Goal: Navigation & Orientation: Find specific page/section

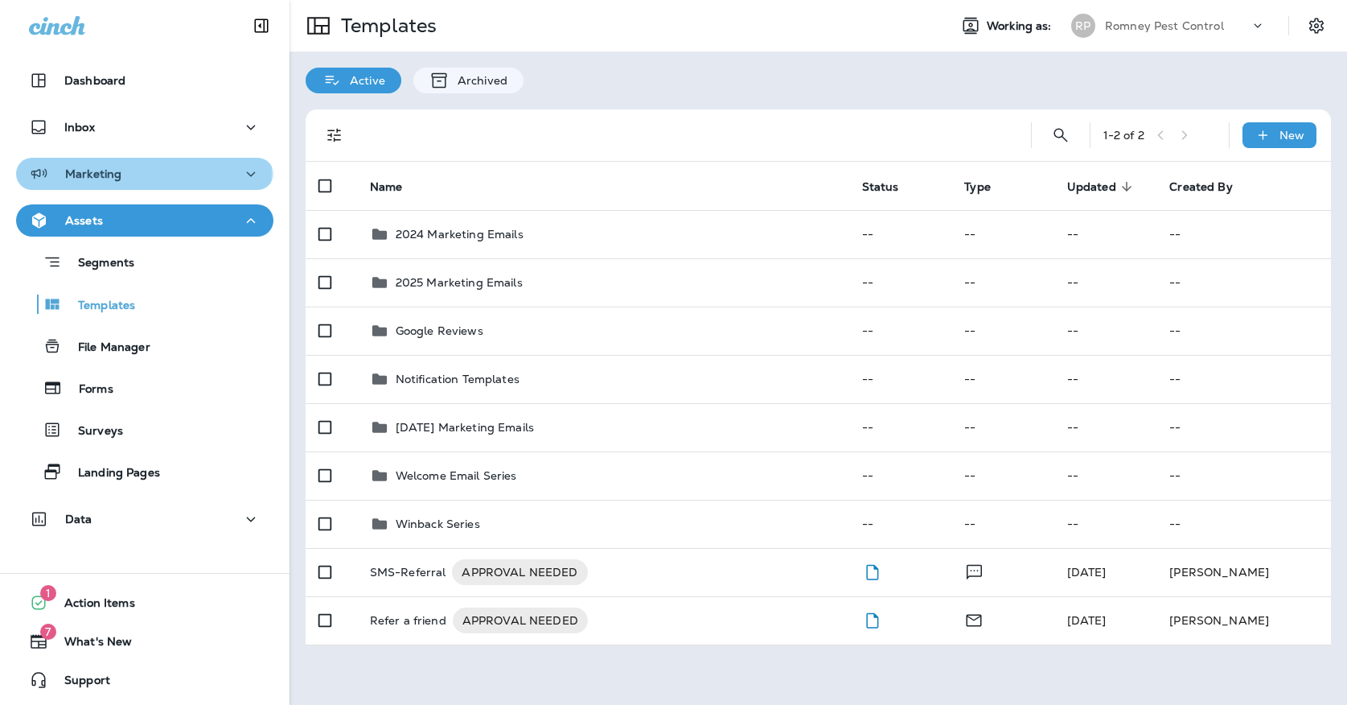
click at [140, 170] on div "Marketing" at bounding box center [145, 174] width 232 height 20
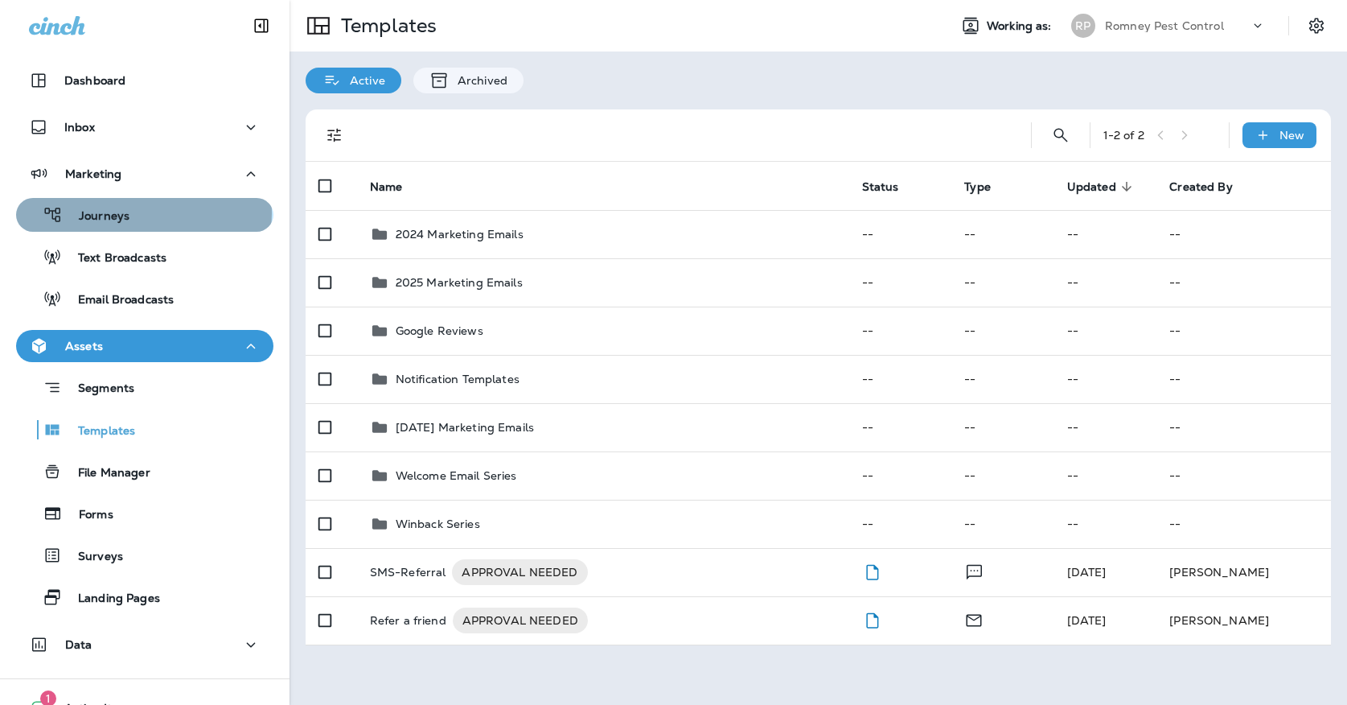
click at [138, 213] on div "Journeys" at bounding box center [145, 215] width 244 height 24
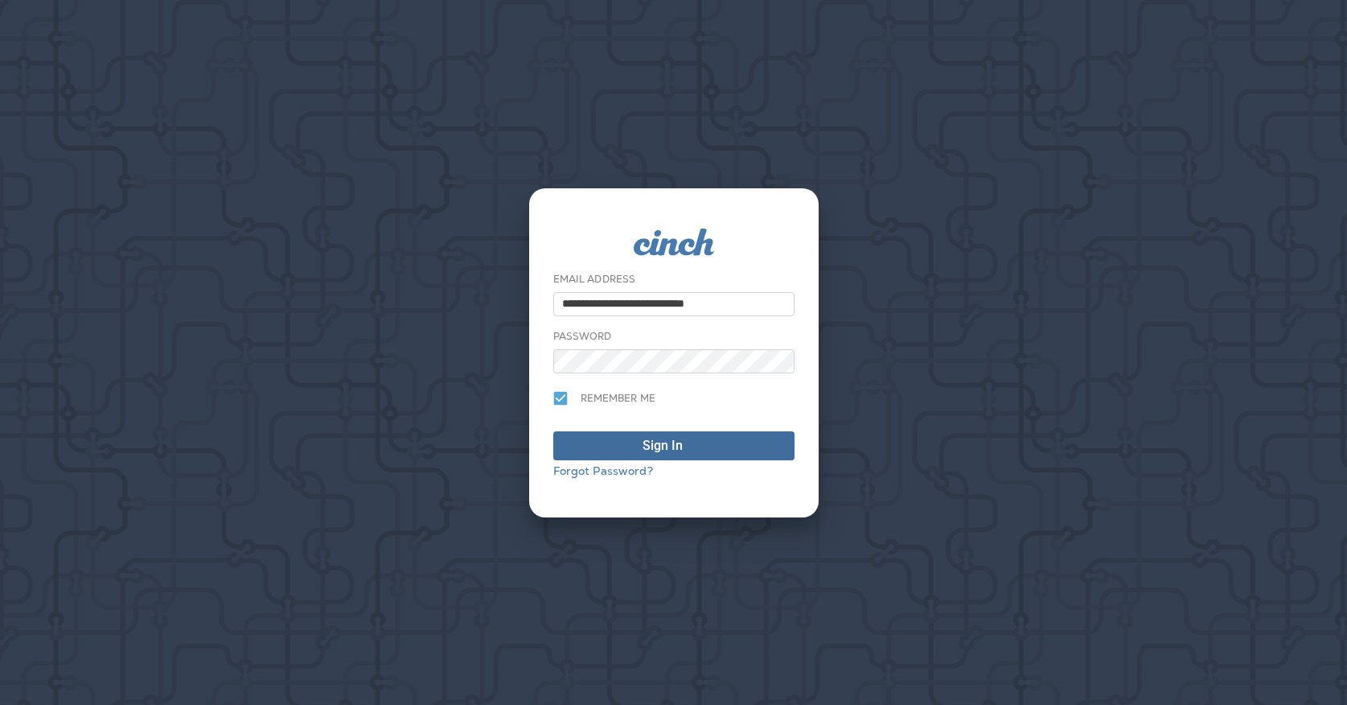
click at [650, 442] on div "Sign In" at bounding box center [663, 445] width 40 height 19
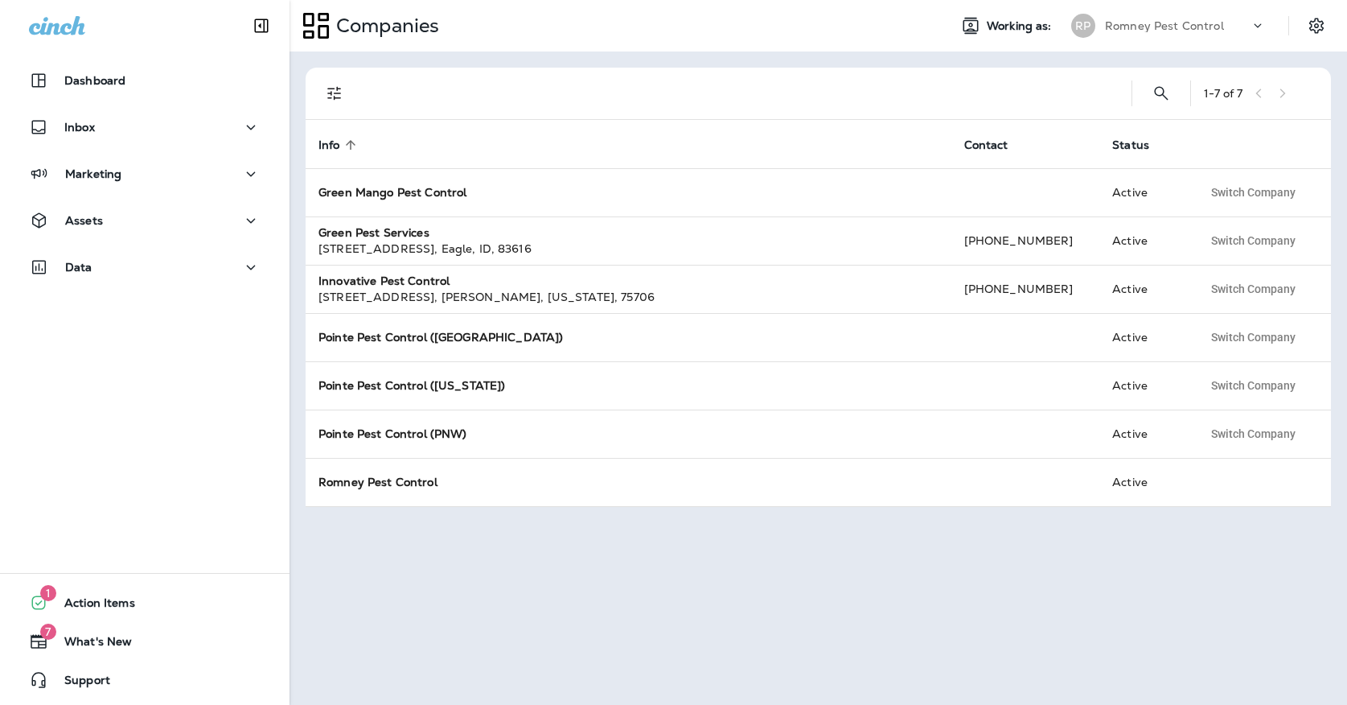
click at [137, 147] on div "Inbox" at bounding box center [145, 131] width 290 height 40
click at [137, 162] on button "Marketing" at bounding box center [144, 174] width 257 height 32
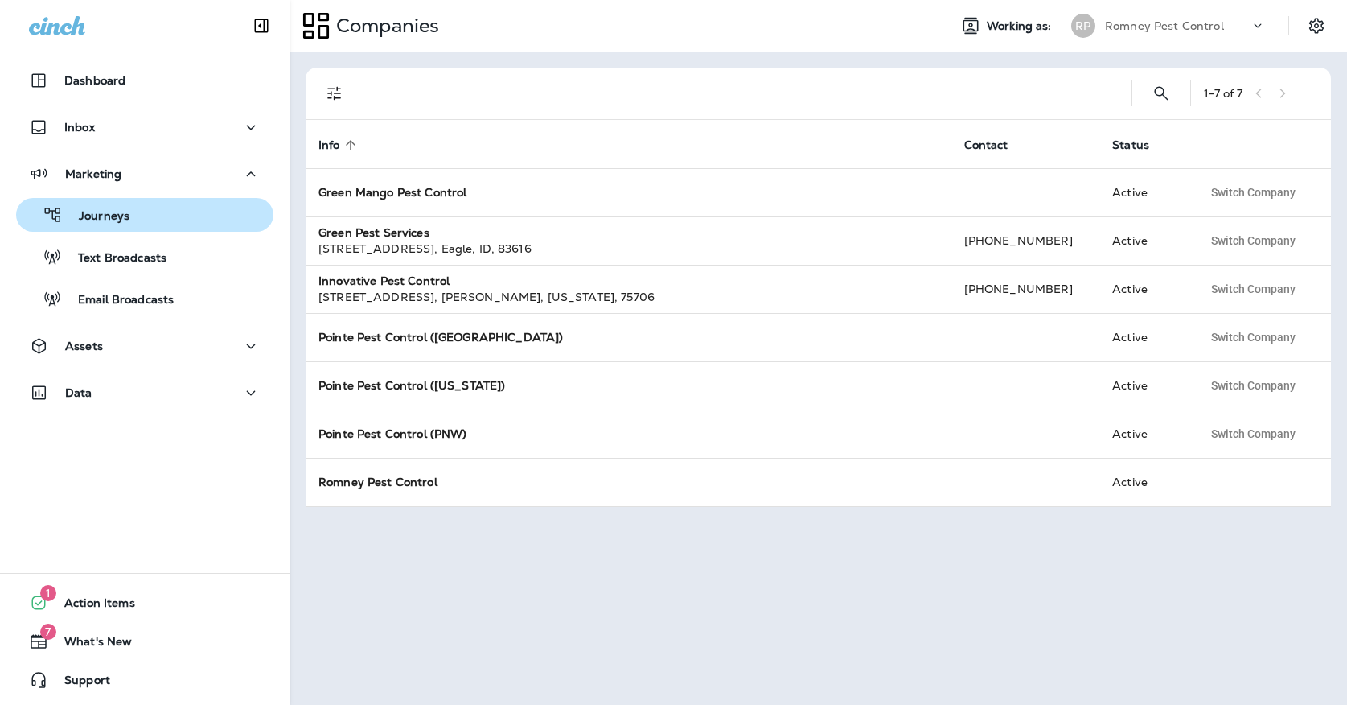
click at [134, 226] on div "Journeys" at bounding box center [145, 215] width 244 height 24
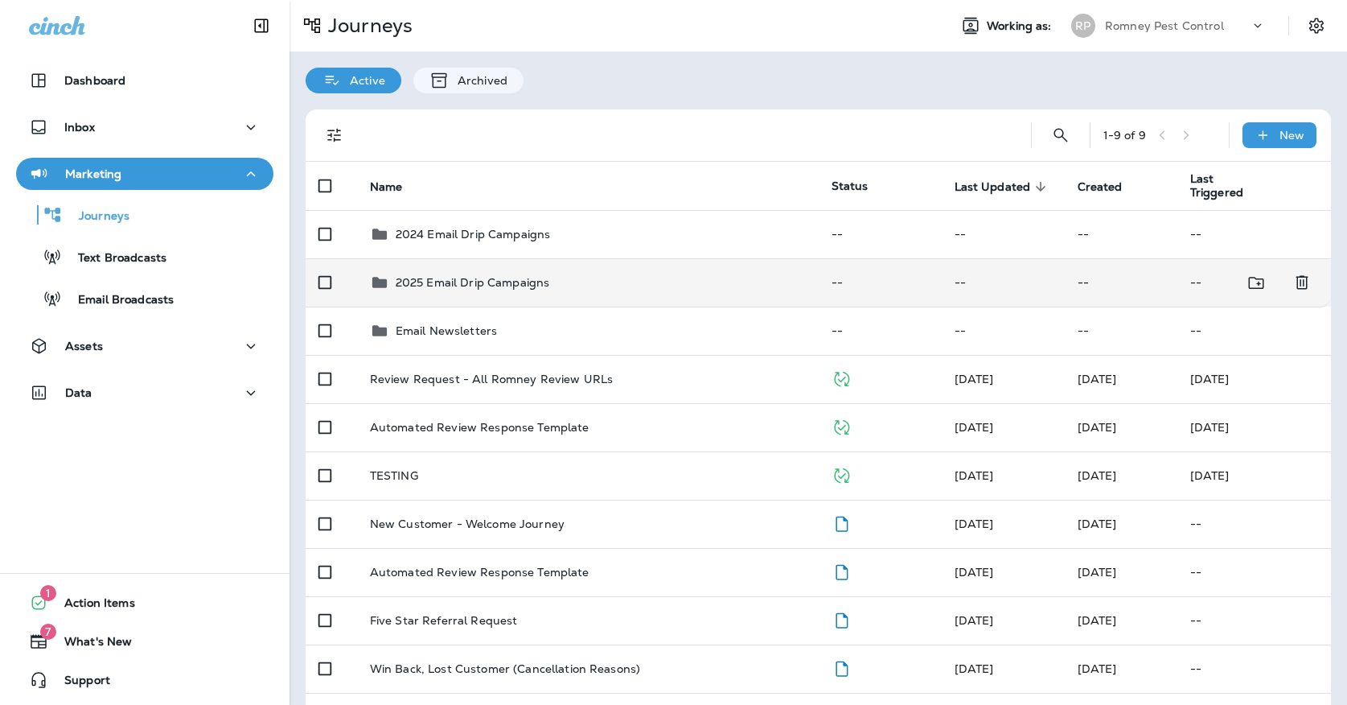
click at [533, 276] on p "2025 Email Drip Campaigns" at bounding box center [473, 282] width 154 height 13
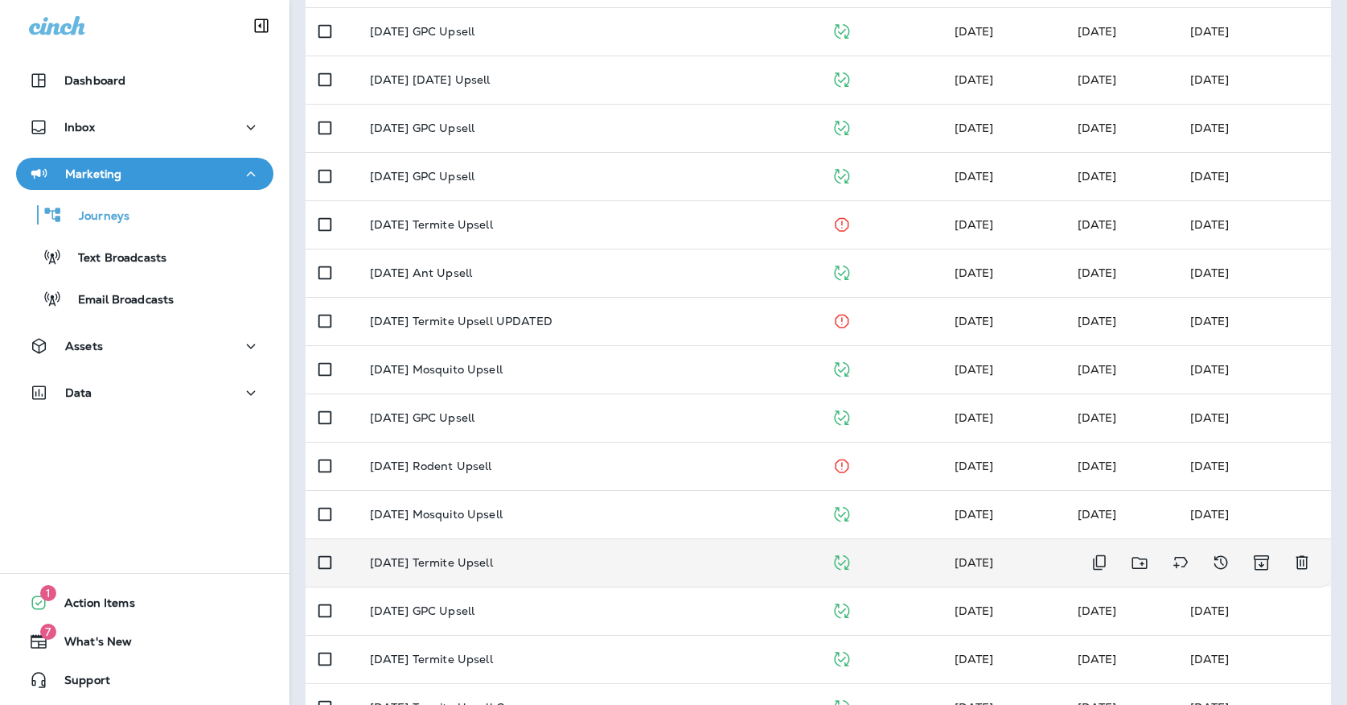
scroll to position [235, 0]
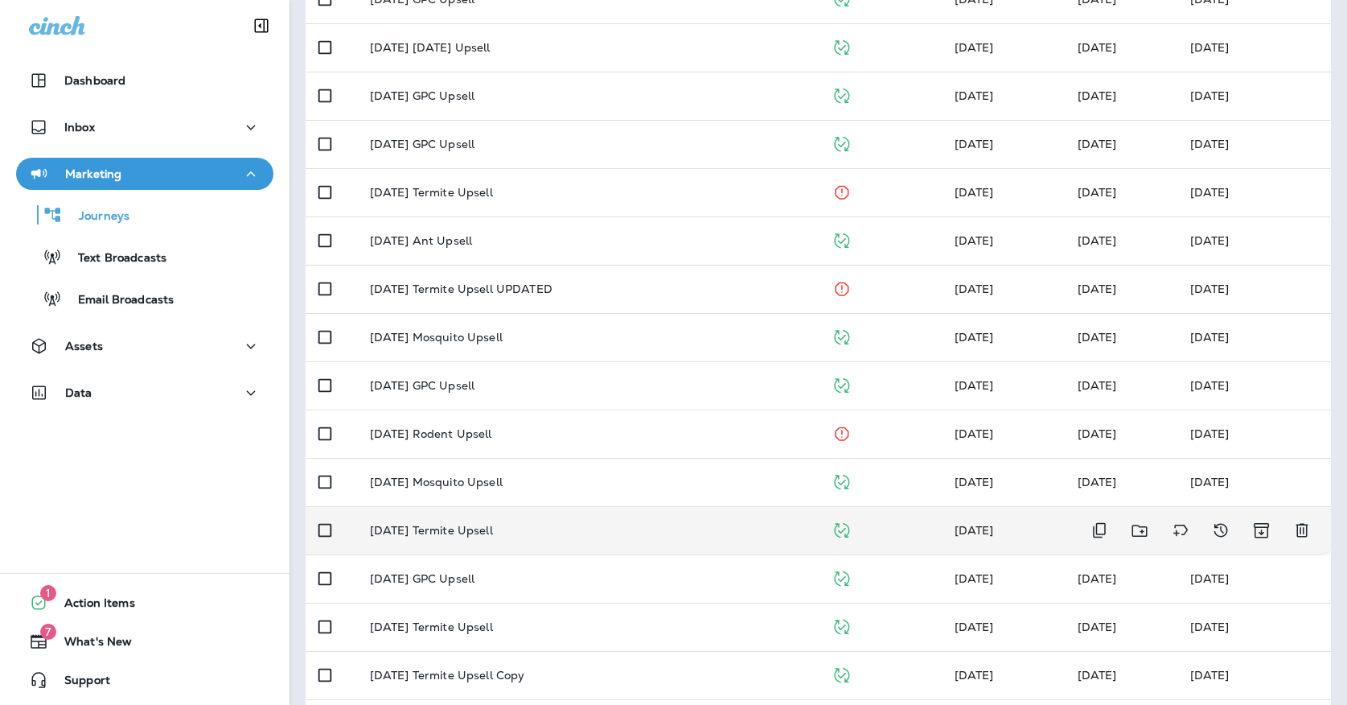
click at [532, 532] on td "[DATE] Termite Upsell" at bounding box center [588, 530] width 462 height 48
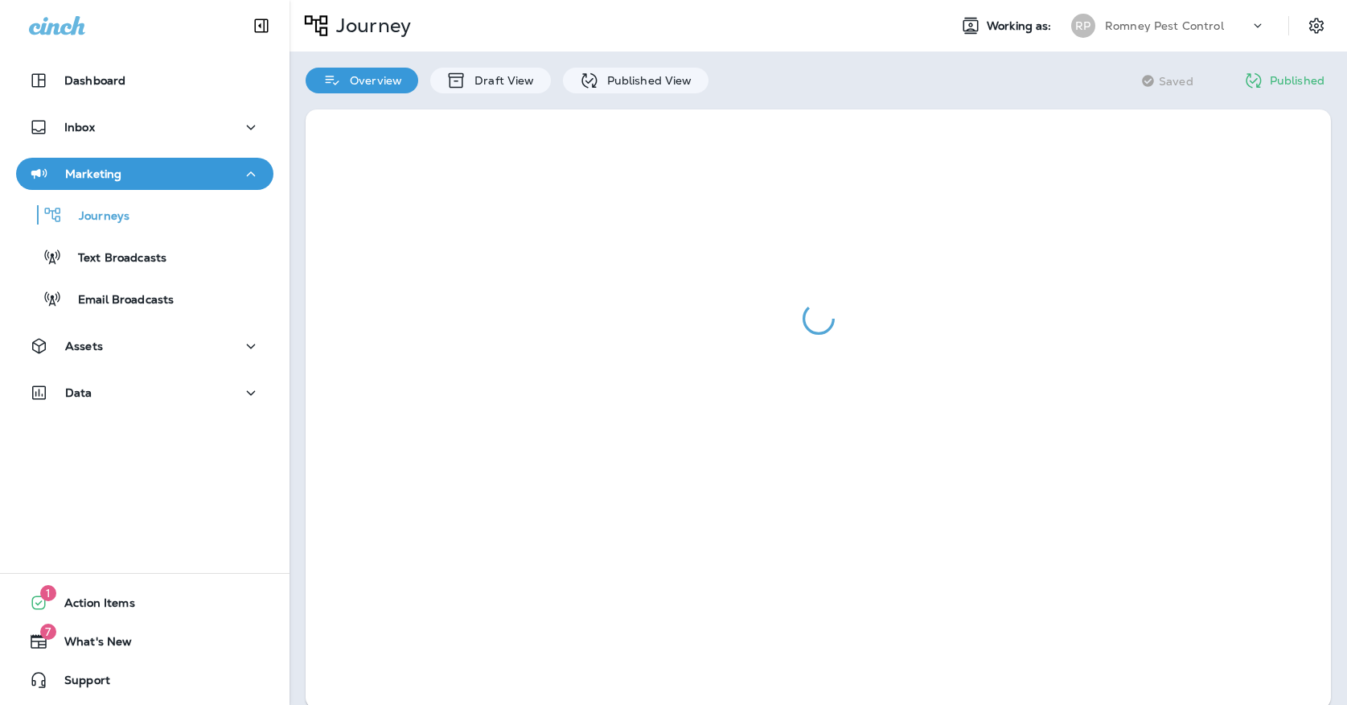
click at [605, 64] on div "Overview Draft View Published View" at bounding box center [507, 72] width 435 height 42
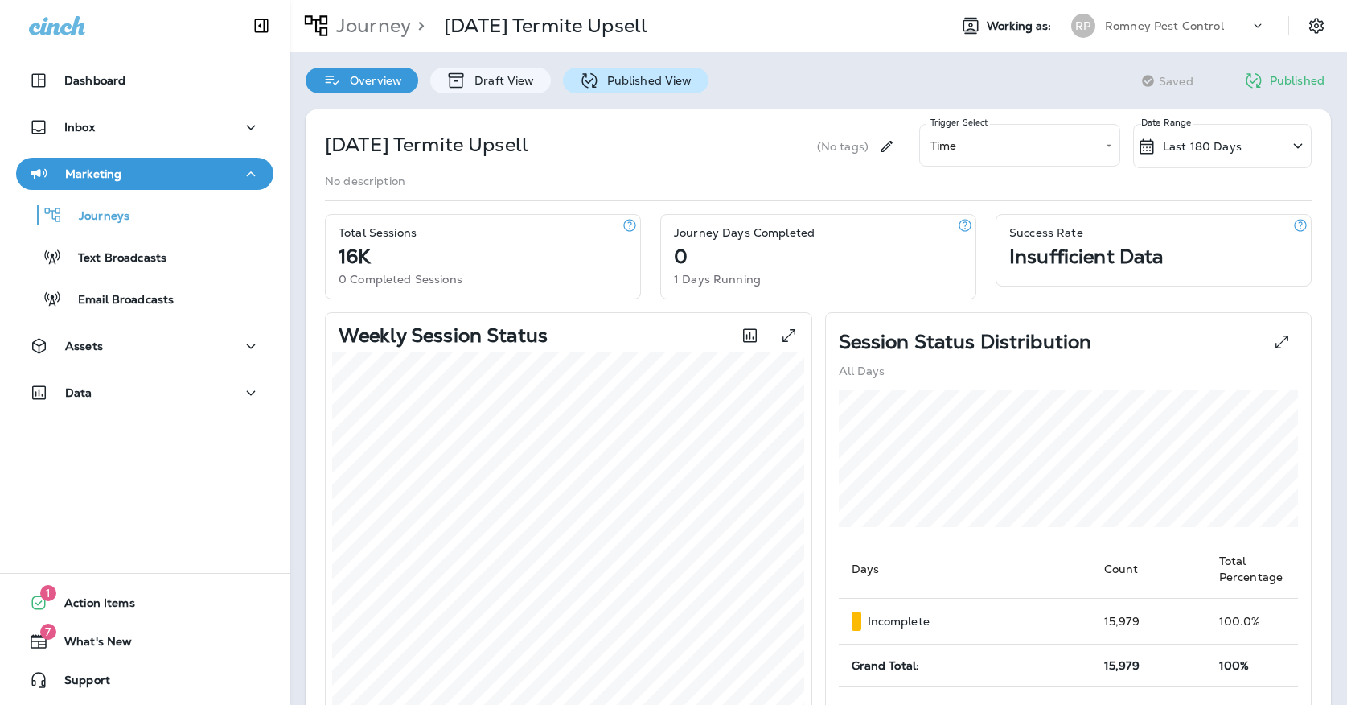
click at [603, 74] on p "Published View" at bounding box center [645, 80] width 93 height 13
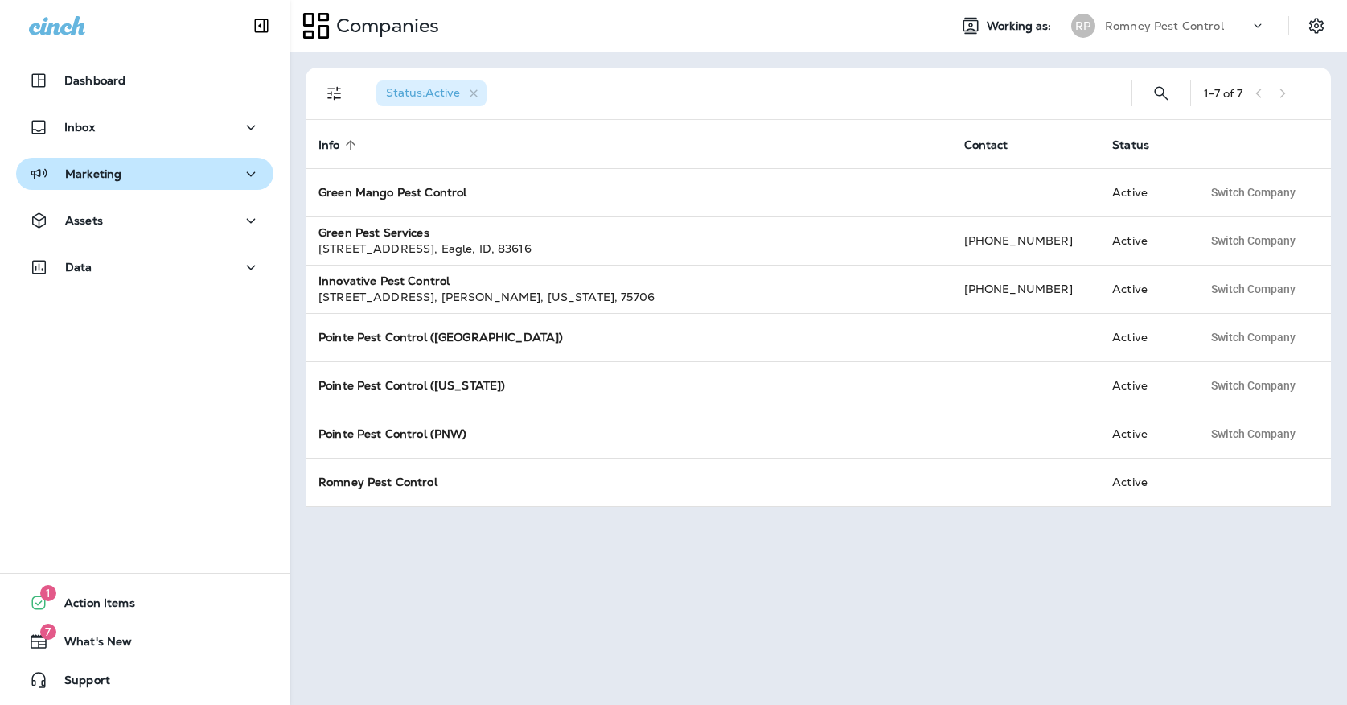
click at [179, 159] on button "Marketing" at bounding box center [144, 174] width 257 height 32
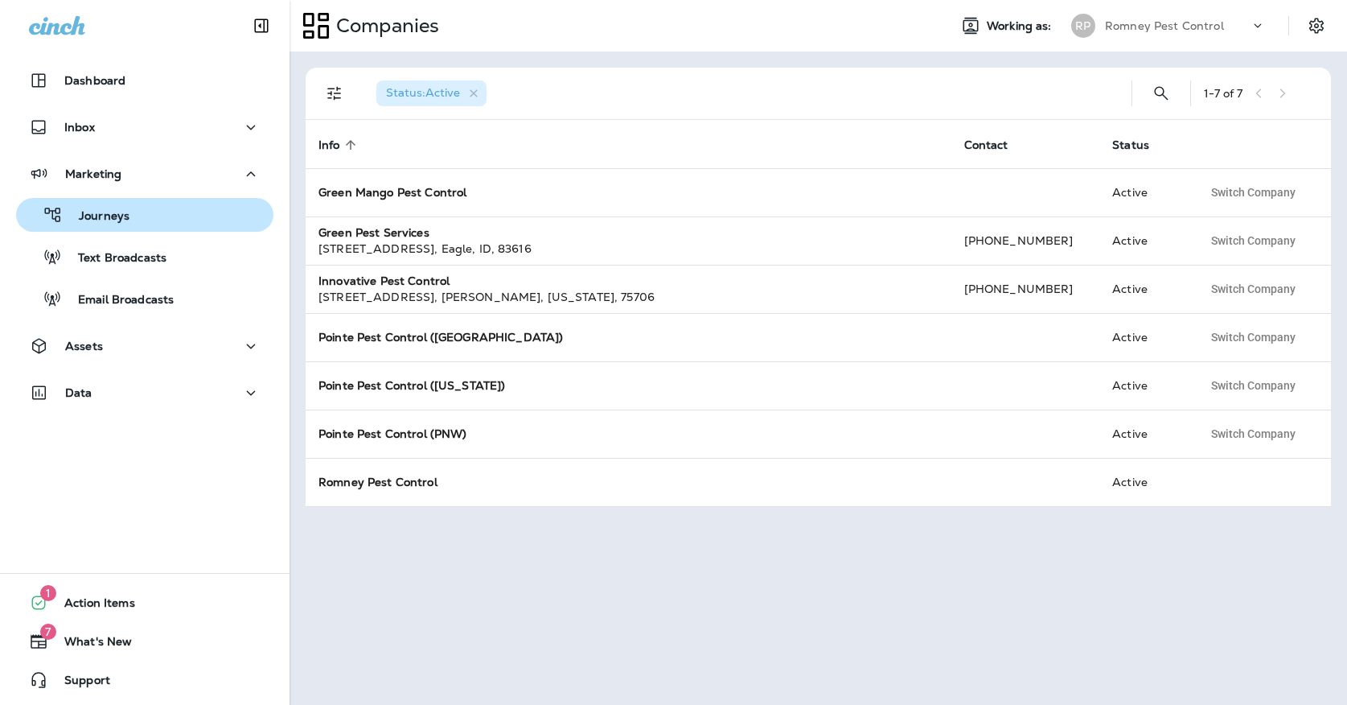
click at [166, 207] on div "Journeys" at bounding box center [145, 215] width 244 height 24
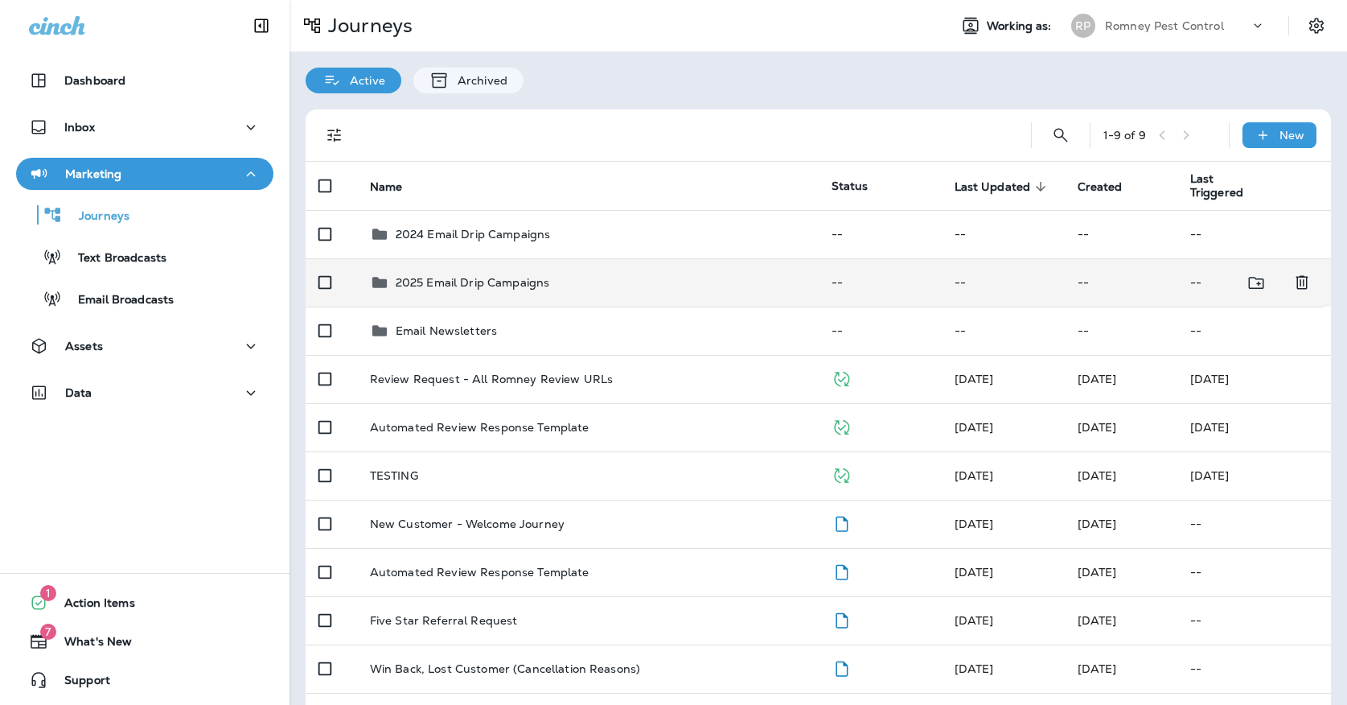
click at [419, 276] on p "2025 Email Drip Campaigns" at bounding box center [473, 282] width 154 height 13
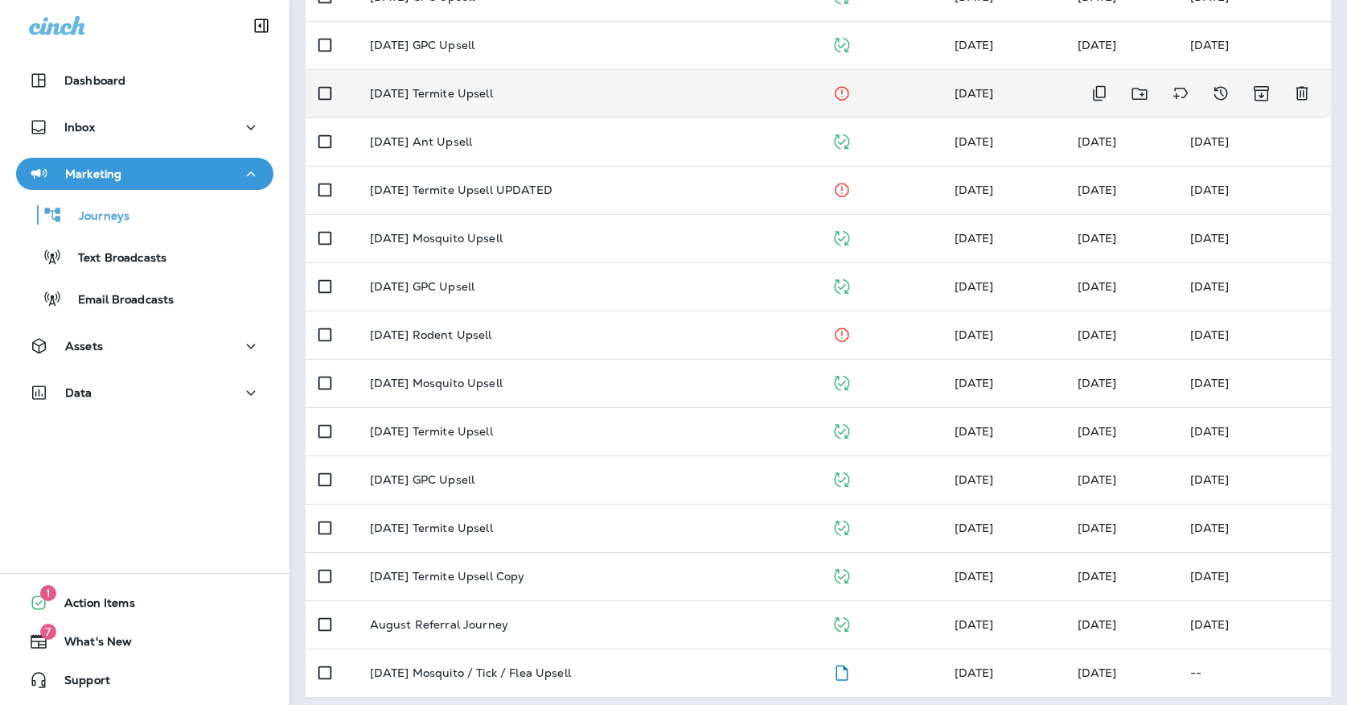
scroll to position [333, 0]
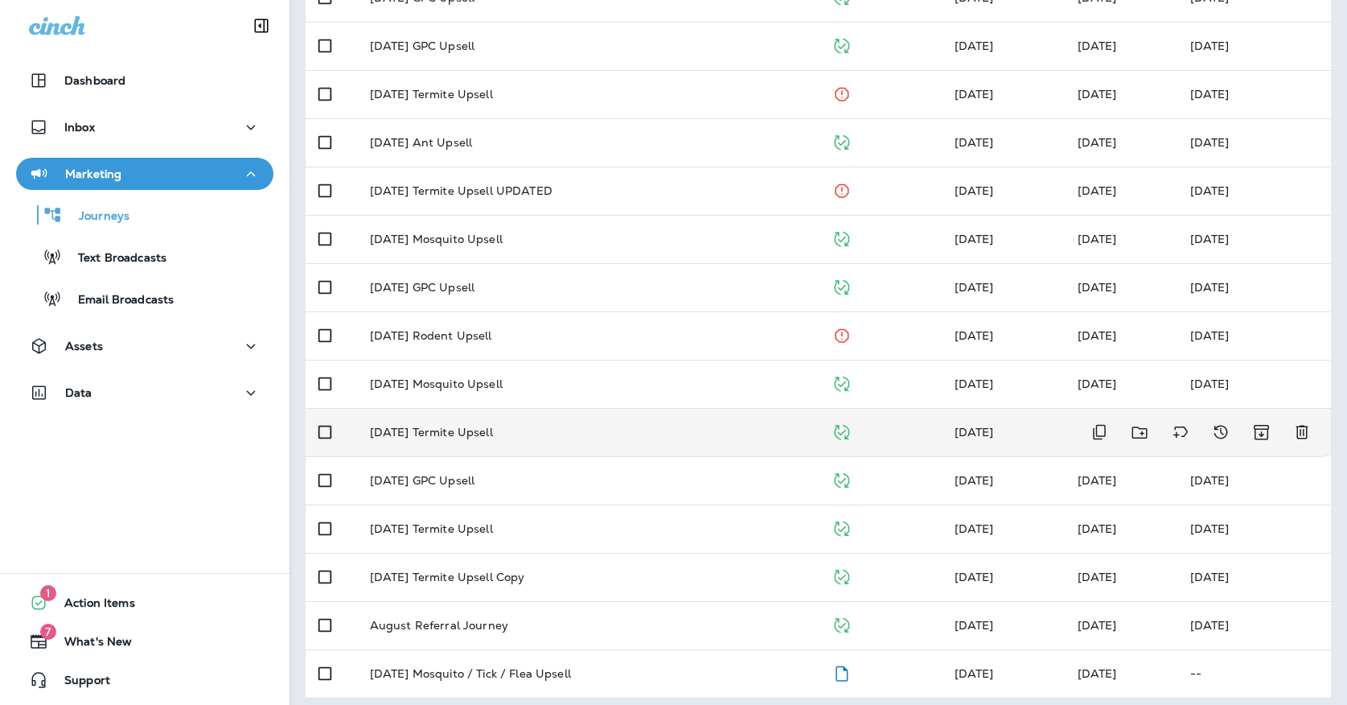
click at [448, 425] on p "[DATE] Termite Upsell" at bounding box center [431, 431] width 123 height 13
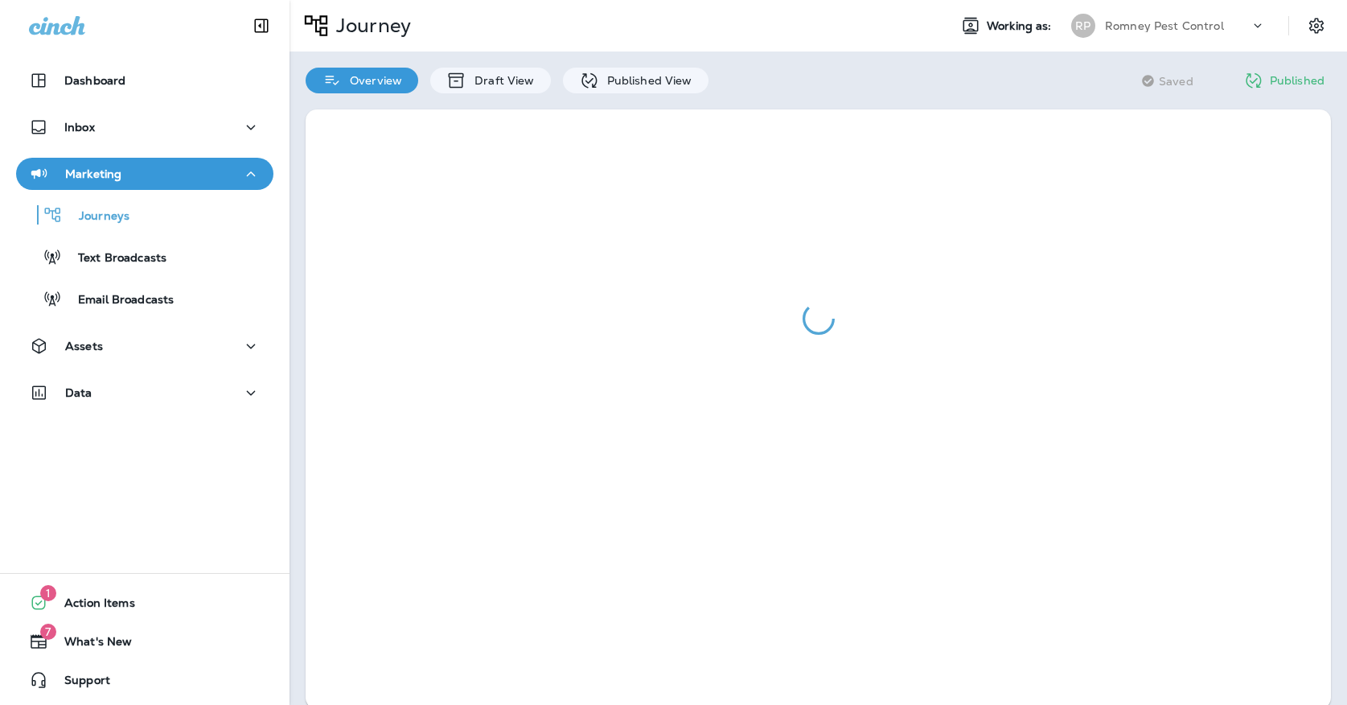
click at [665, 110] on div at bounding box center [818, 318] width 1025 height 418
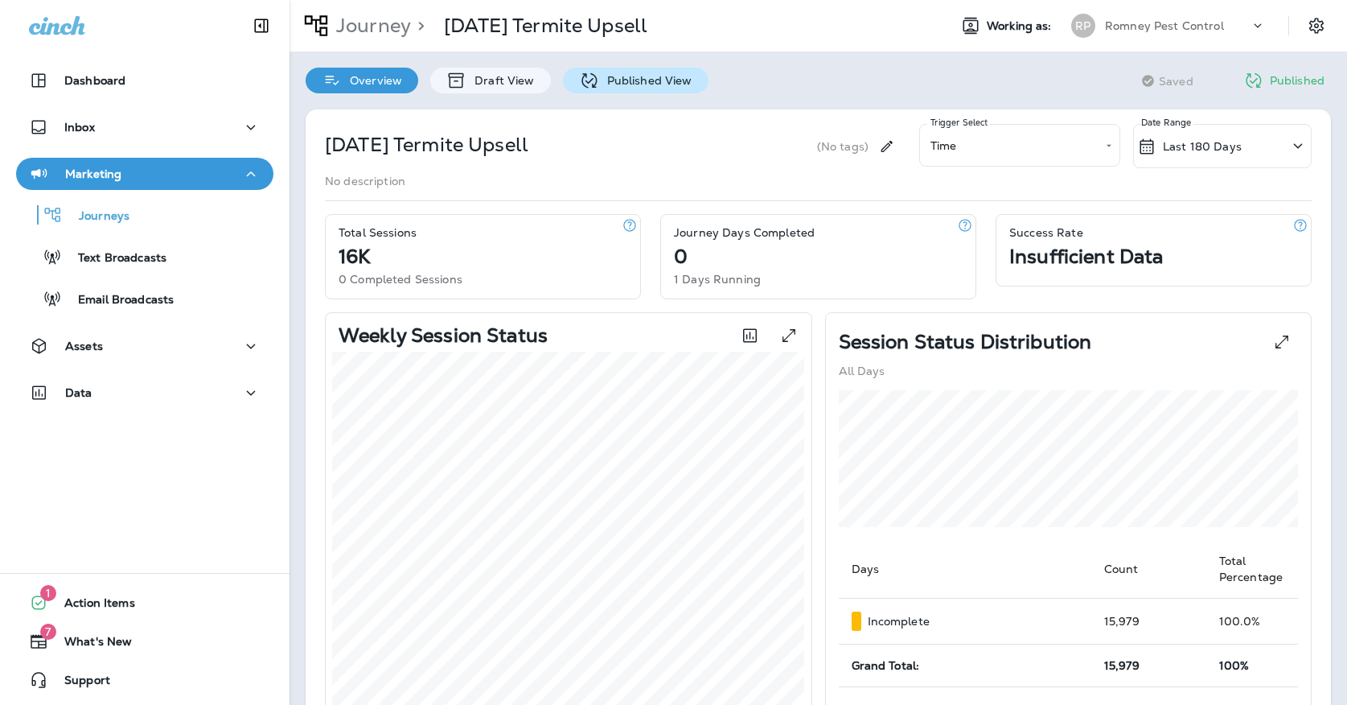
click at [659, 82] on p "Published View" at bounding box center [645, 80] width 93 height 13
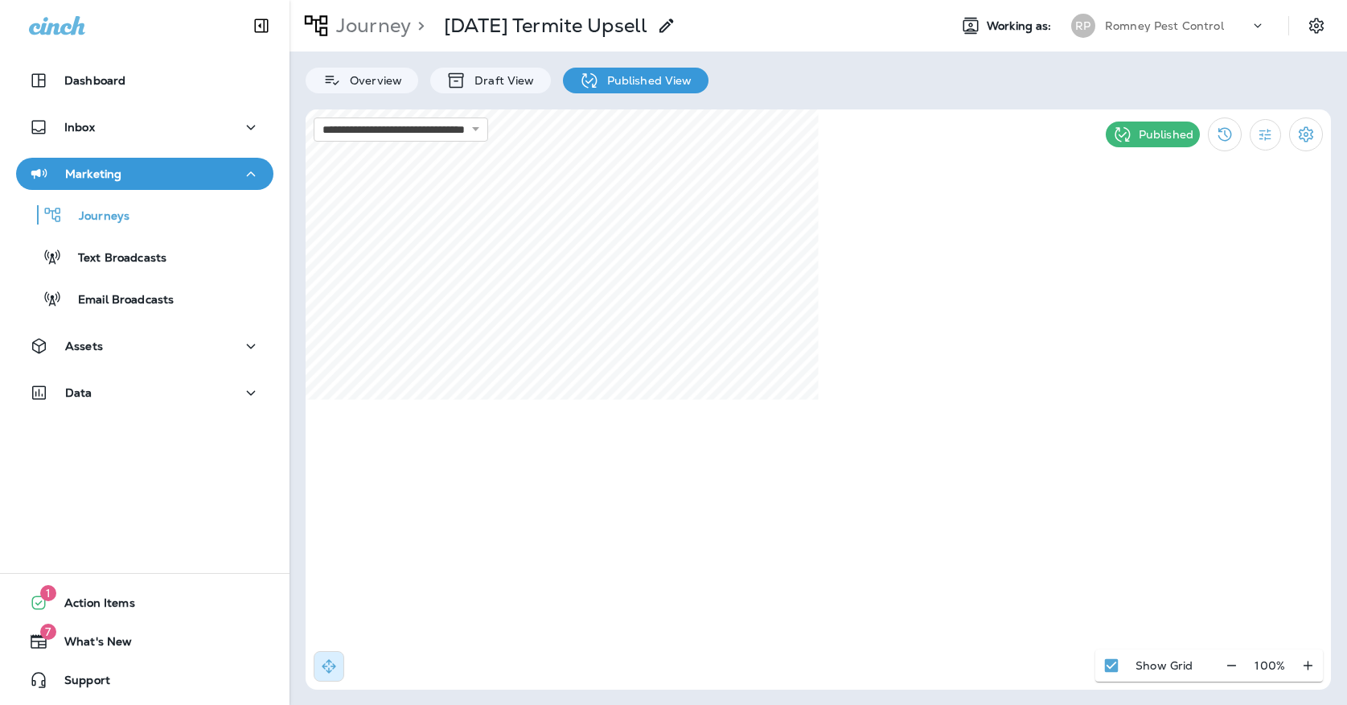
click at [1105, 10] on div "[PERSON_NAME] Pest Control" at bounding box center [1169, 26] width 214 height 32
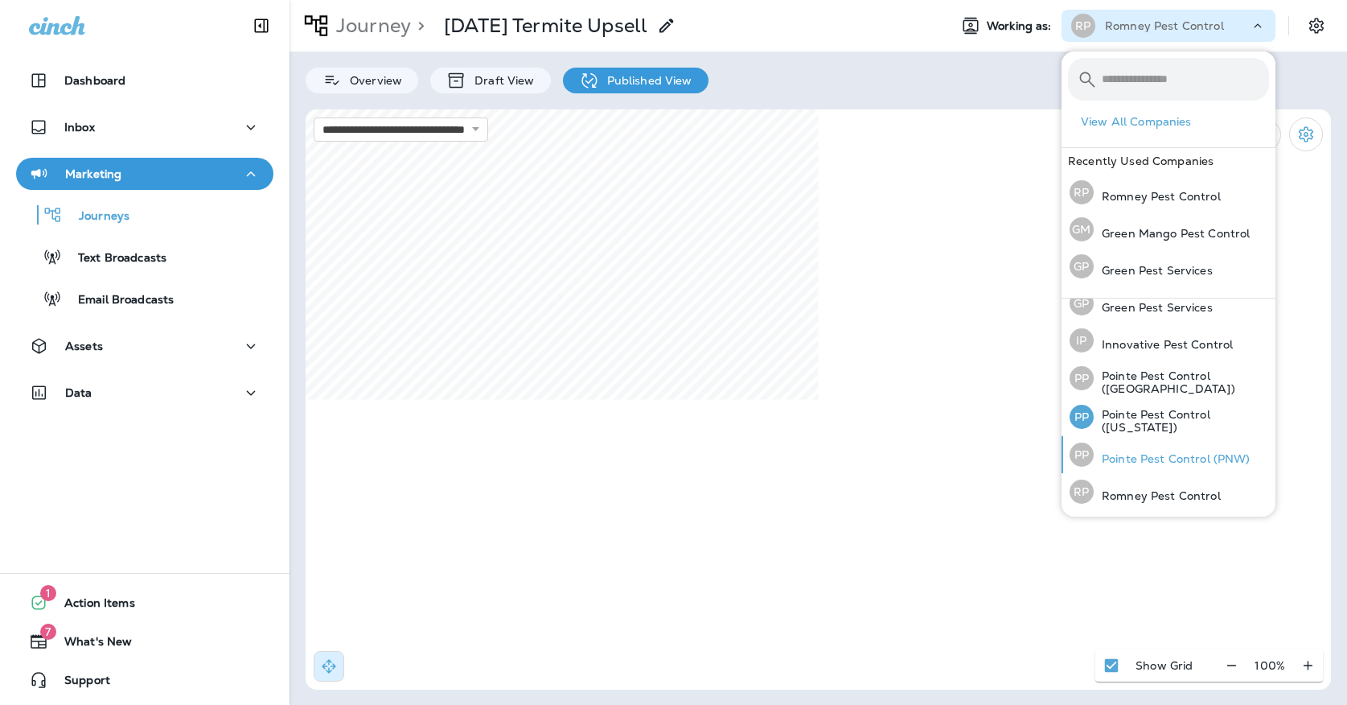
scroll to position [49, 0]
click at [1099, 458] on p "Pointe Pest Control (PNW)" at bounding box center [1172, 460] width 157 height 13
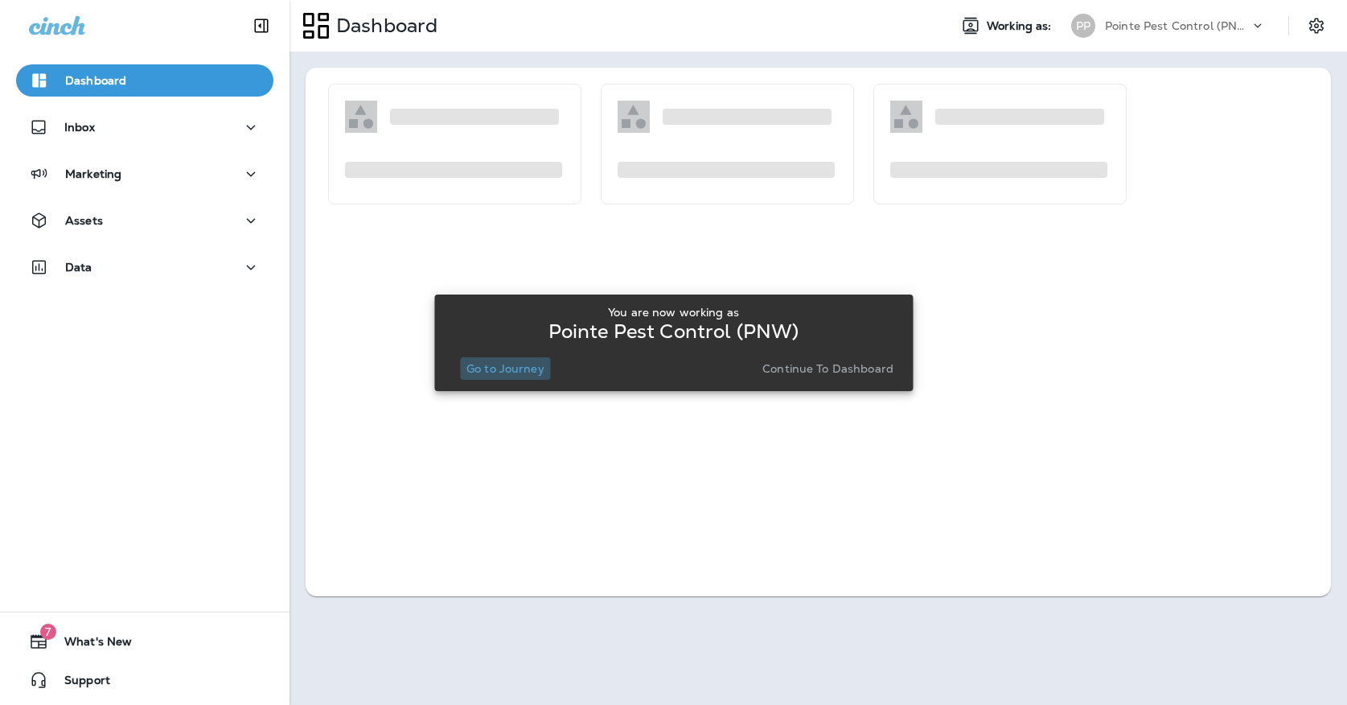
click at [487, 377] on button "Go to Journey" at bounding box center [505, 368] width 91 height 23
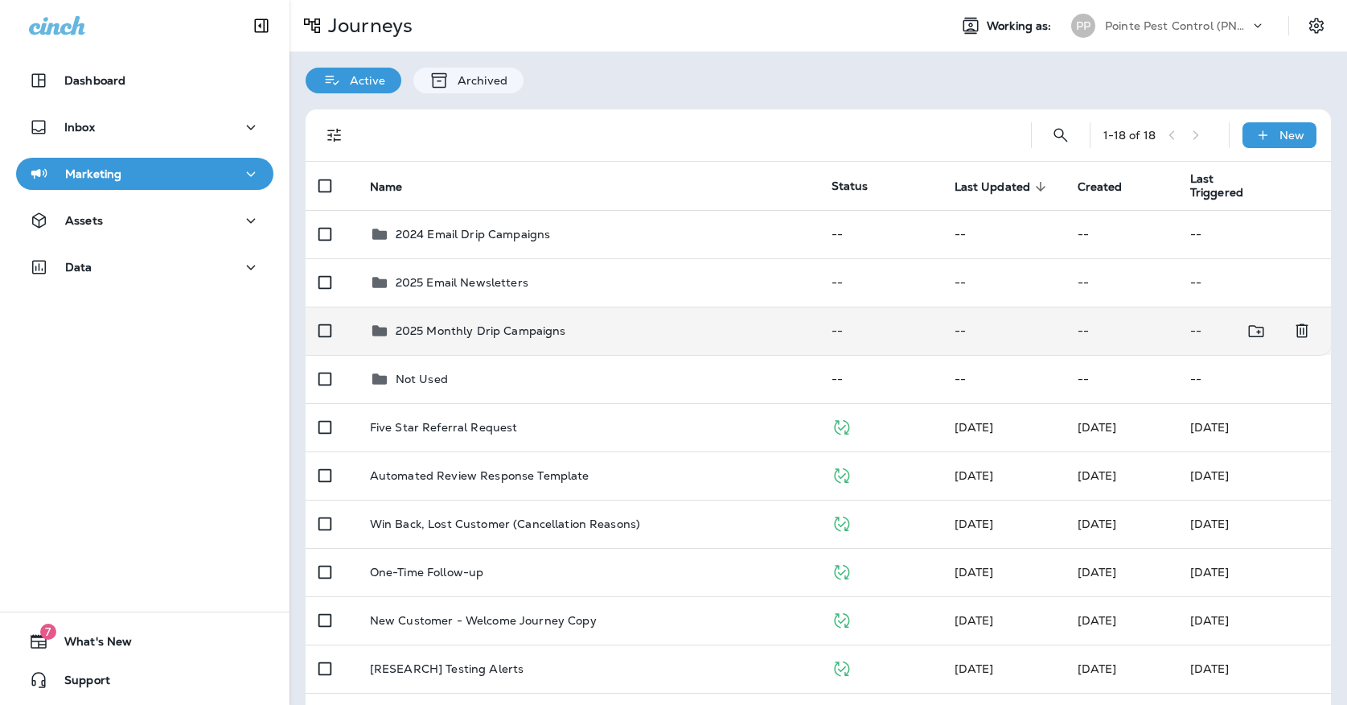
click at [519, 329] on div "2025 Monthly Drip Campaigns" at bounding box center [481, 330] width 170 height 19
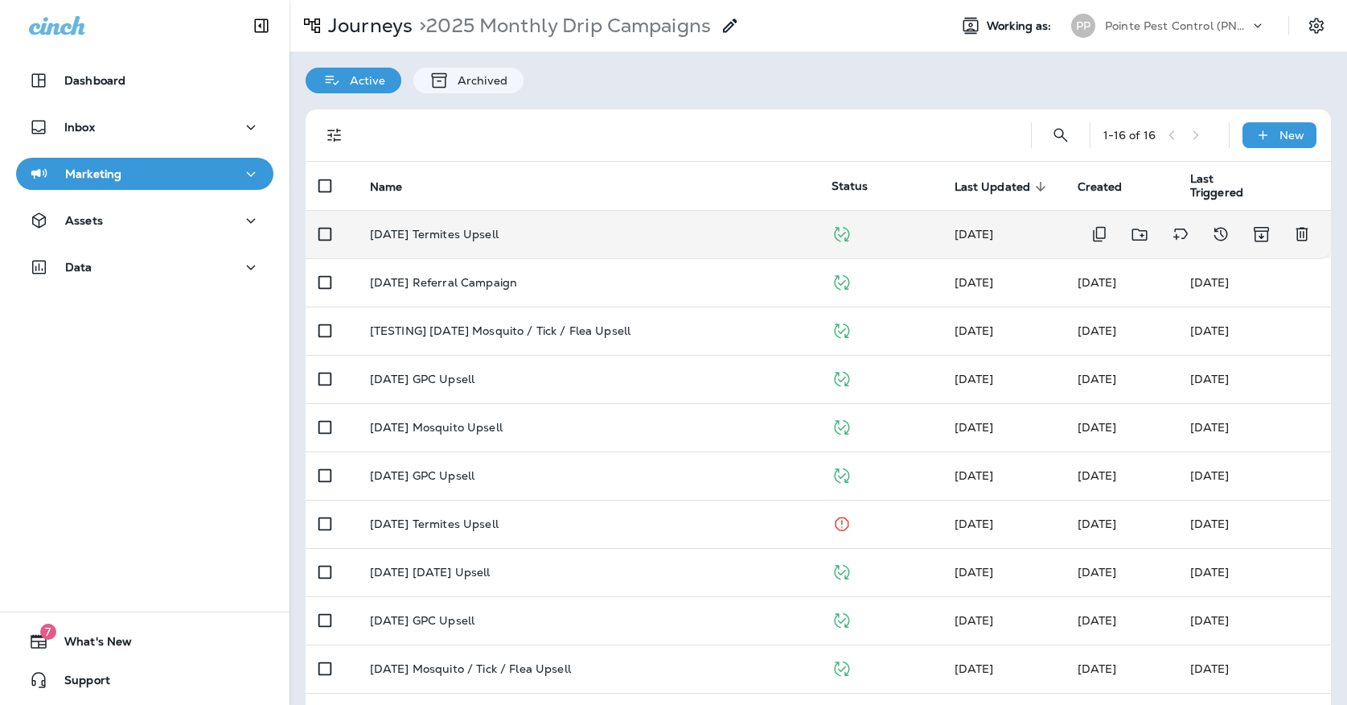
click at [498, 232] on td "[DATE] Termites Upsell" at bounding box center [588, 234] width 462 height 48
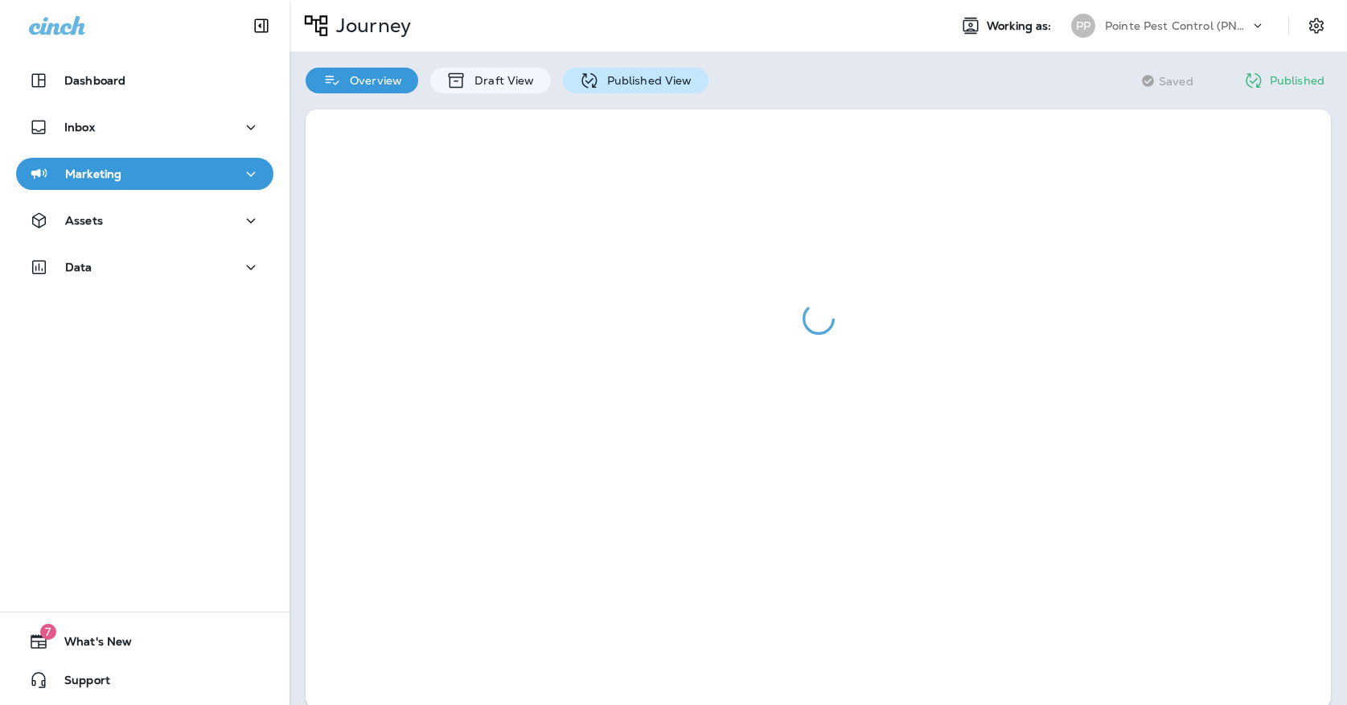
click at [635, 89] on div "Published View" at bounding box center [636, 81] width 146 height 26
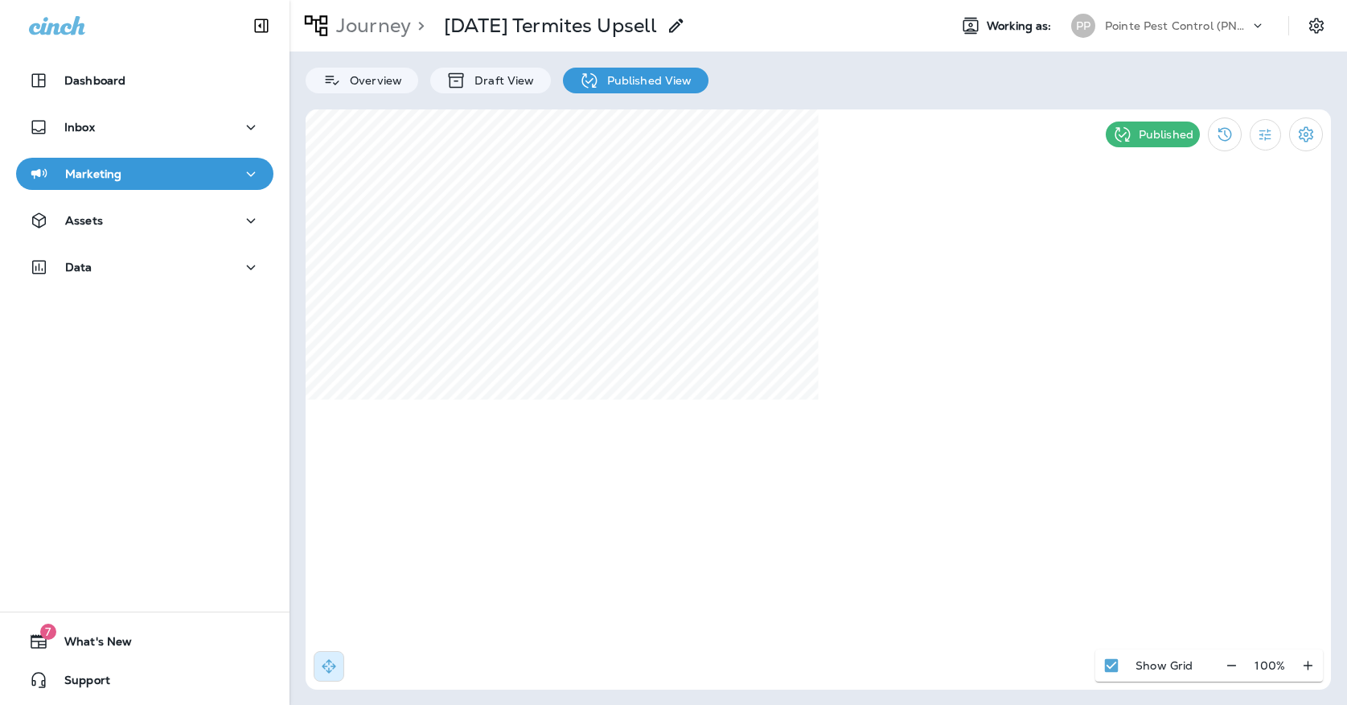
click at [1136, 27] on p "Pointe Pest Control (PNW)" at bounding box center [1177, 25] width 145 height 13
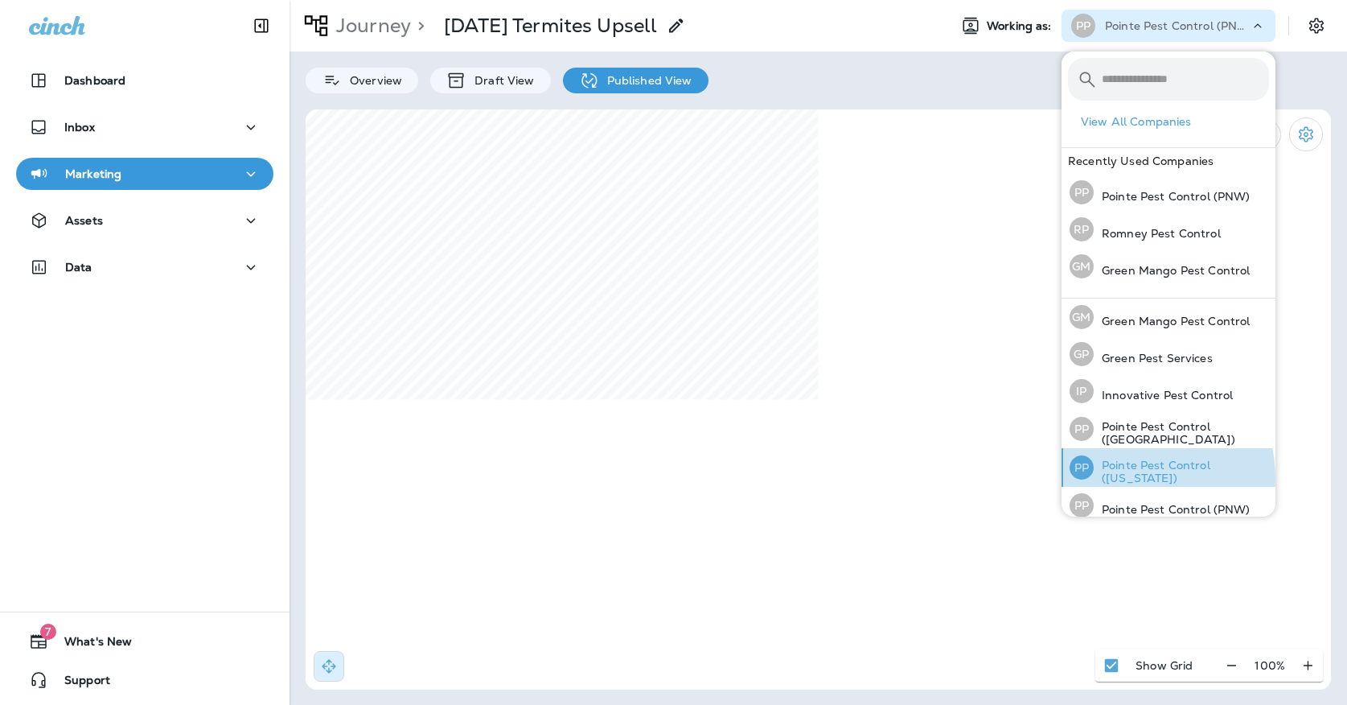
click at [1123, 476] on p "Pointe Pest Control ([US_STATE])" at bounding box center [1181, 471] width 175 height 26
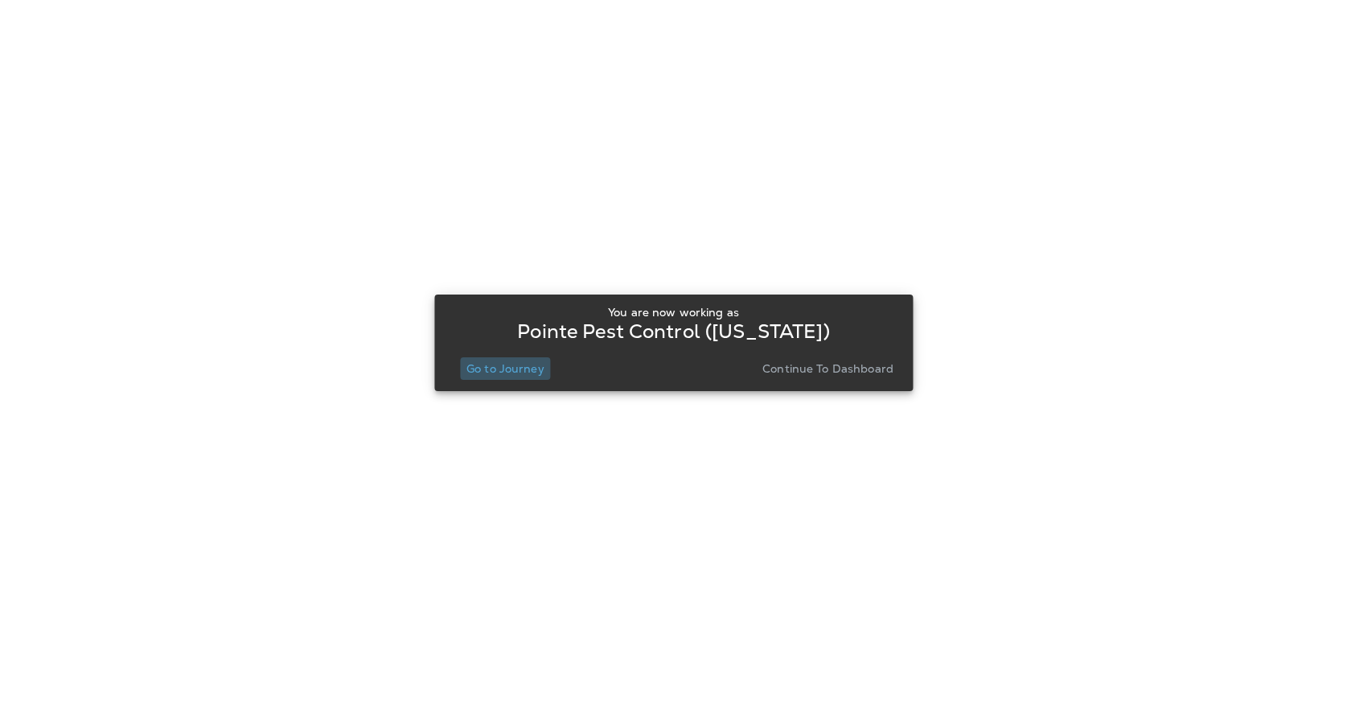
click at [480, 373] on p "Go to Journey" at bounding box center [505, 368] width 78 height 13
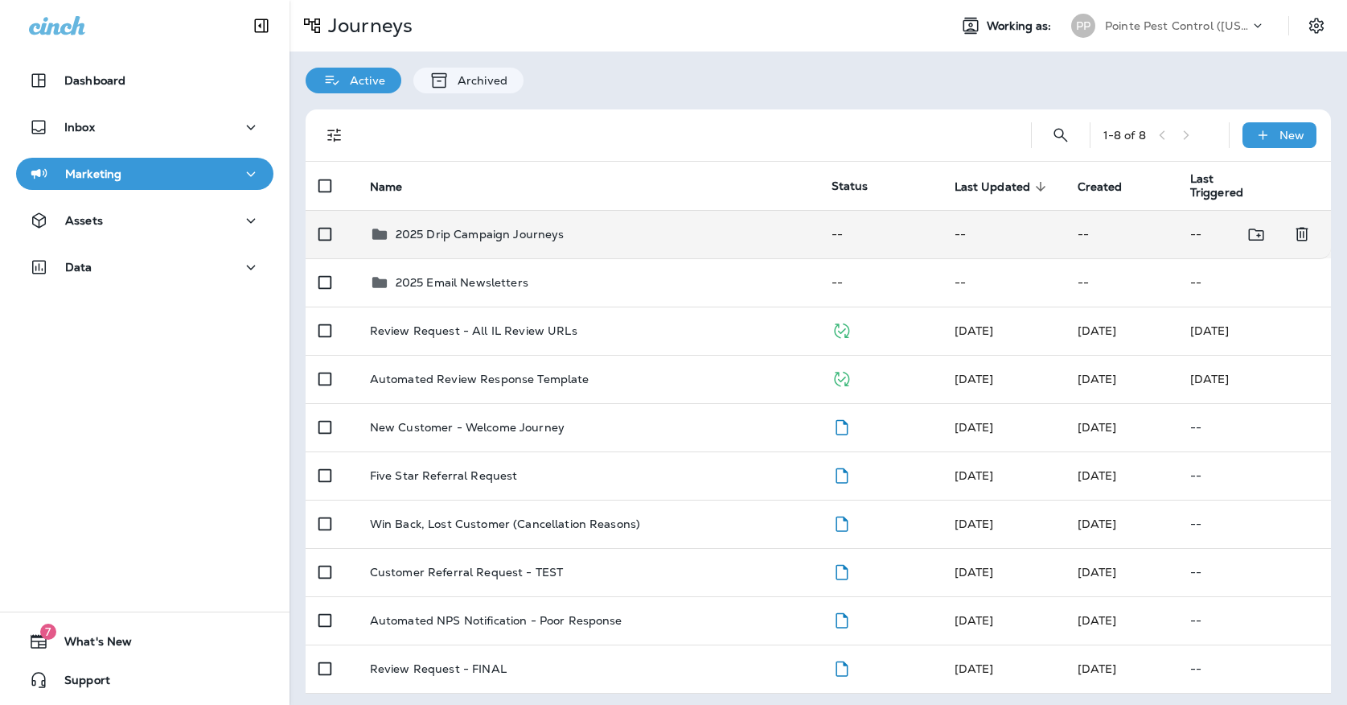
click at [442, 228] on p "2025 Drip Campaign Journeys" at bounding box center [480, 234] width 169 height 13
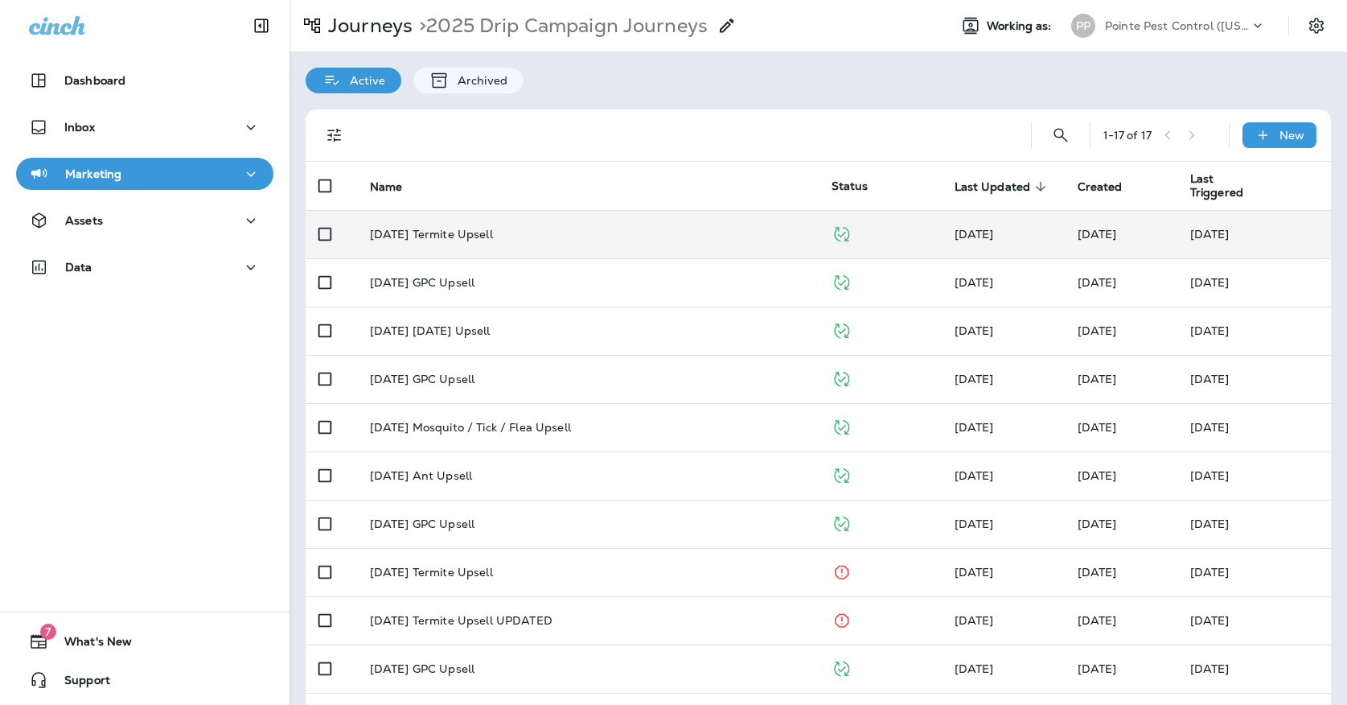
click at [444, 237] on td "[DATE] Termite Upsell" at bounding box center [588, 234] width 462 height 48
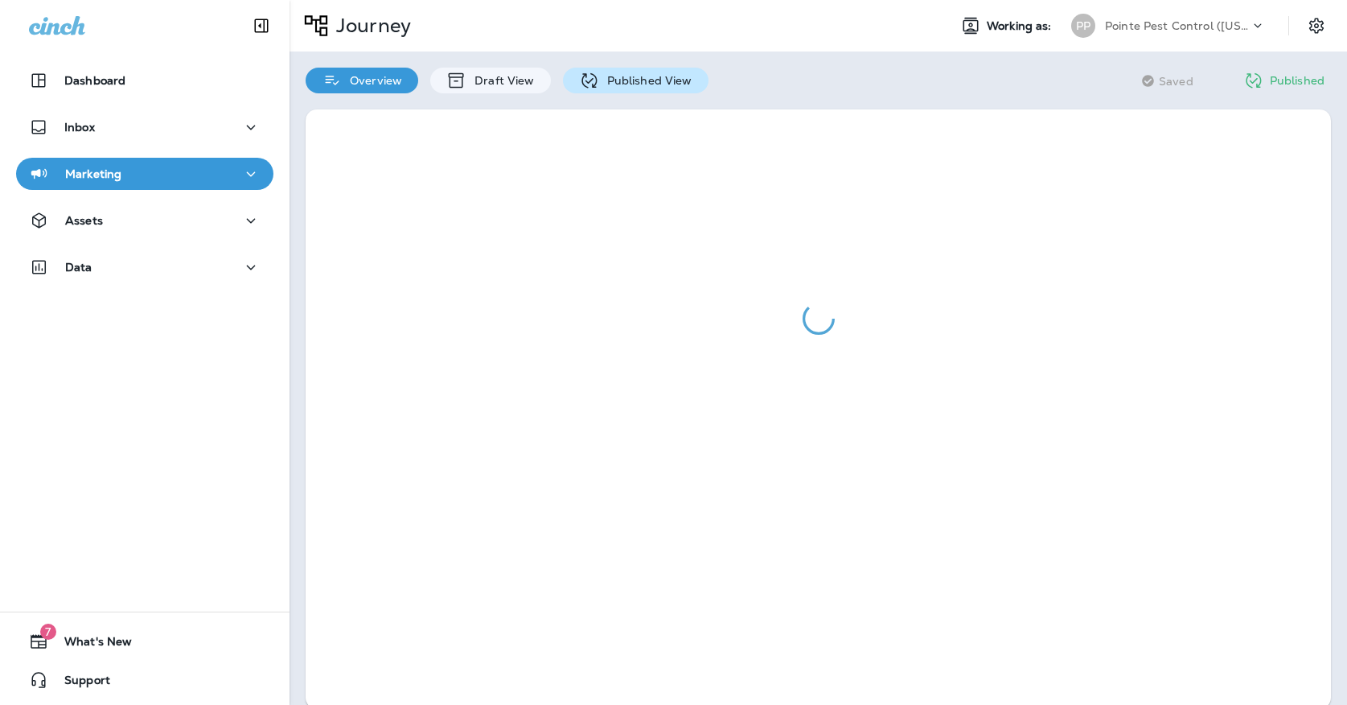
click at [619, 74] on p "Published View" at bounding box center [645, 80] width 93 height 13
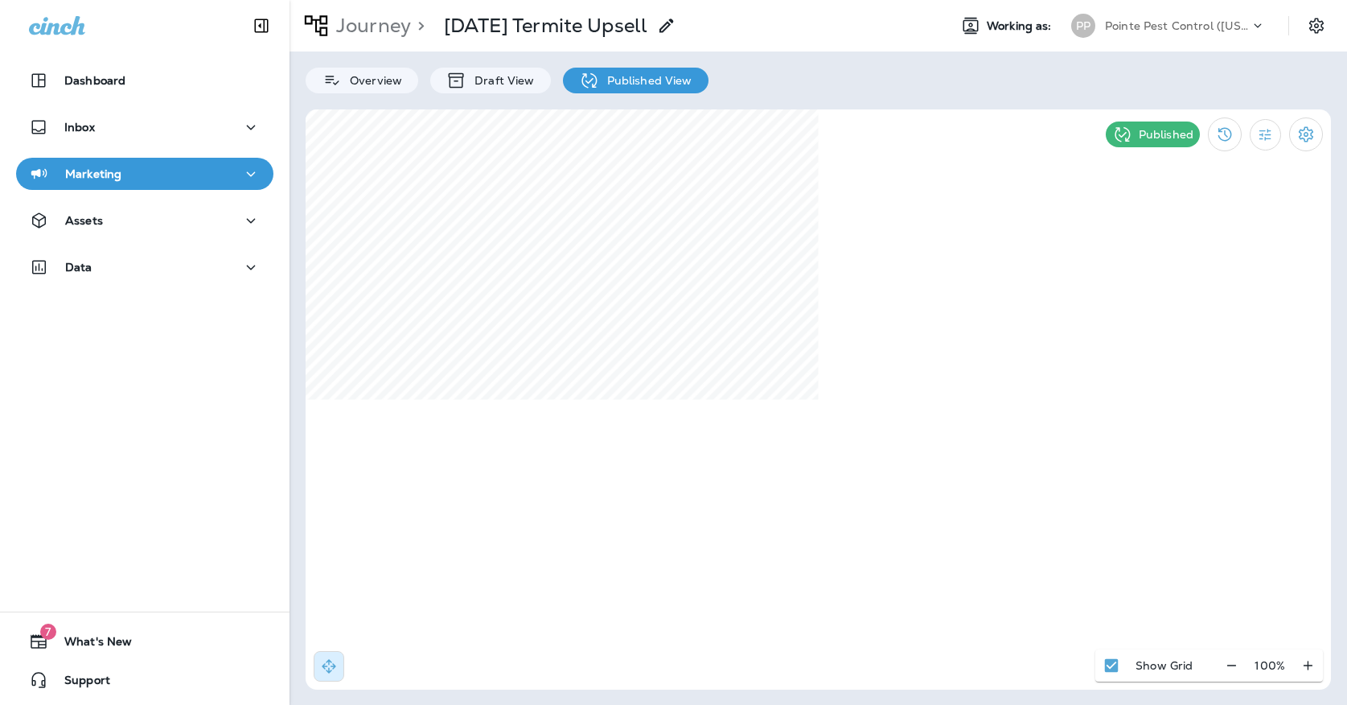
click at [1131, 30] on p "Pointe Pest Control ([US_STATE])" at bounding box center [1177, 25] width 145 height 13
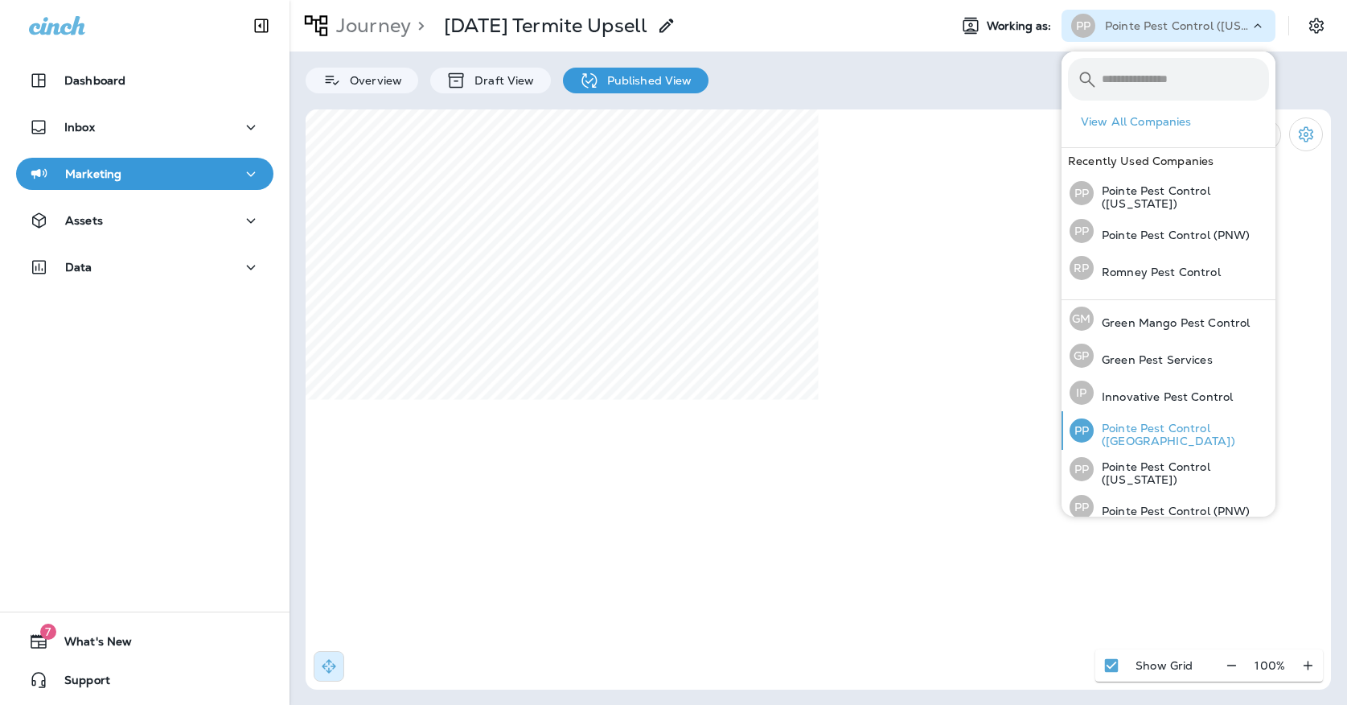
click at [1132, 422] on div "PP Pointe Pest Control ([GEOGRAPHIC_DATA])" at bounding box center [1169, 430] width 212 height 39
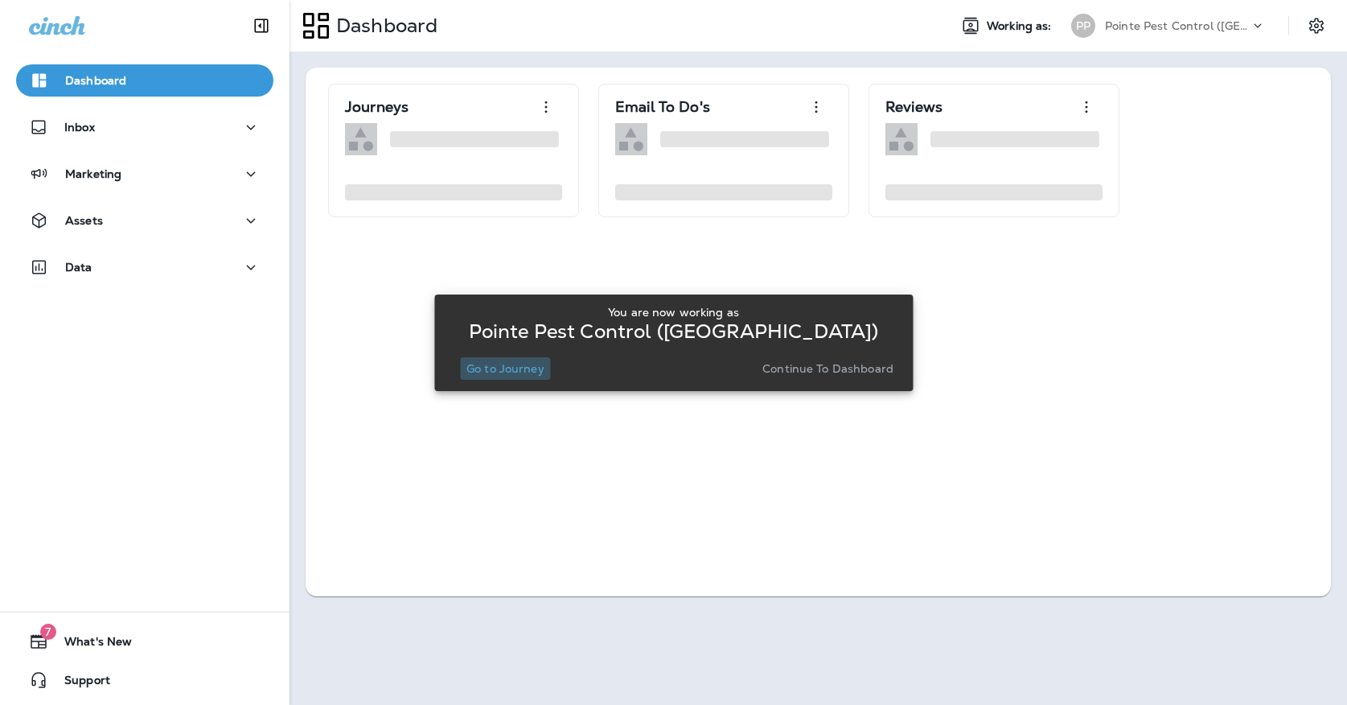
click at [474, 366] on p "Go to Journey" at bounding box center [505, 368] width 78 height 13
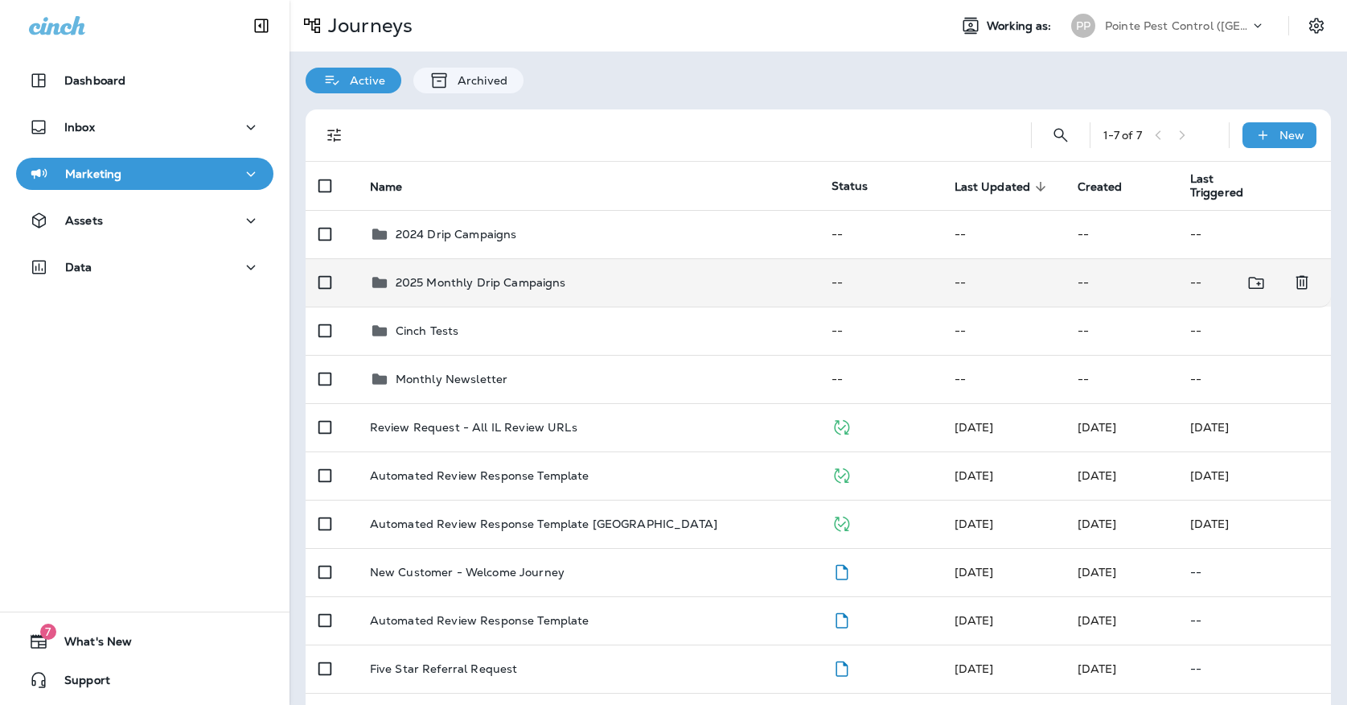
click at [491, 276] on p "2025 Monthly Drip Campaigns" at bounding box center [481, 282] width 170 height 13
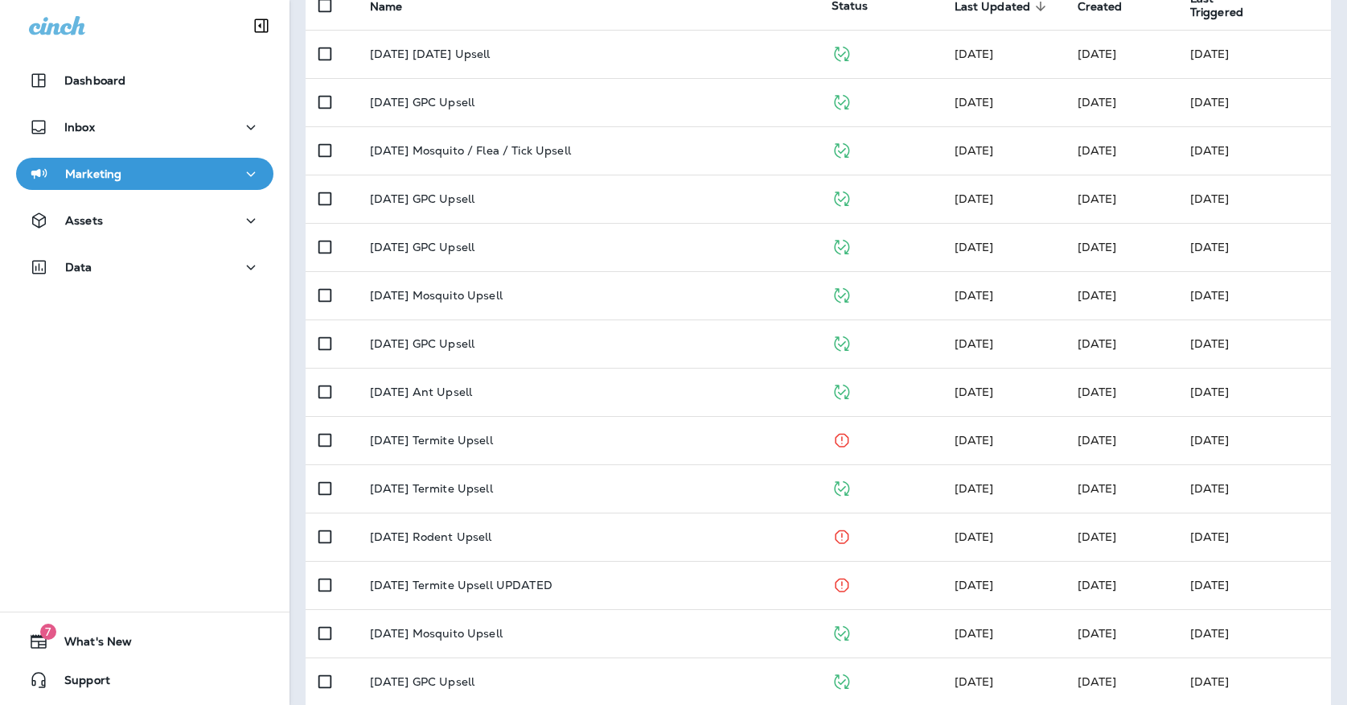
scroll to position [209, 0]
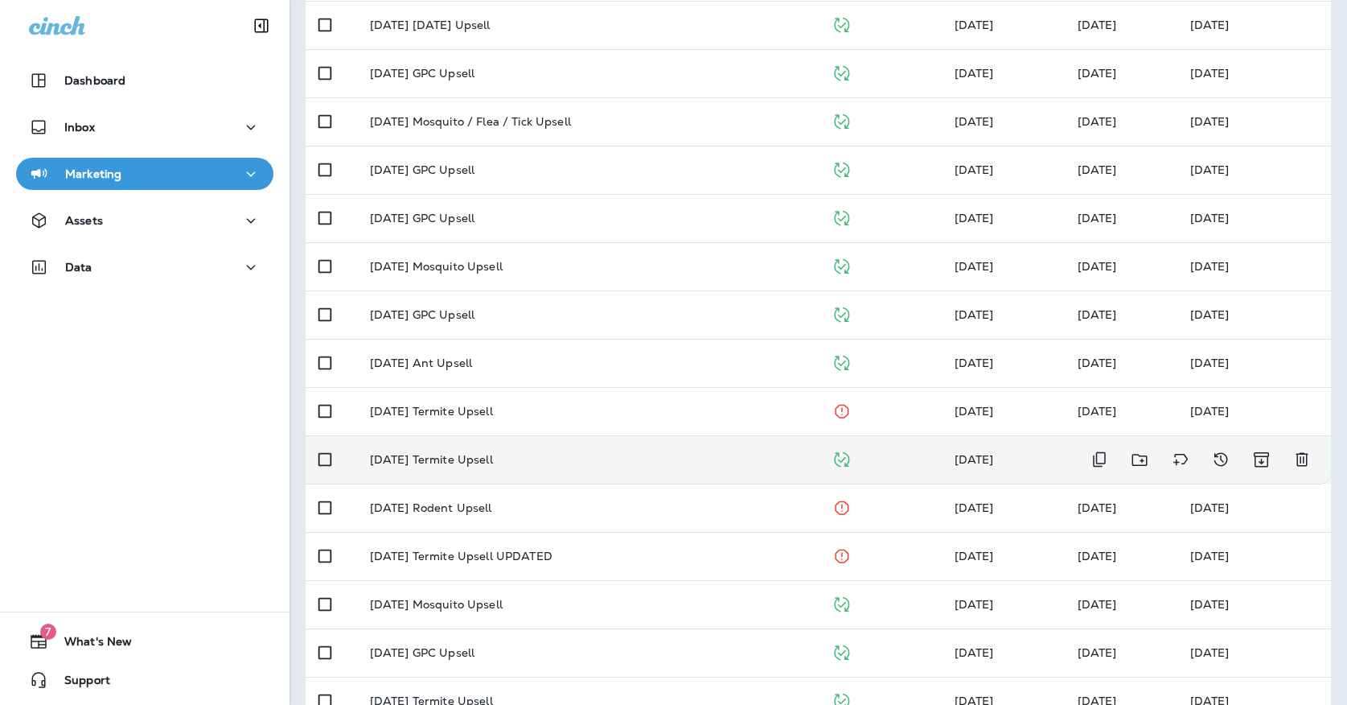
click at [446, 453] on p "[DATE] Termite Upsell" at bounding box center [431, 459] width 123 height 13
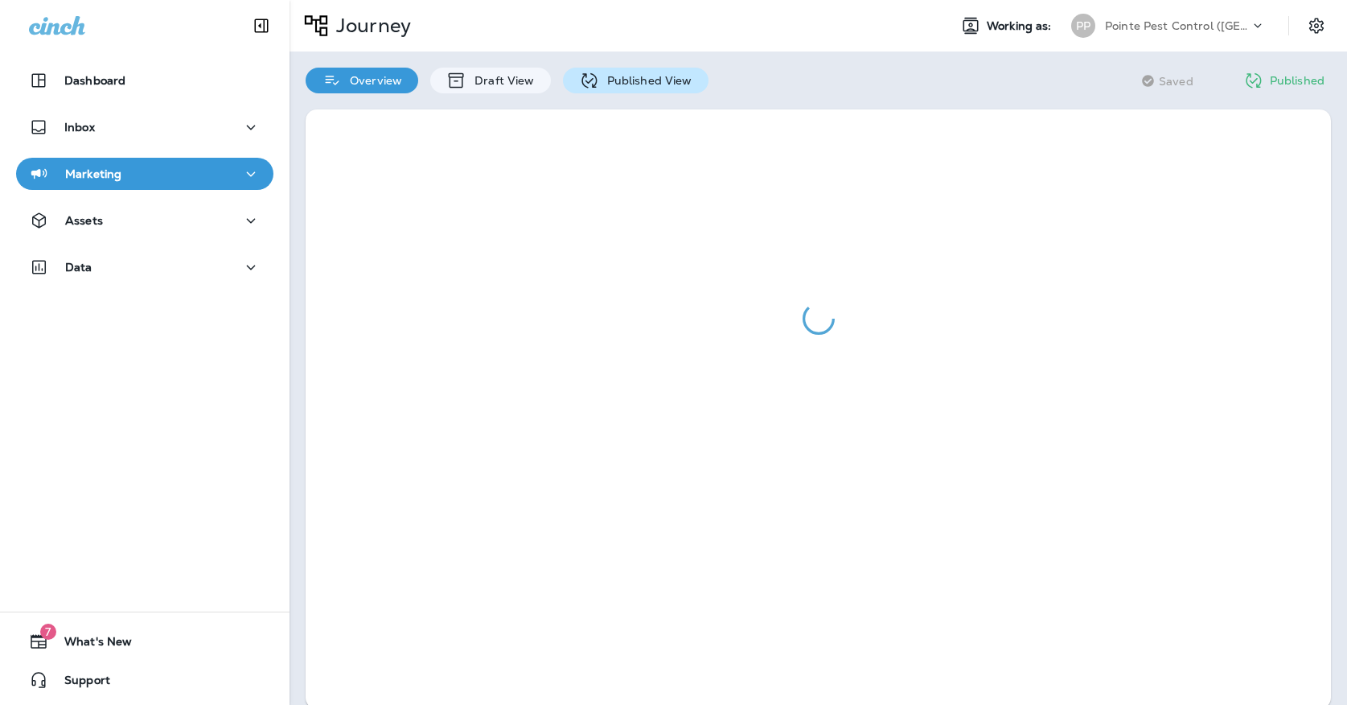
click at [635, 79] on p "Published View" at bounding box center [645, 80] width 93 height 13
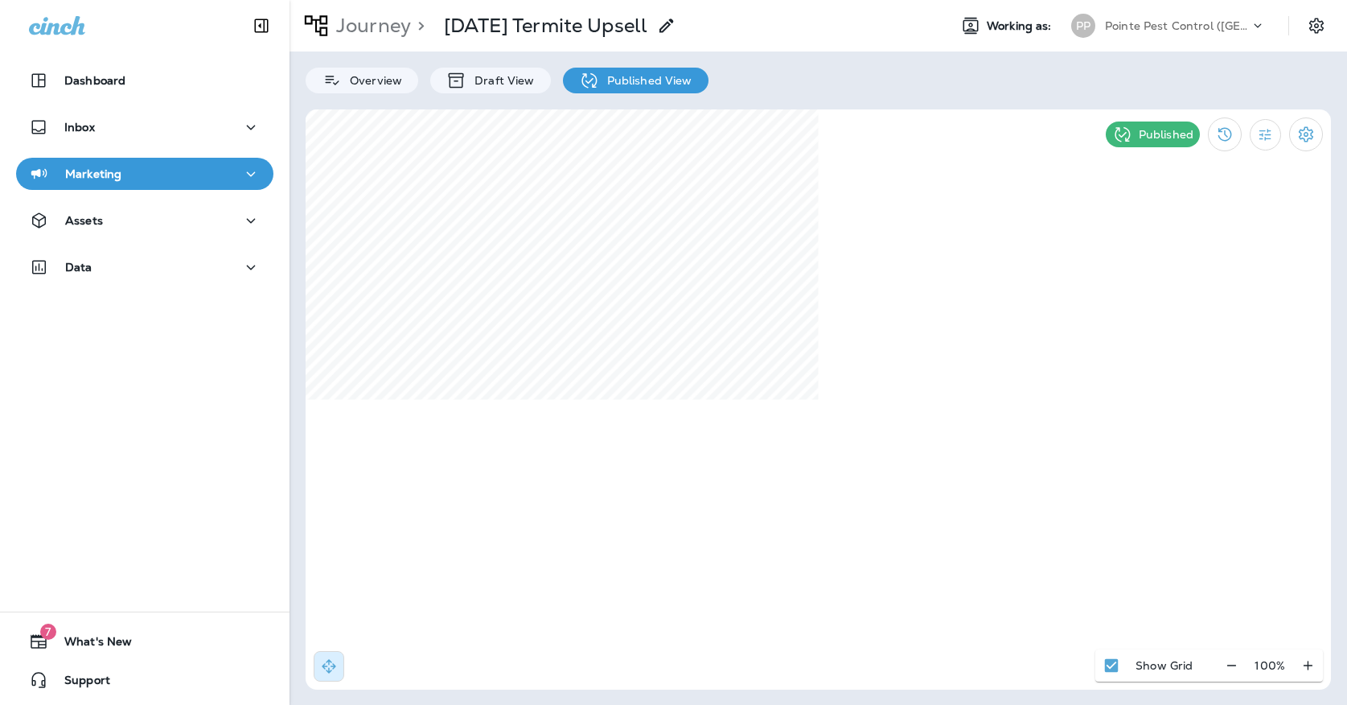
click at [1154, 30] on p "Pointe Pest Control ([GEOGRAPHIC_DATA])" at bounding box center [1177, 25] width 145 height 13
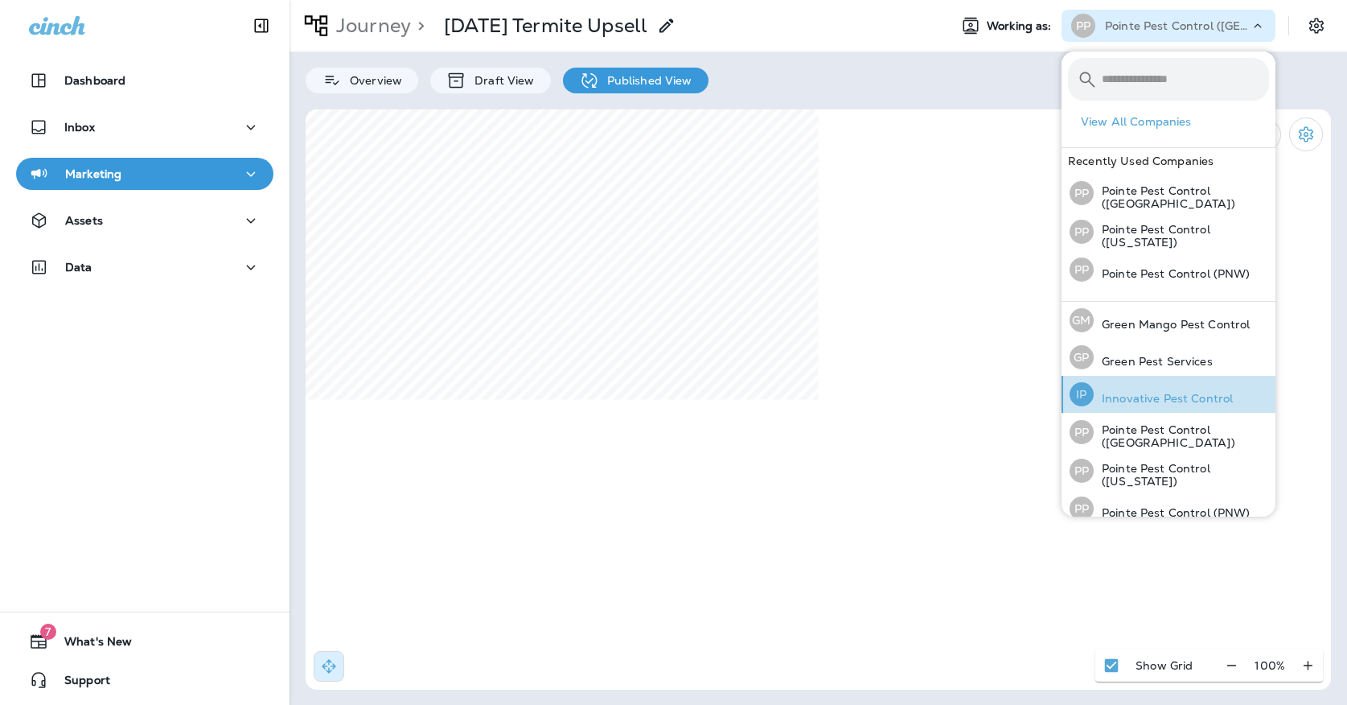
click at [1191, 403] on p "Innovative Pest Control" at bounding box center [1163, 398] width 139 height 13
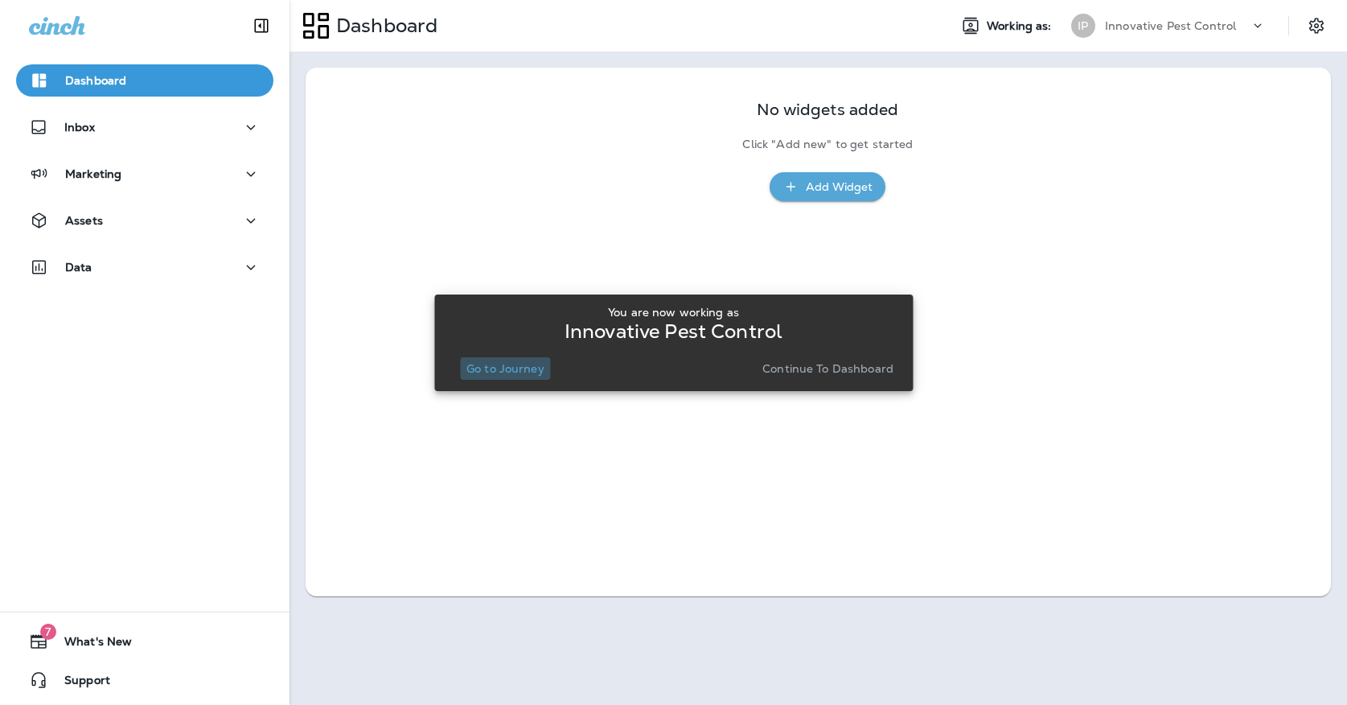
click at [489, 362] on p "Go to Journey" at bounding box center [505, 368] width 78 height 13
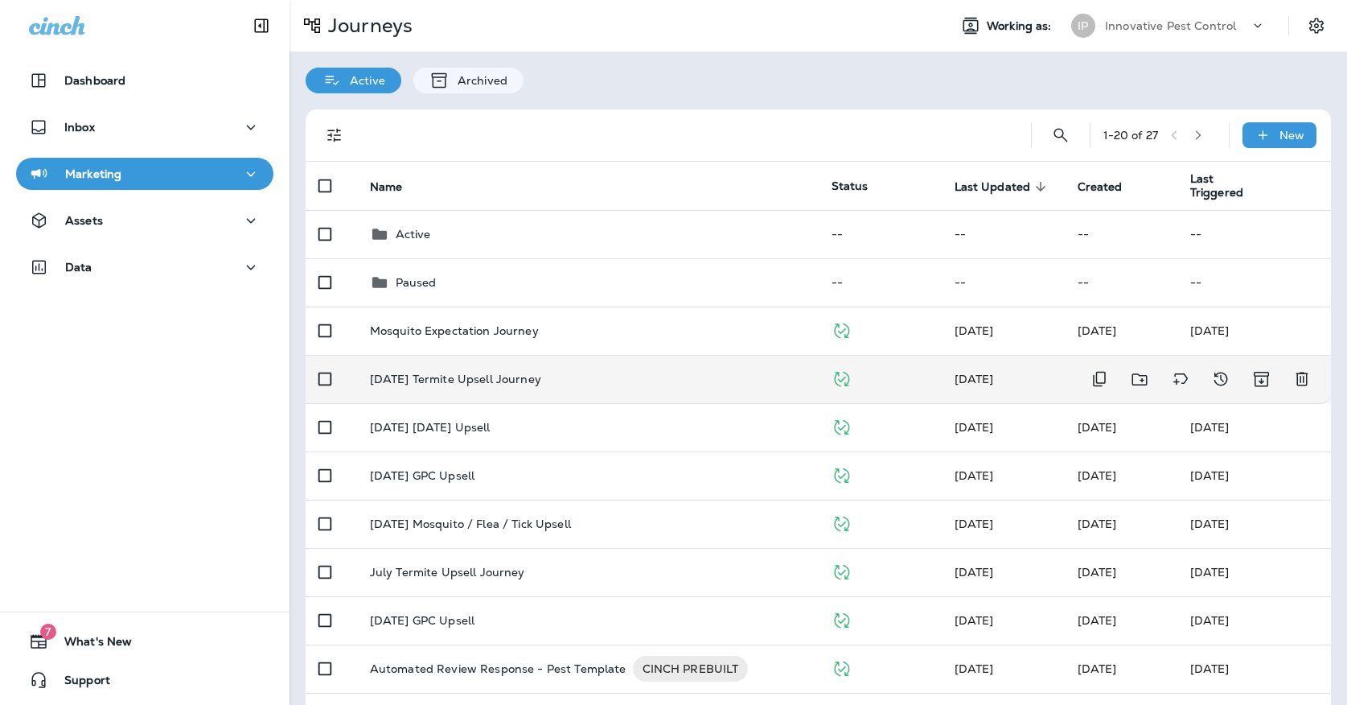
click at [498, 372] on p "[DATE] Termite Upsell Journey" at bounding box center [455, 378] width 171 height 13
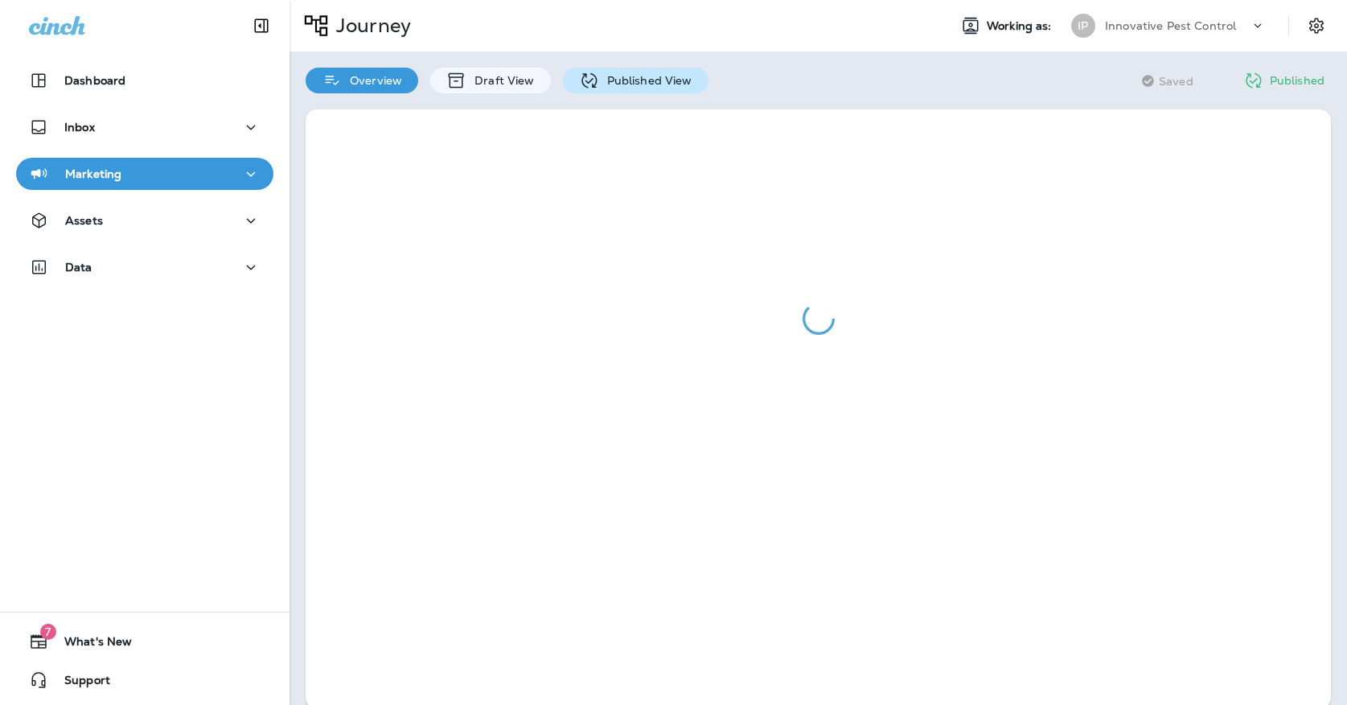
click at [649, 81] on p "Published View" at bounding box center [645, 80] width 93 height 13
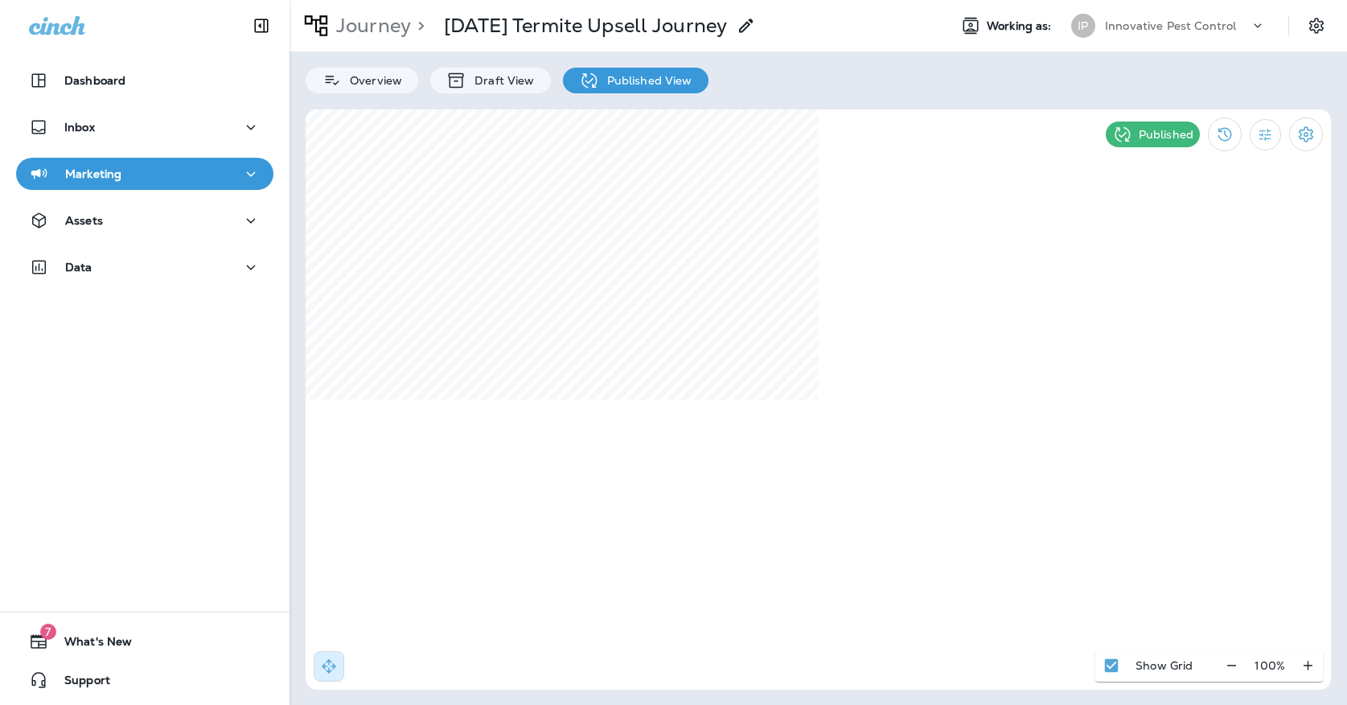
click at [1137, 33] on div "Innovative Pest Control" at bounding box center [1177, 26] width 145 height 24
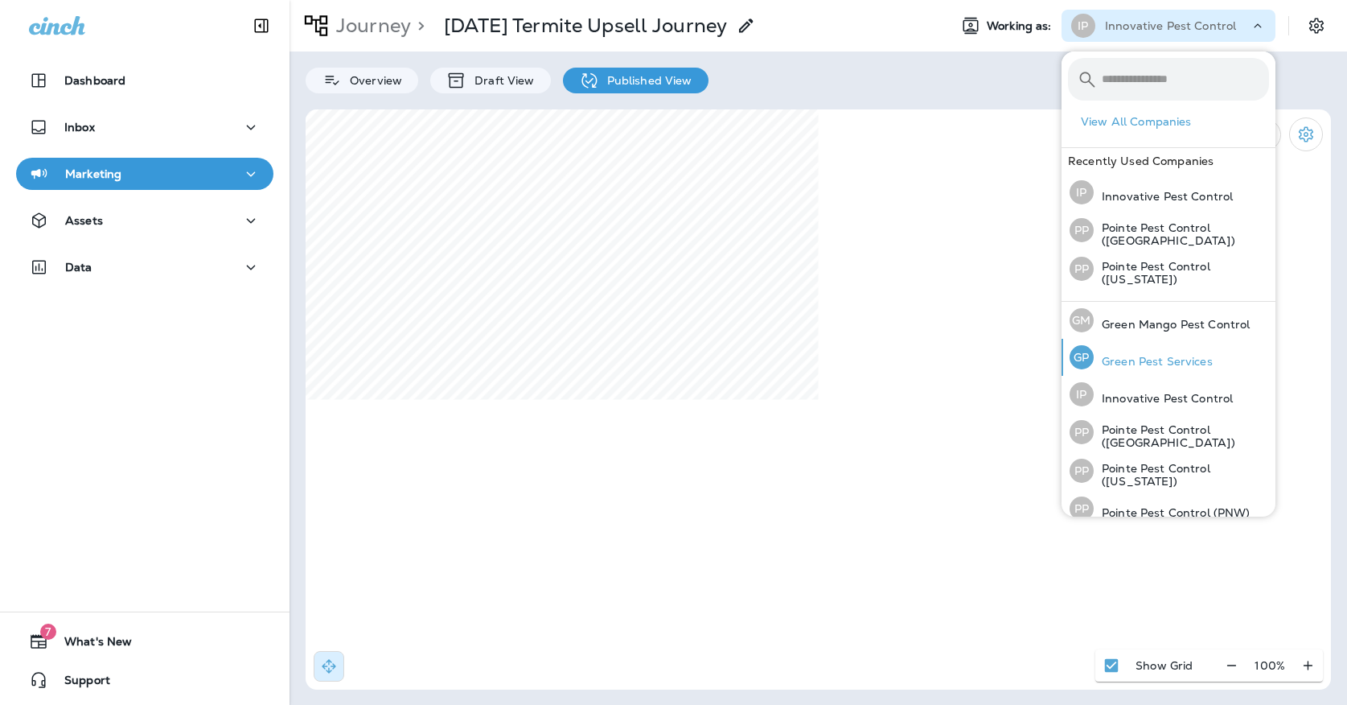
click at [1171, 367] on div "[PERSON_NAME] Pest Services" at bounding box center [1141, 357] width 156 height 37
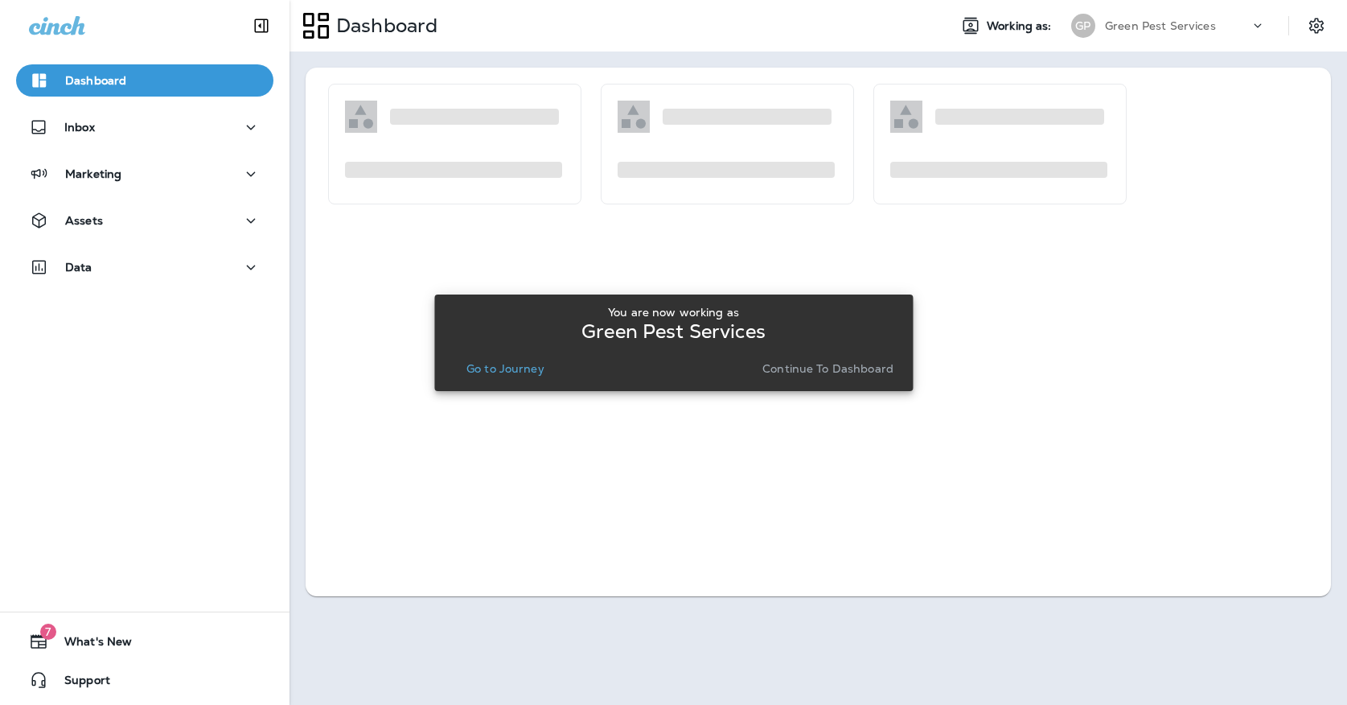
click at [490, 362] on p "Go to Journey" at bounding box center [505, 368] width 78 height 13
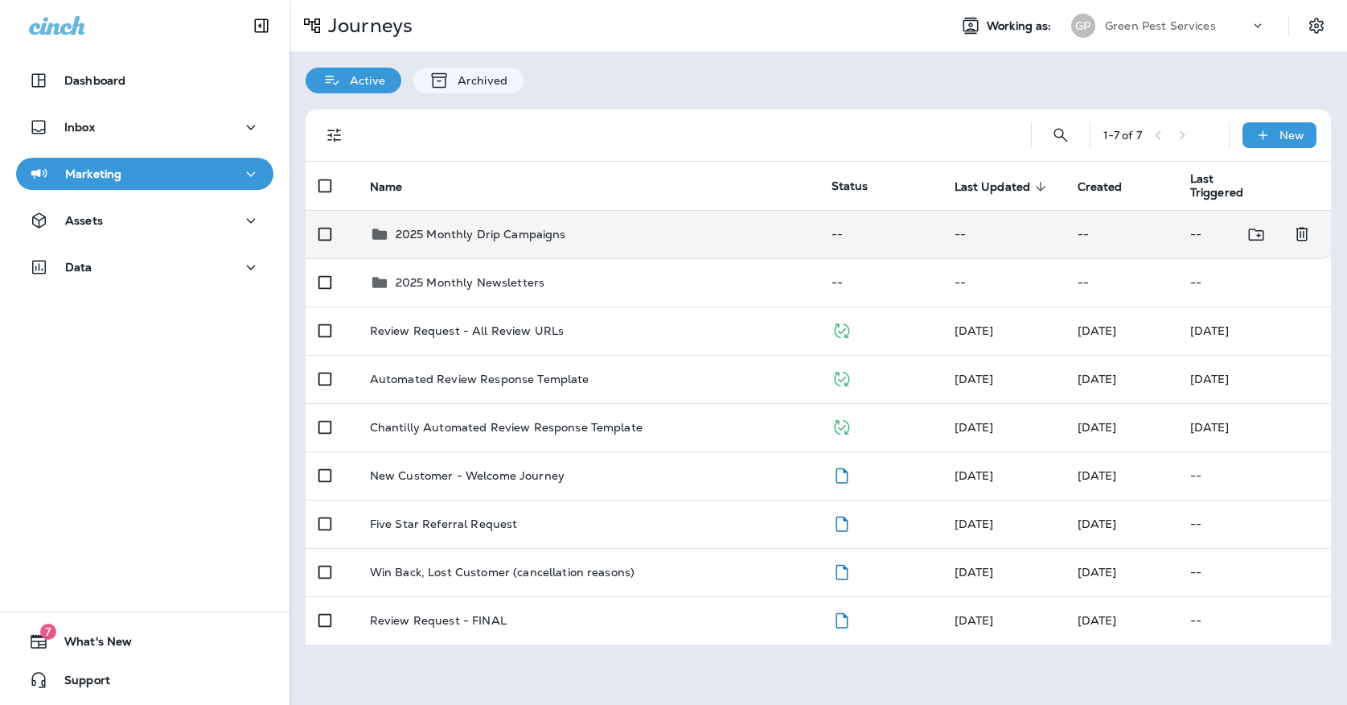
click at [483, 245] on td "2025 Monthly Drip Campaigns" at bounding box center [588, 234] width 462 height 48
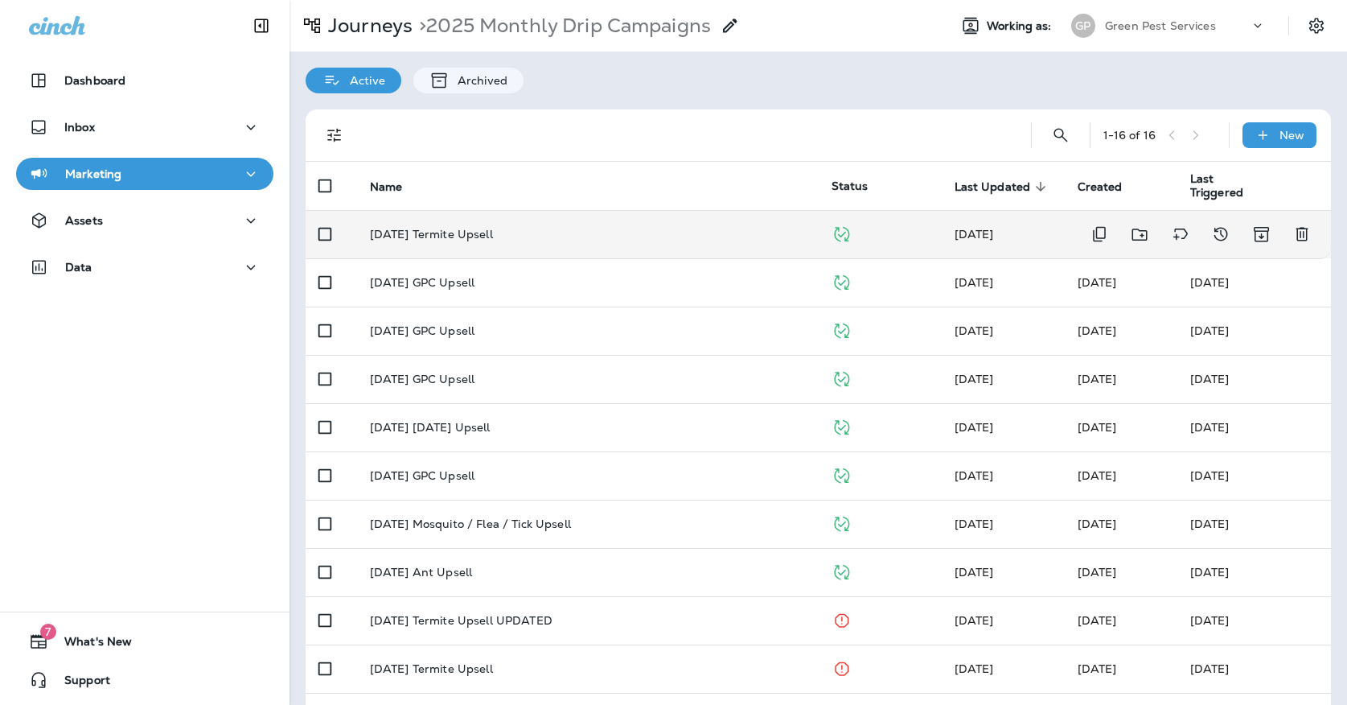
click at [474, 228] on p "[DATE] Termite Upsell" at bounding box center [431, 234] width 123 height 13
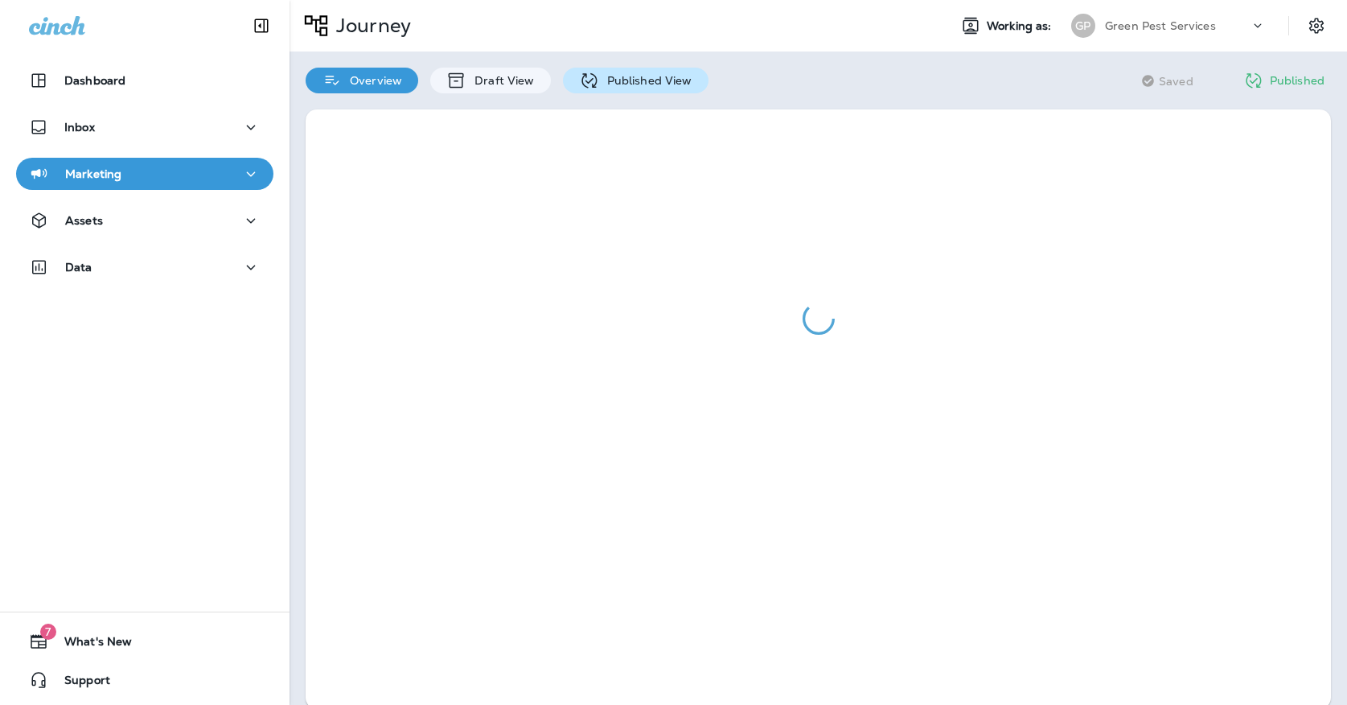
click at [635, 72] on div "Published View" at bounding box center [636, 81] width 146 height 26
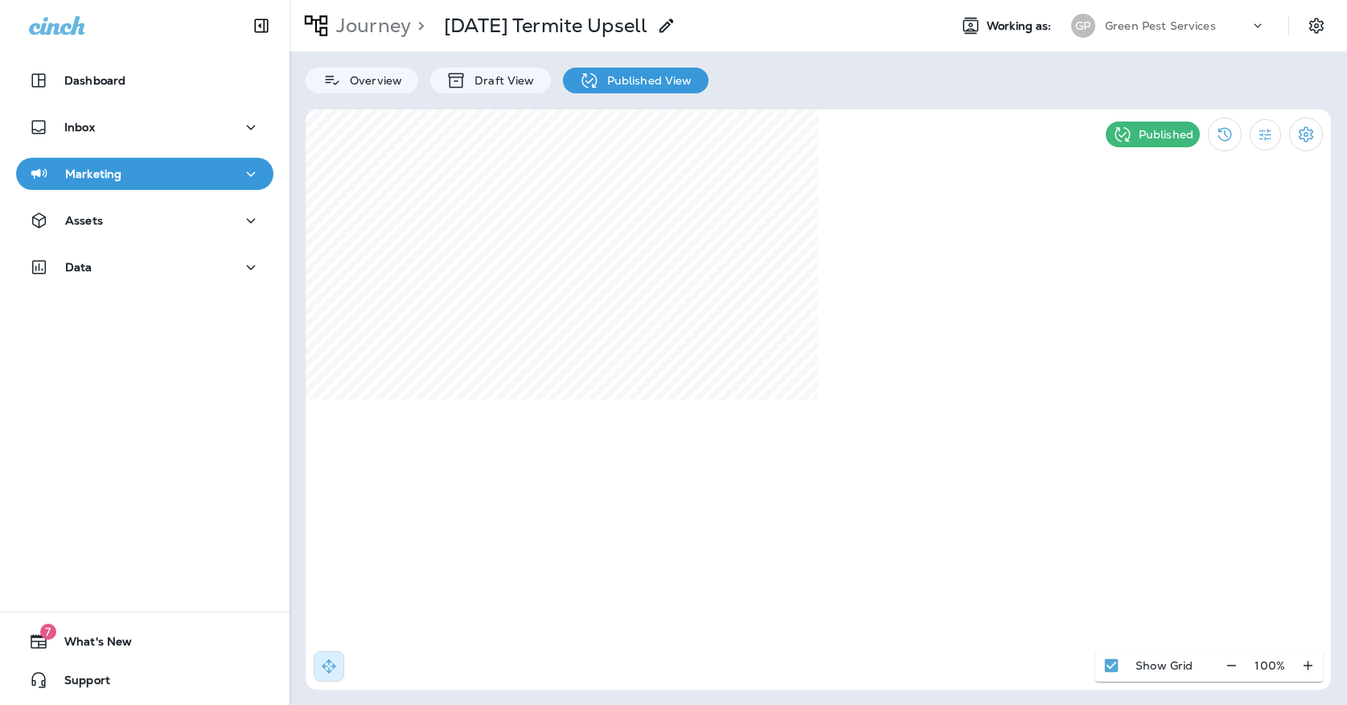
click at [1176, 29] on p "Green Pest Services" at bounding box center [1160, 25] width 111 height 13
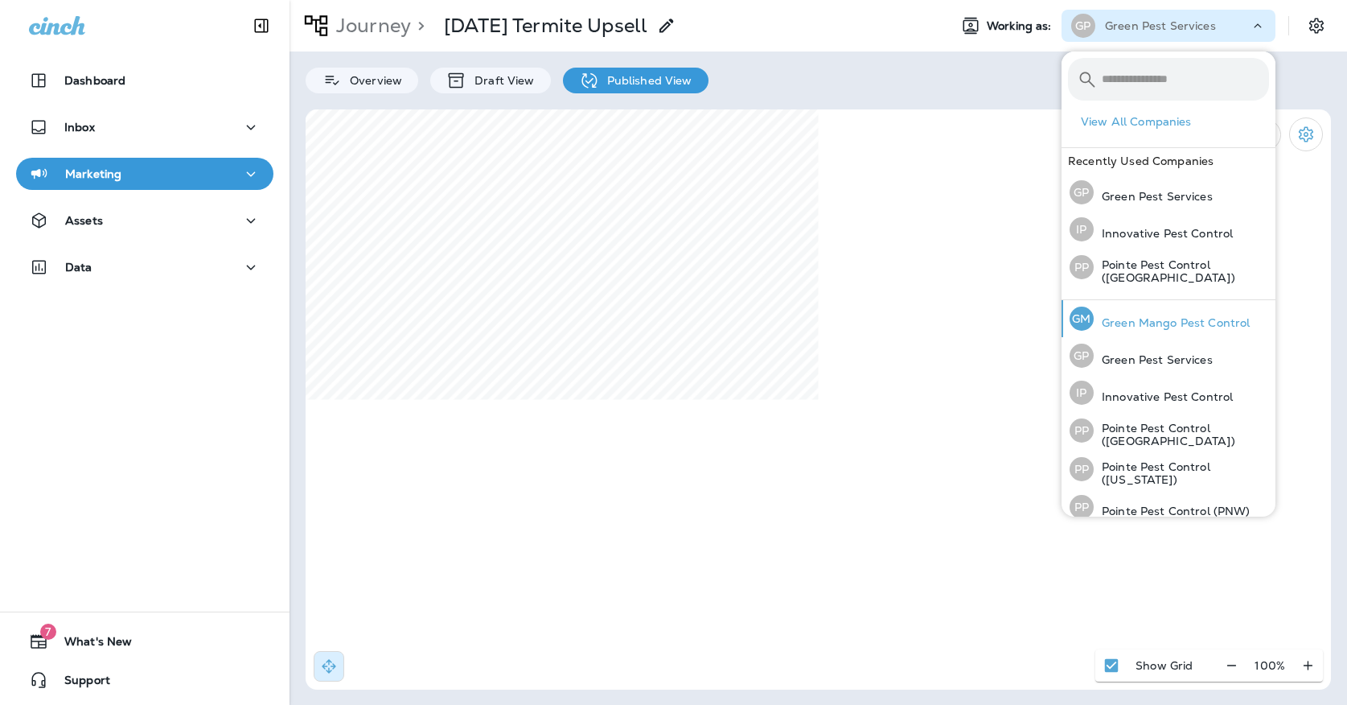
click at [1127, 303] on div "[PERSON_NAME] Mango Pest Control" at bounding box center [1159, 318] width 193 height 37
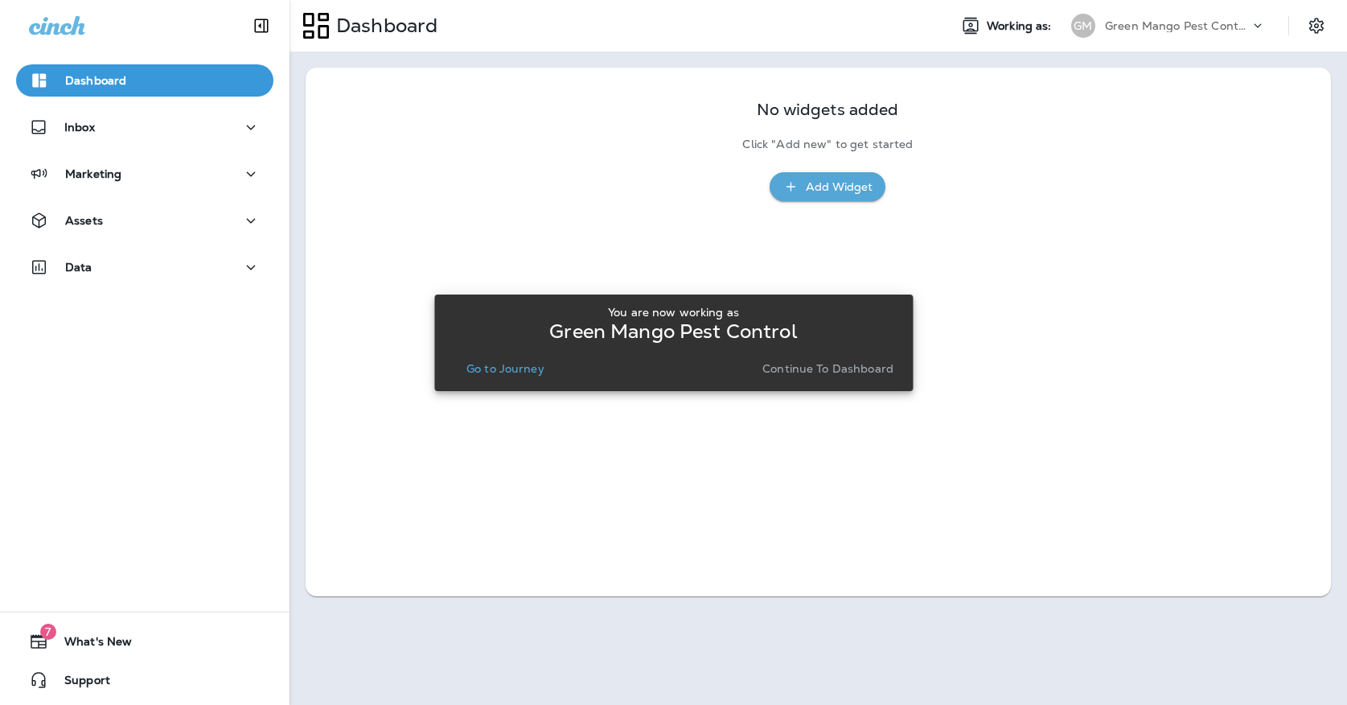
click at [508, 370] on p "Go to Journey" at bounding box center [505, 368] width 78 height 13
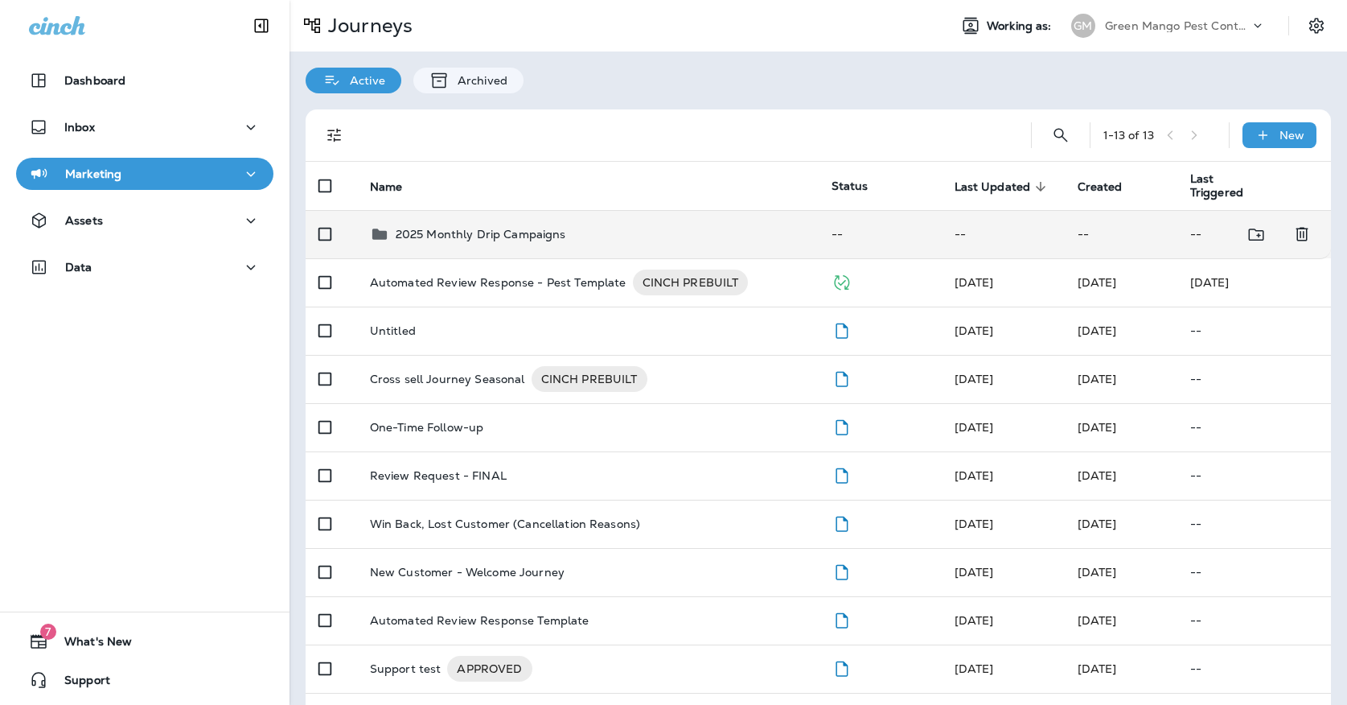
click at [495, 228] on p "2025 Monthly Drip Campaigns" at bounding box center [481, 234] width 170 height 13
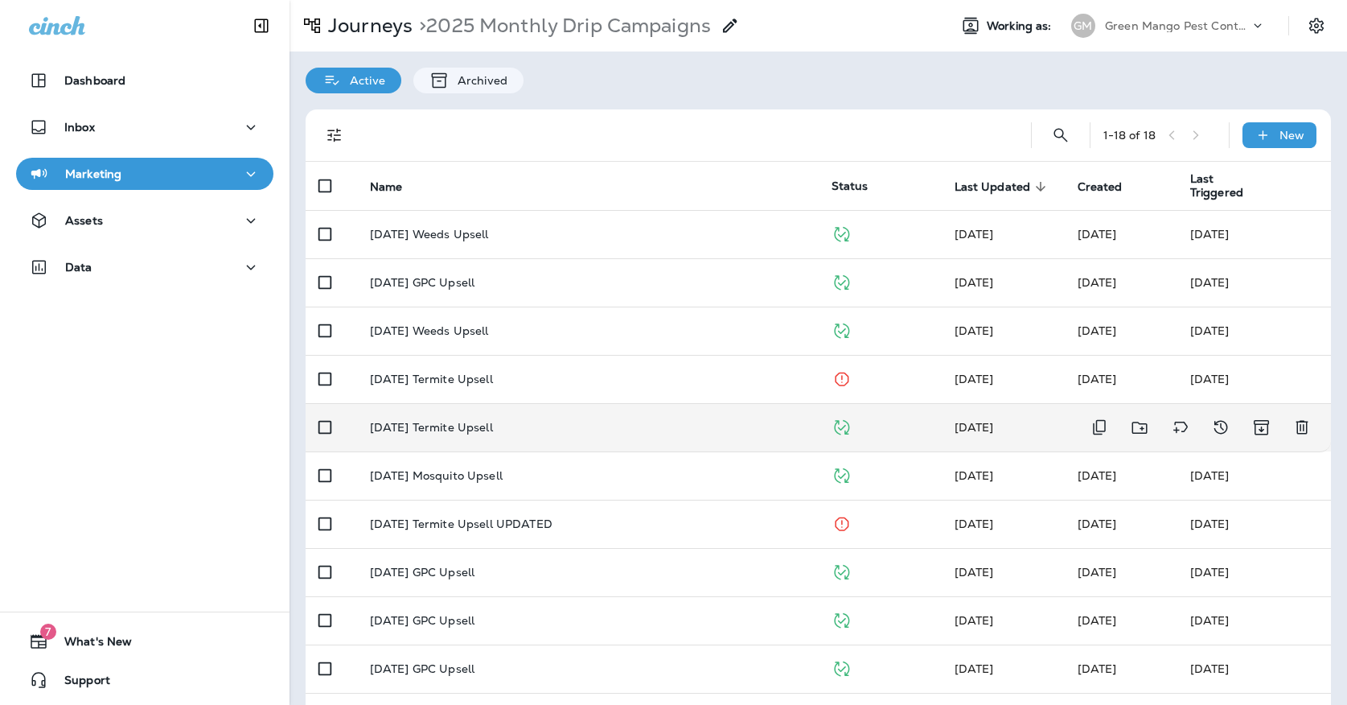
click at [454, 421] on p "[DATE] Termite Upsell" at bounding box center [431, 427] width 123 height 13
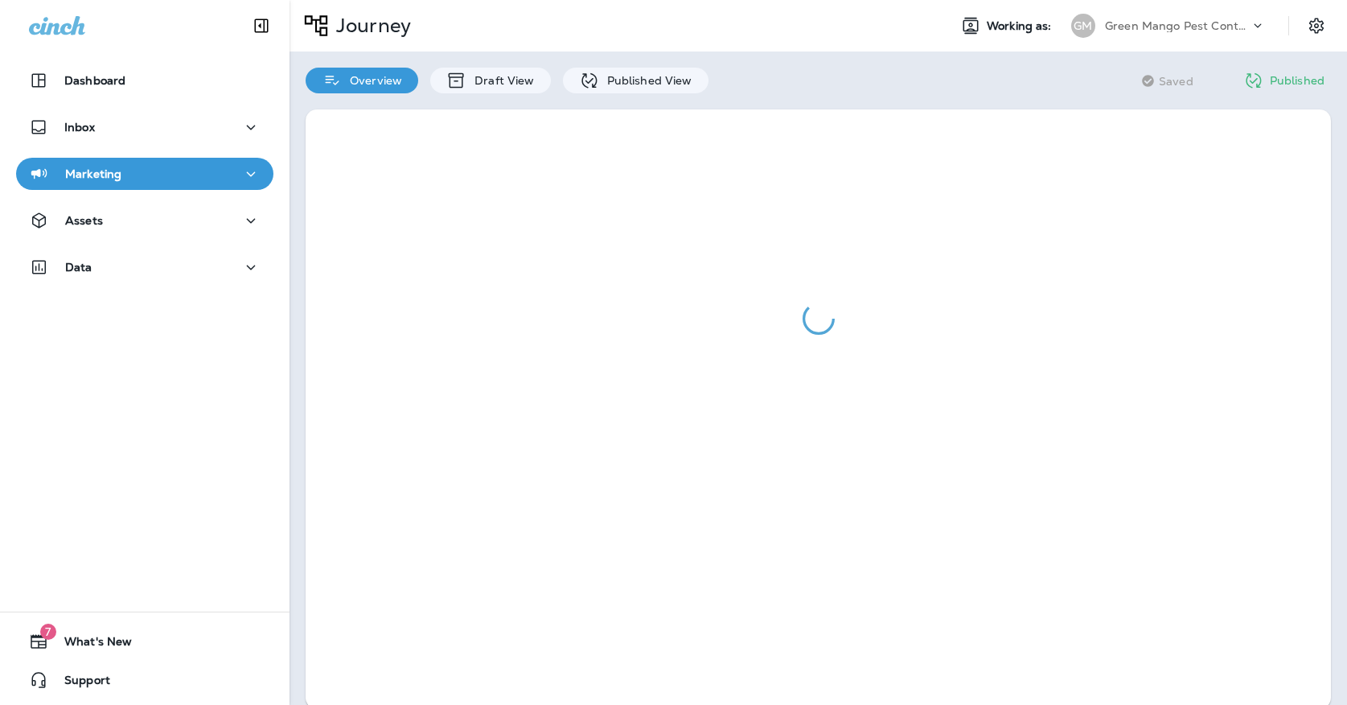
click at [621, 65] on div "Overview Draft View Published View" at bounding box center [507, 72] width 435 height 42
click at [618, 76] on p "Published View" at bounding box center [645, 80] width 93 height 13
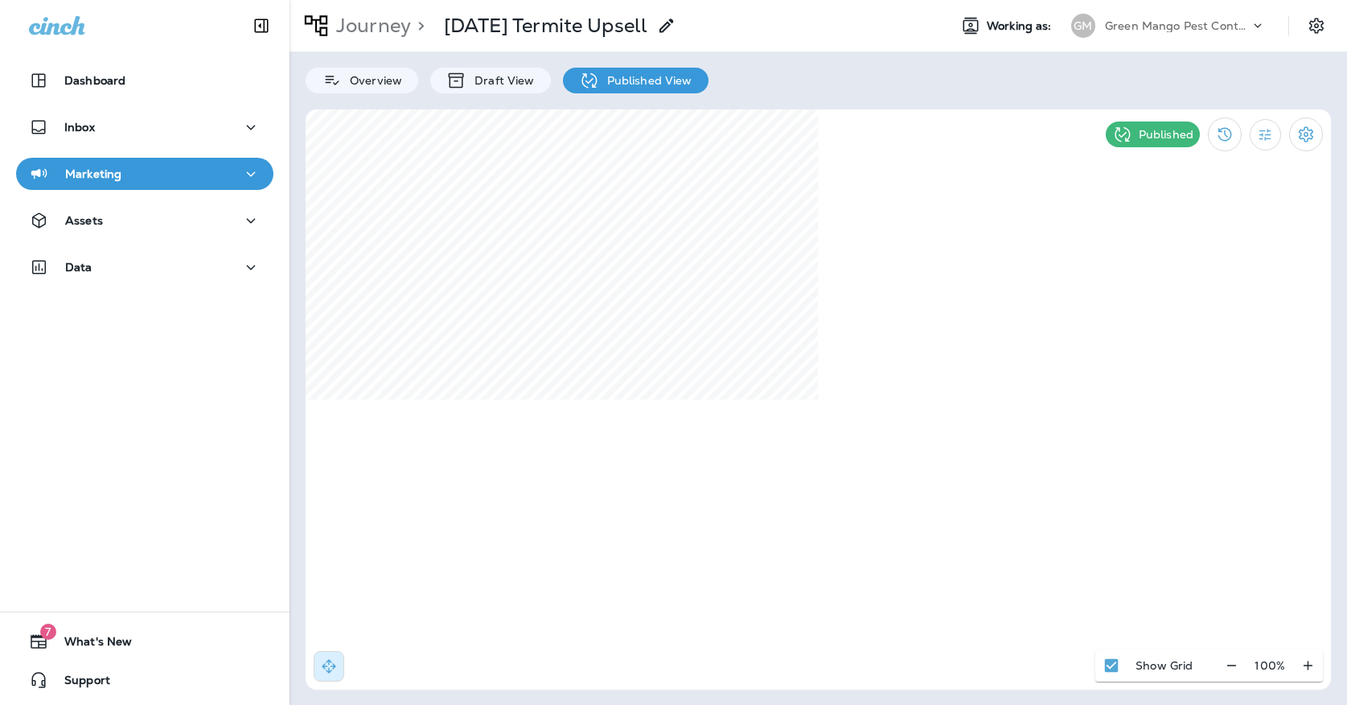
click at [1162, 29] on p "Green Mango Pest Control" at bounding box center [1177, 25] width 145 height 13
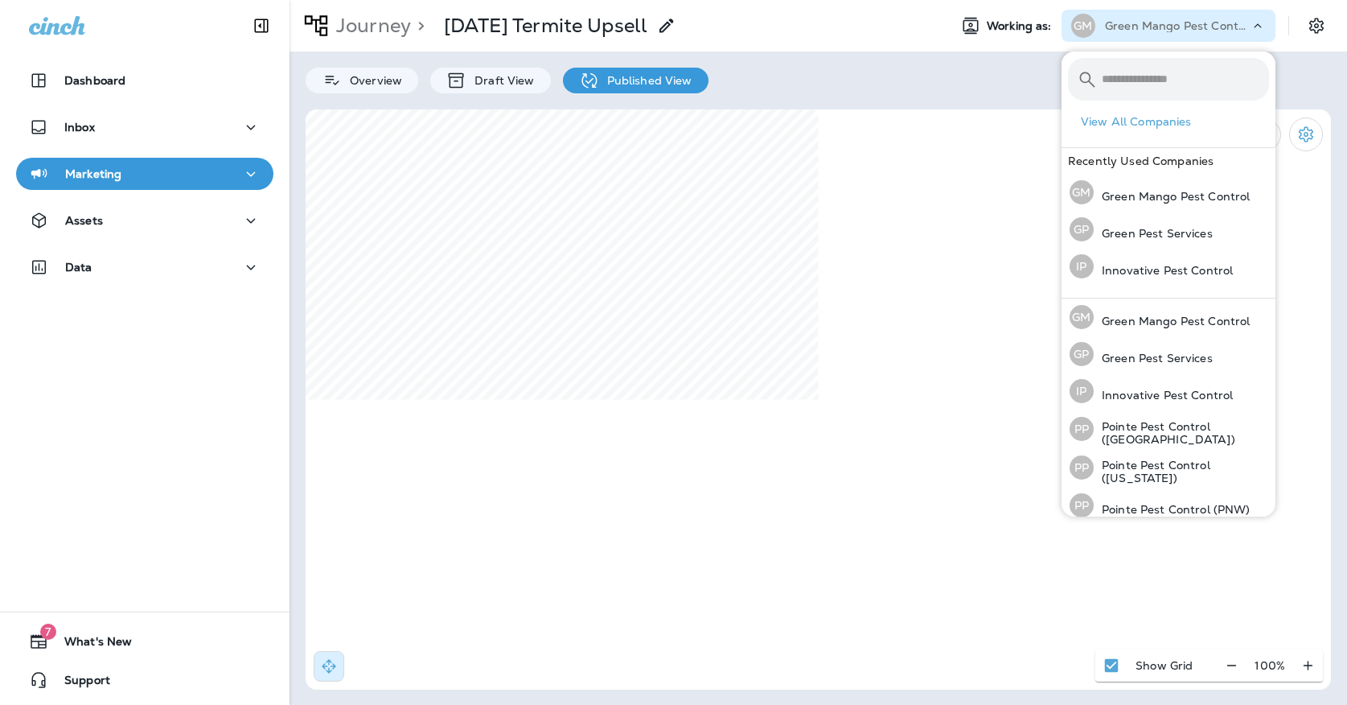
click at [147, 172] on div "Marketing" at bounding box center [145, 174] width 232 height 20
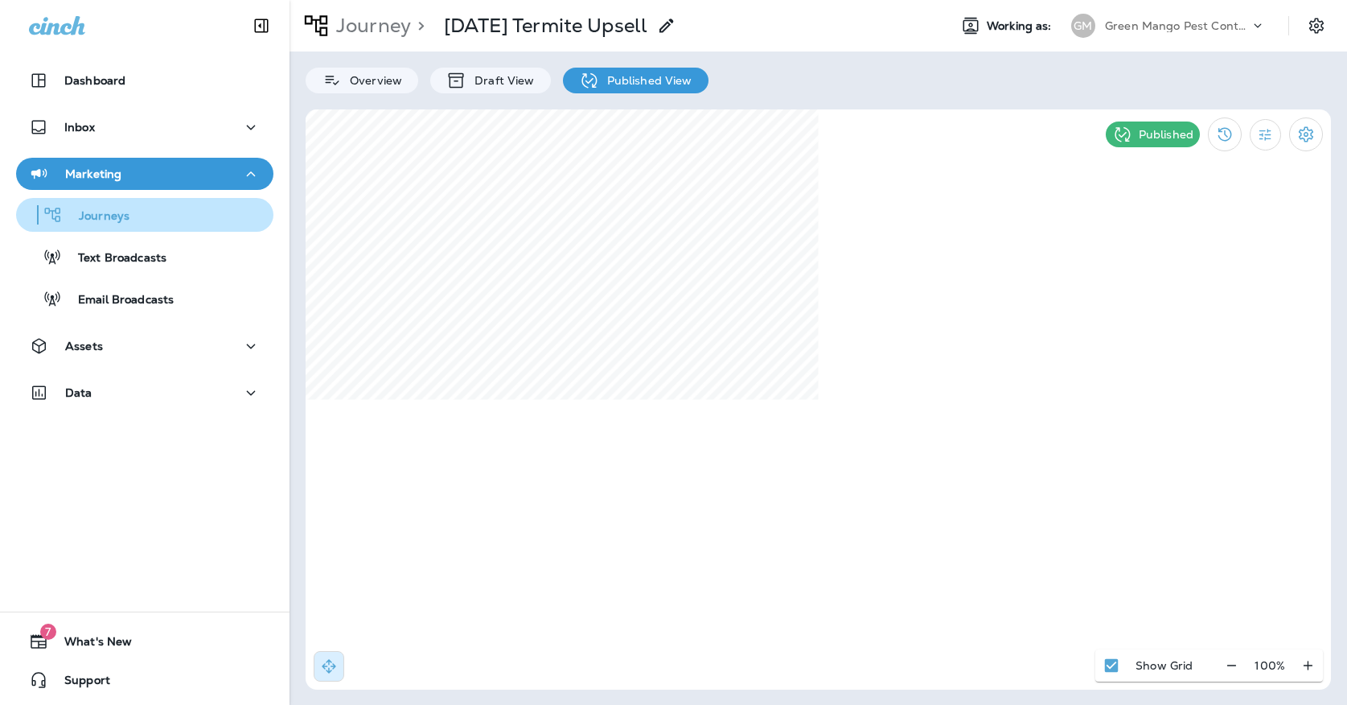
click at [141, 210] on div "Journeys" at bounding box center [145, 215] width 244 height 24
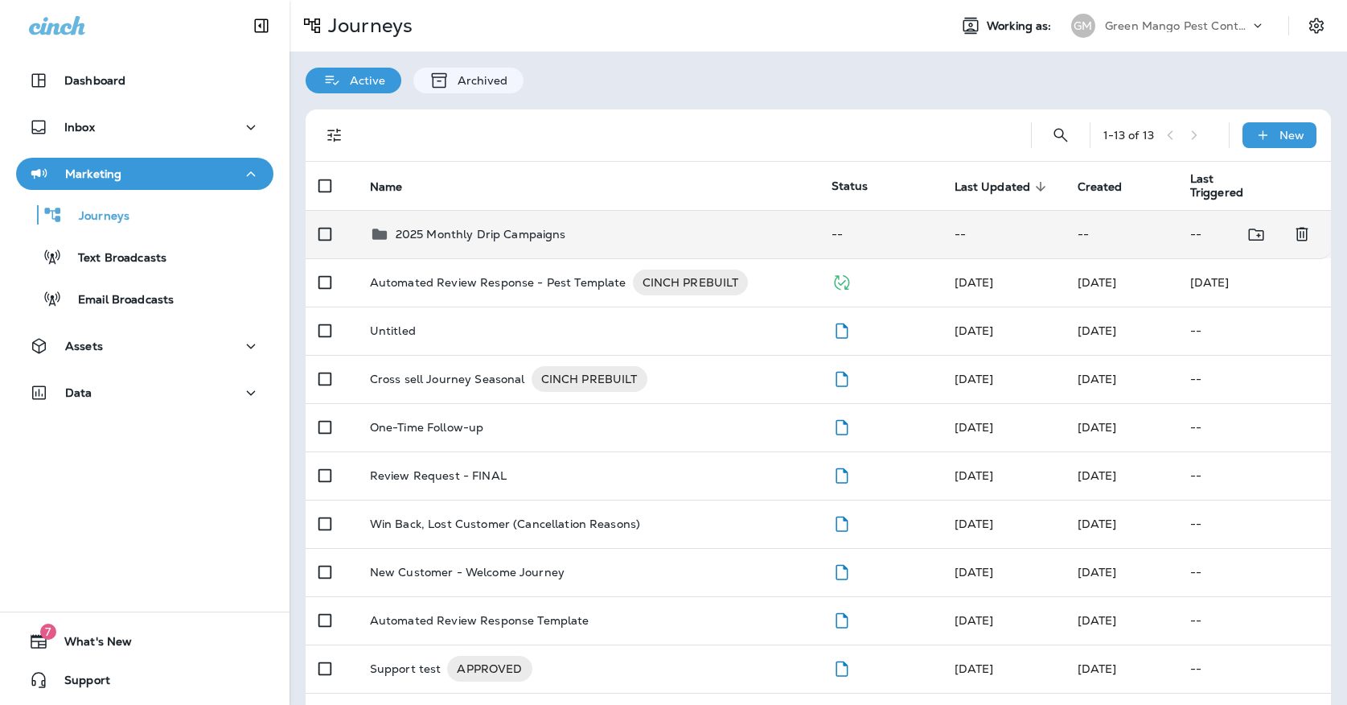
click at [495, 246] on td "2025 Monthly Drip Campaigns" at bounding box center [588, 234] width 462 height 48
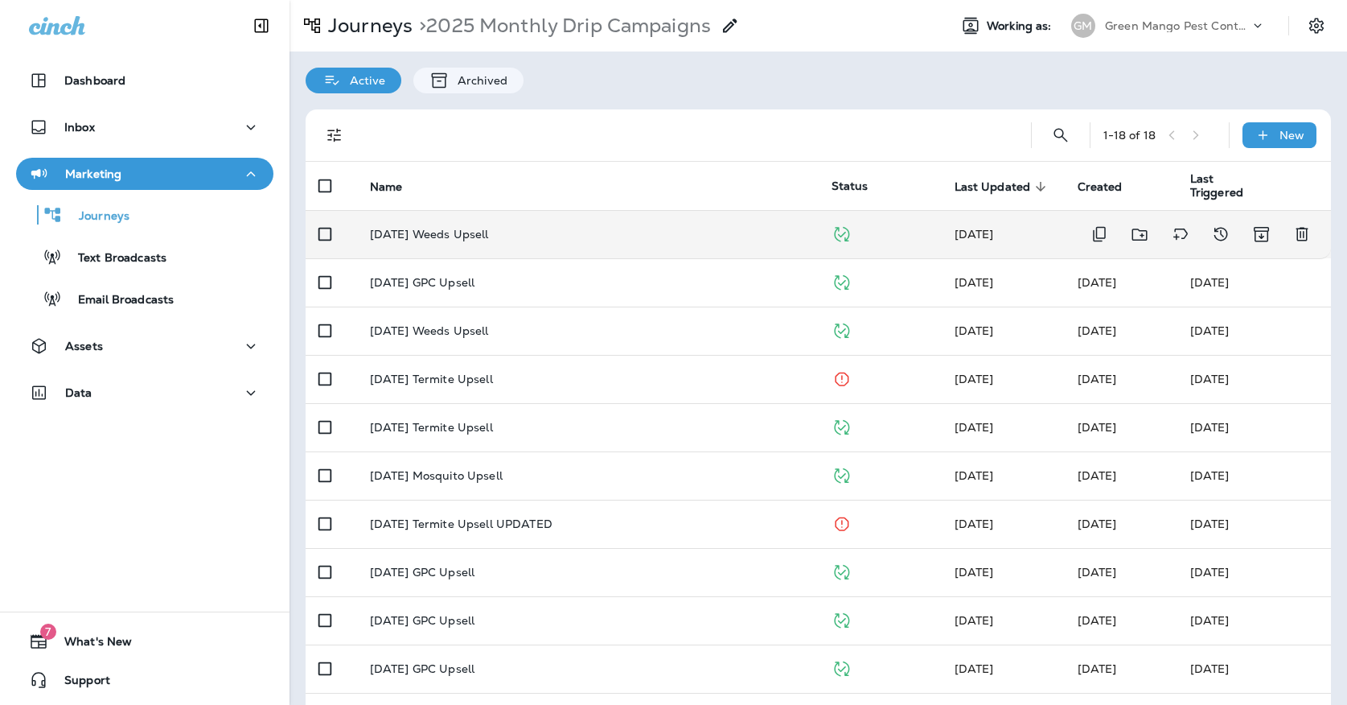
click at [487, 234] on td "[DATE] Weeds Upsell" at bounding box center [588, 234] width 462 height 48
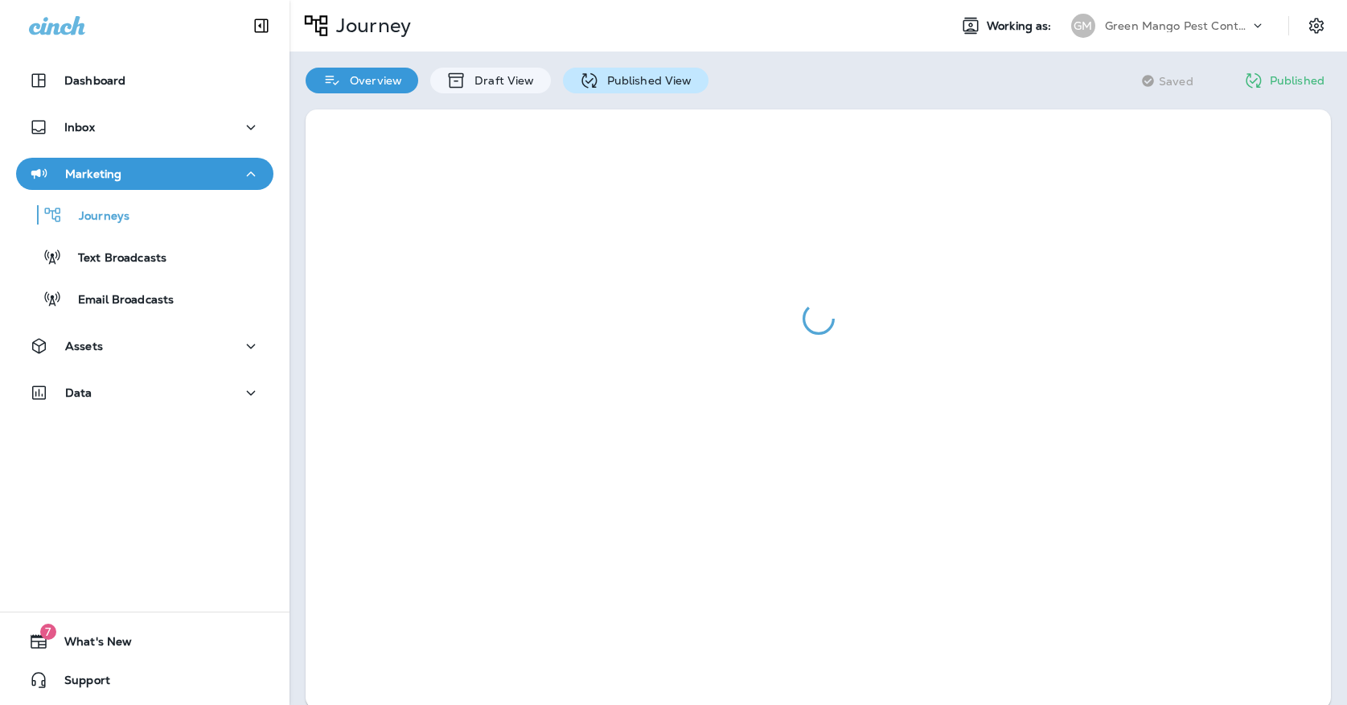
click at [613, 76] on p "Published View" at bounding box center [645, 80] width 93 height 13
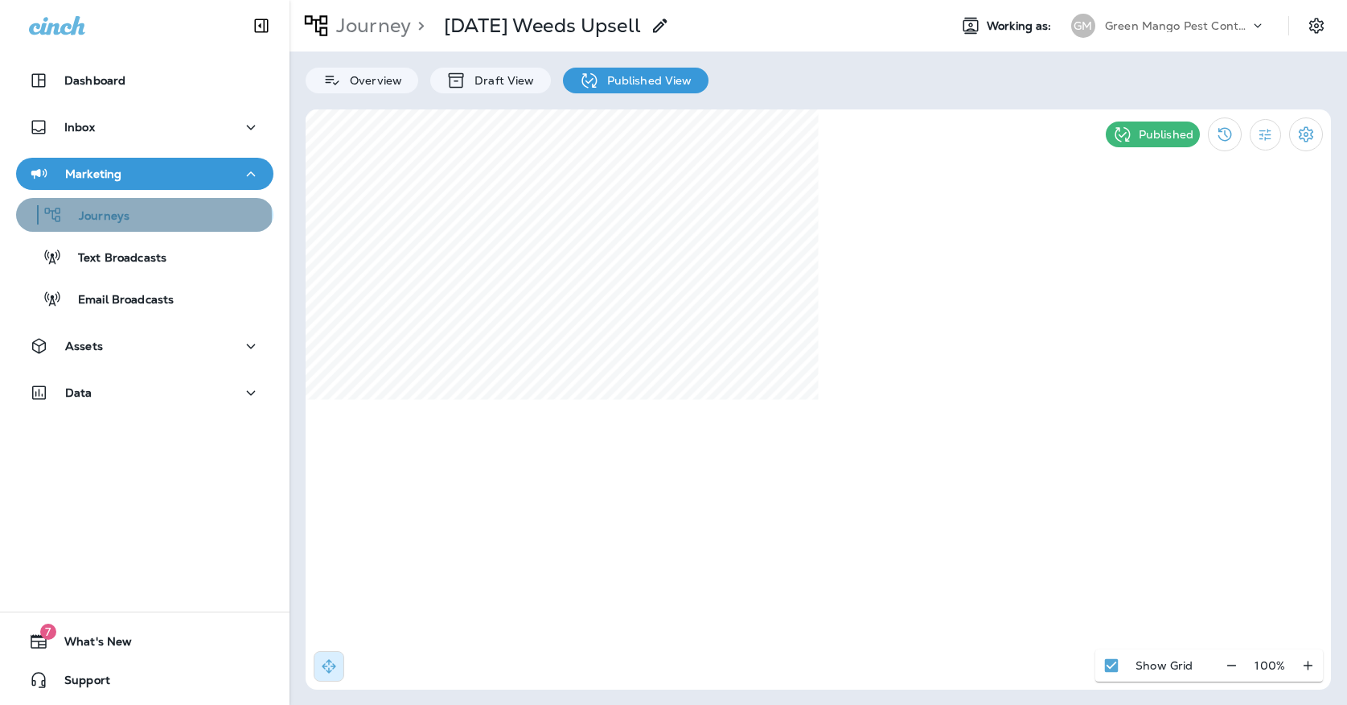
click at [113, 217] on p "Journeys" at bounding box center [96, 216] width 67 height 15
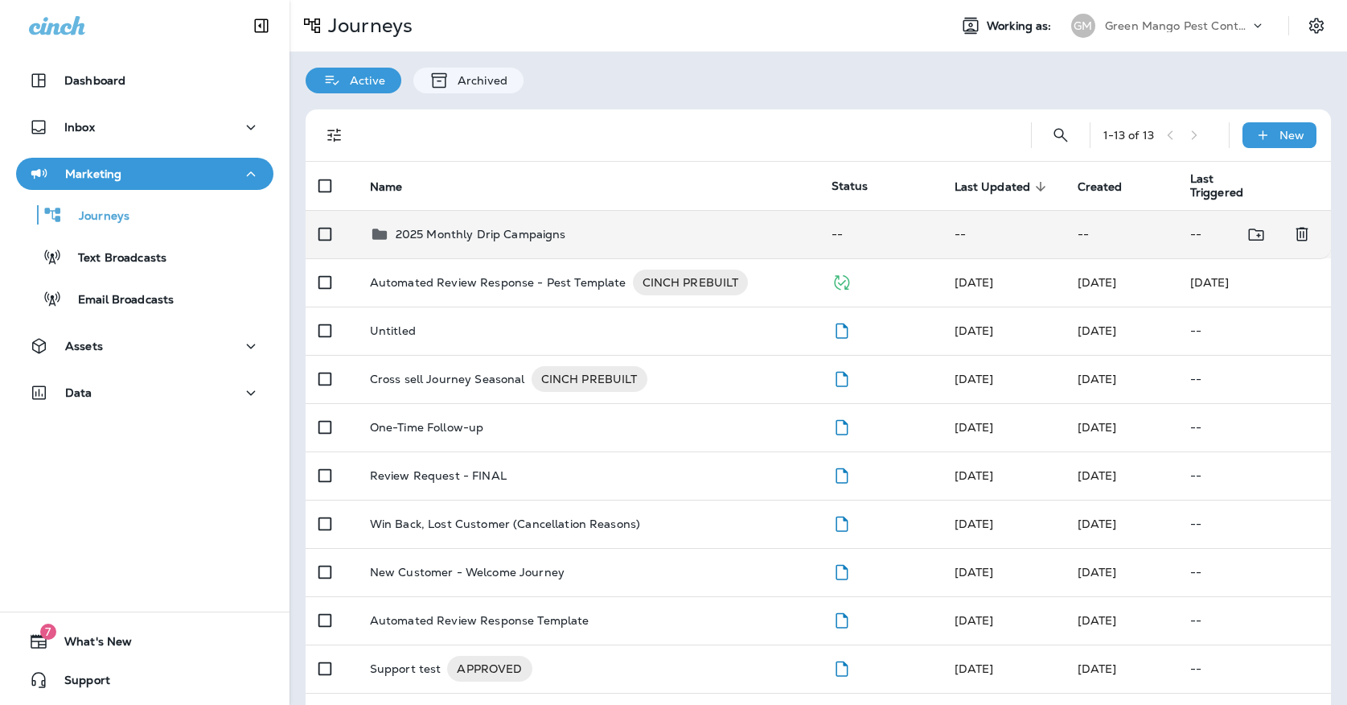
click at [464, 238] on td "2025 Monthly Drip Campaigns" at bounding box center [588, 234] width 462 height 48
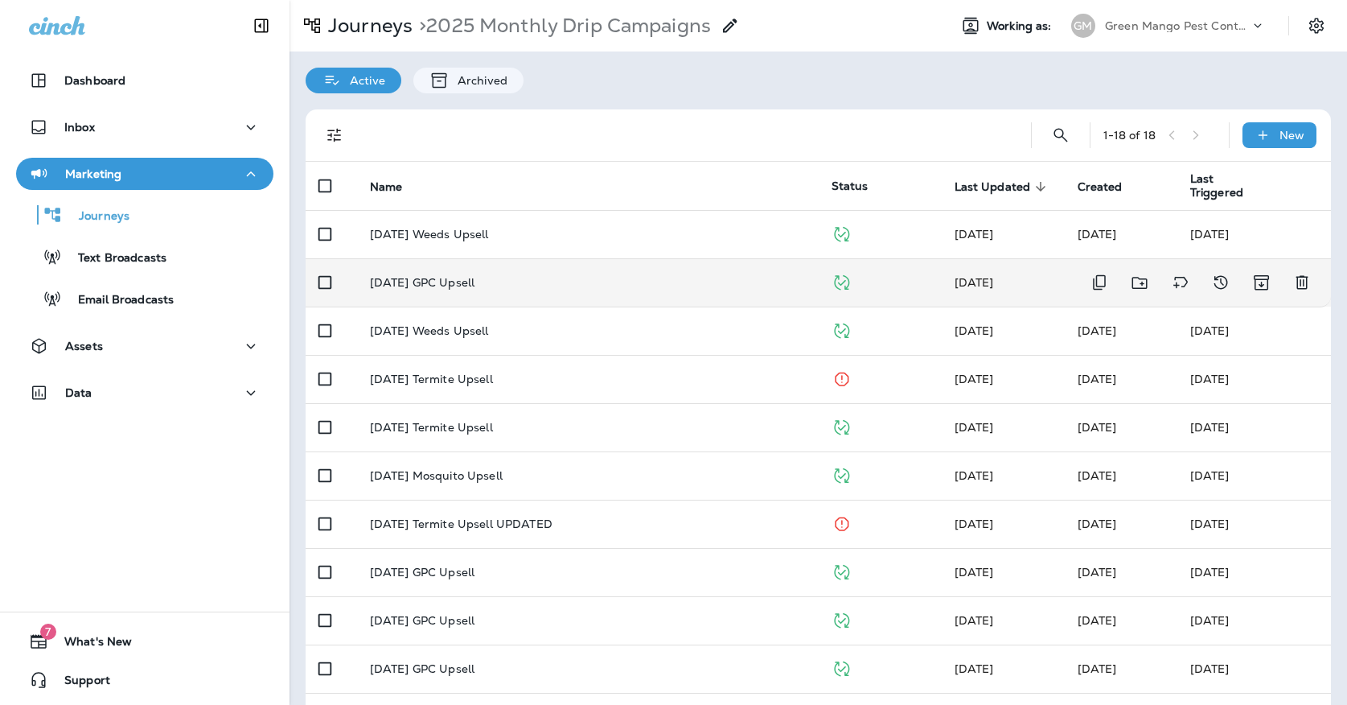
click at [495, 290] on td "[DATE] GPC Upsell" at bounding box center [588, 282] width 462 height 48
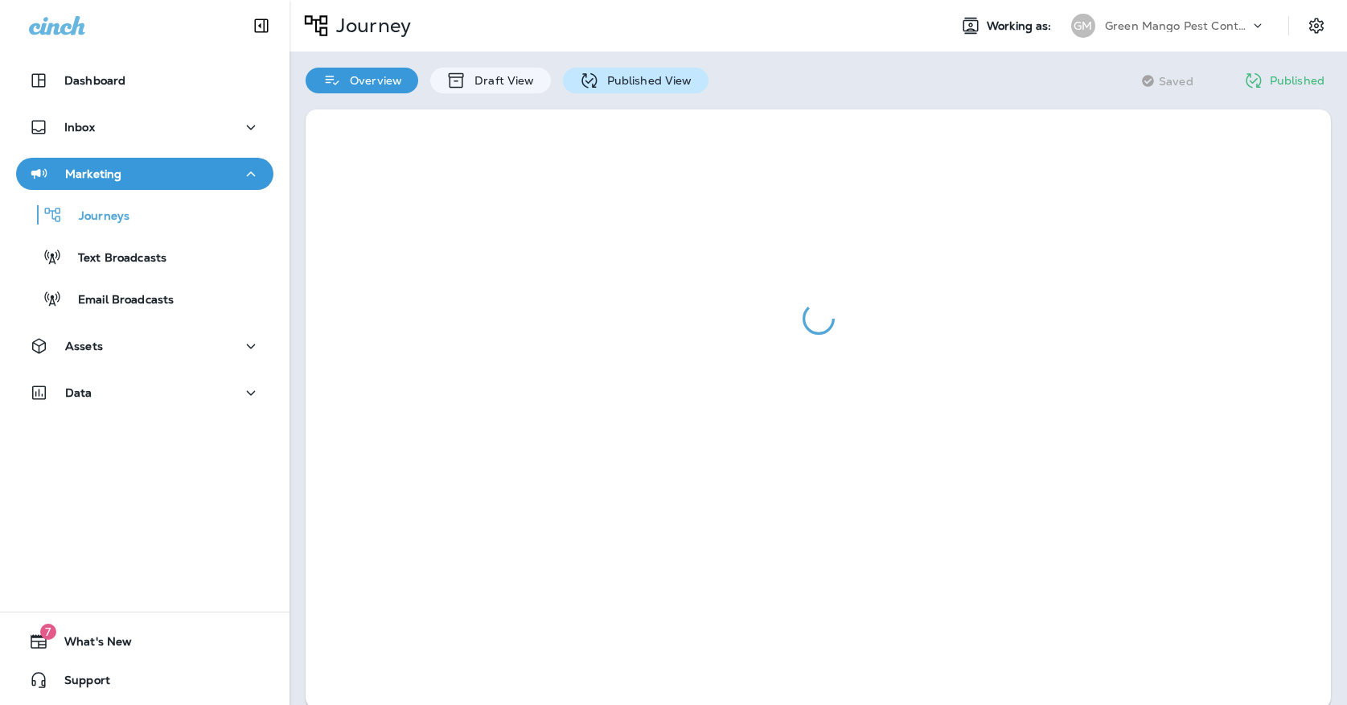
click at [609, 68] on div "Overview Draft View Published View" at bounding box center [507, 72] width 435 height 42
click at [611, 88] on div "Published View" at bounding box center [636, 81] width 146 height 26
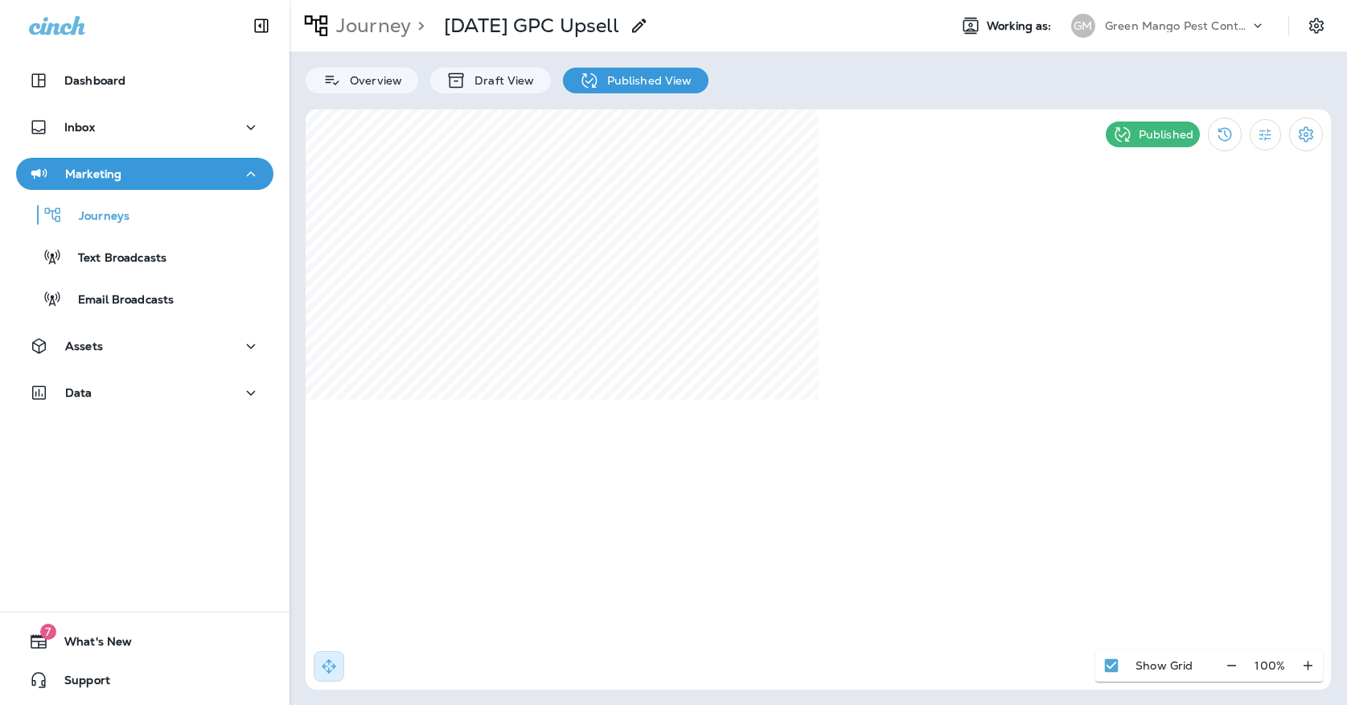
click at [1120, 38] on div "[PERSON_NAME] Mango Pest Control" at bounding box center [1169, 26] width 214 height 32
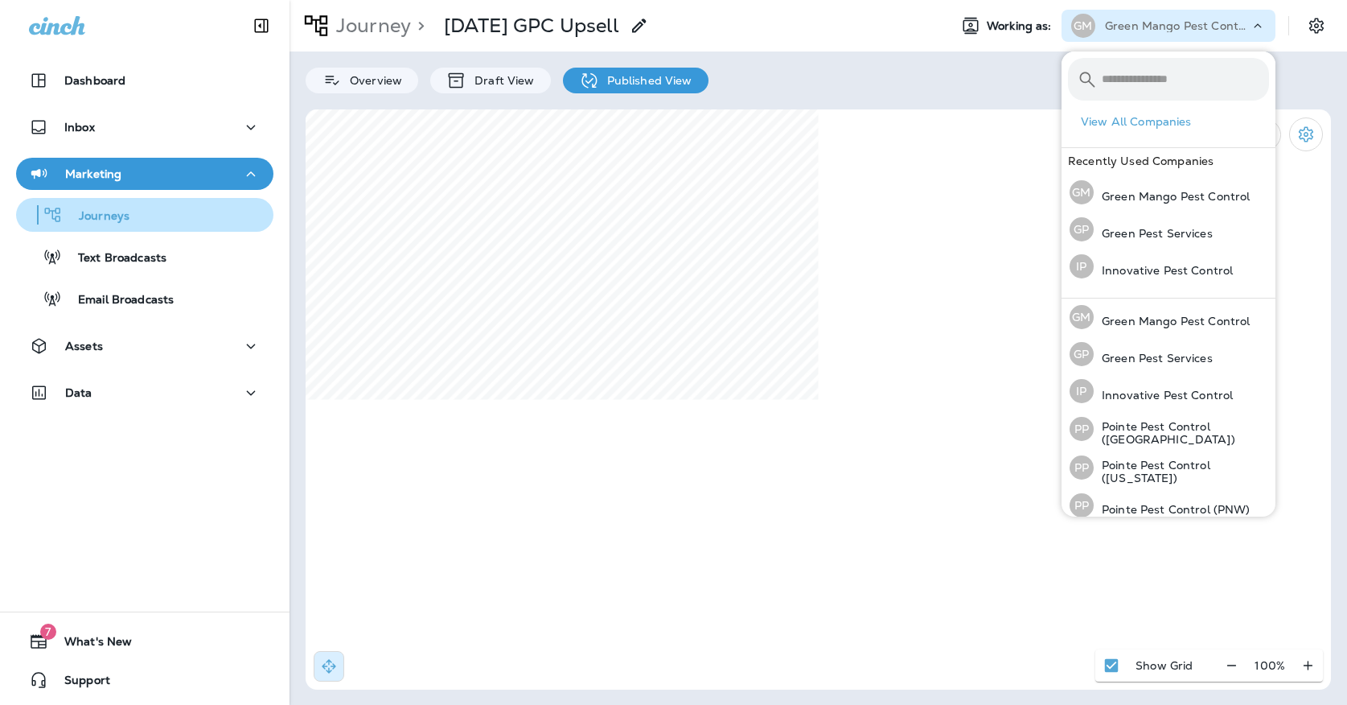
click at [96, 213] on p "Journeys" at bounding box center [96, 216] width 67 height 15
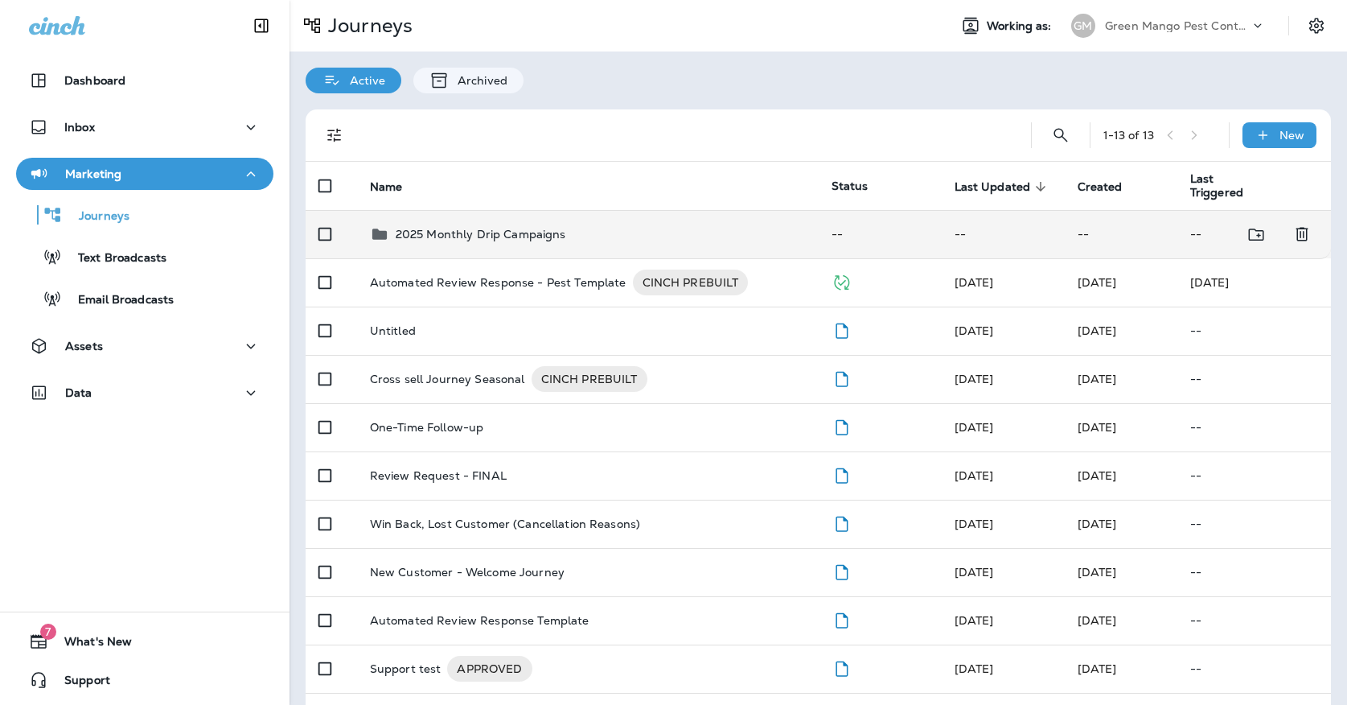
click at [428, 228] on p "2025 Monthly Drip Campaigns" at bounding box center [481, 234] width 170 height 13
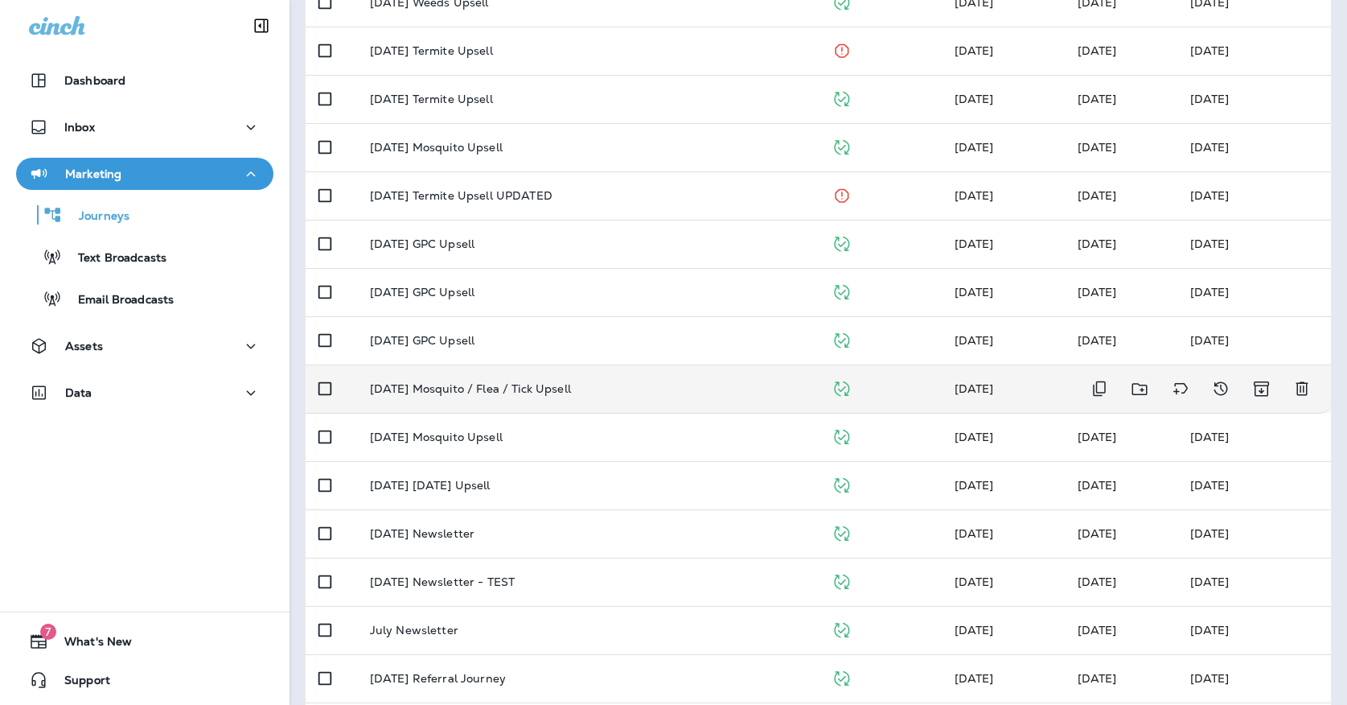
scroll to position [335, 0]
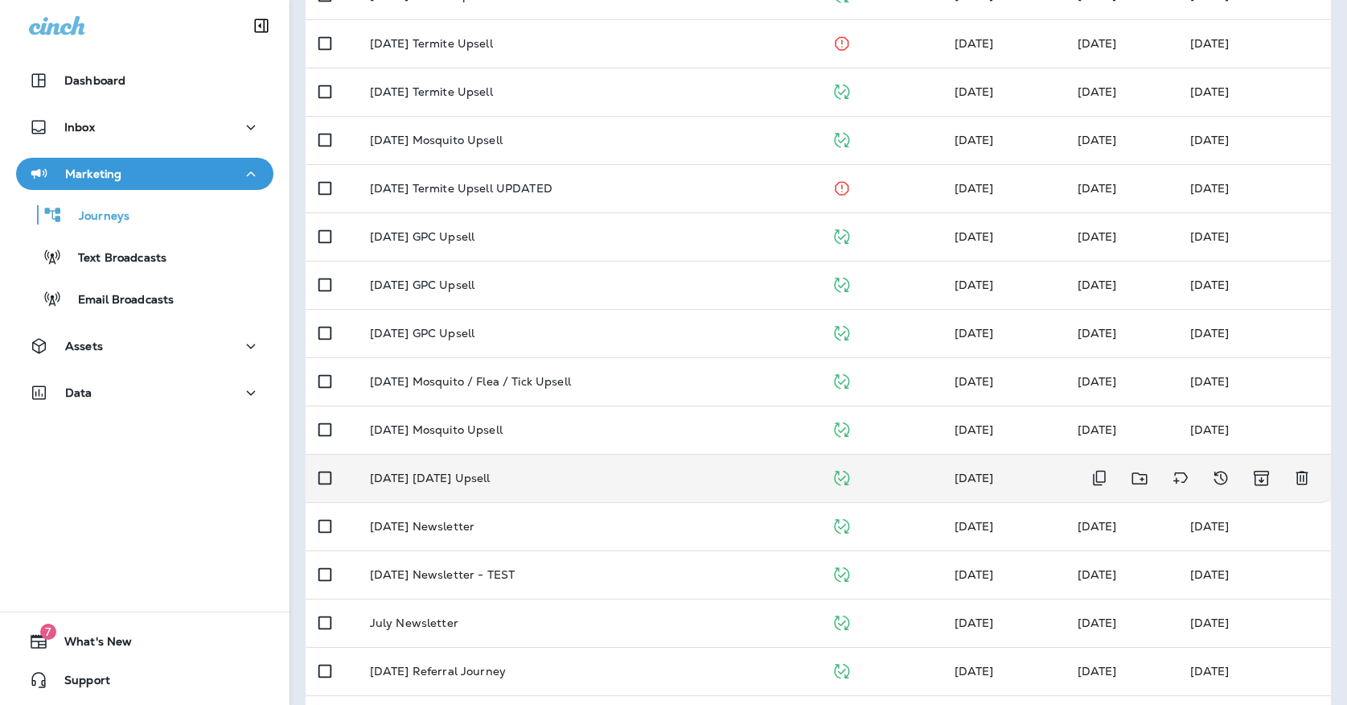
click at [491, 471] on p "[DATE] [DATE] Upsell" at bounding box center [430, 477] width 121 height 13
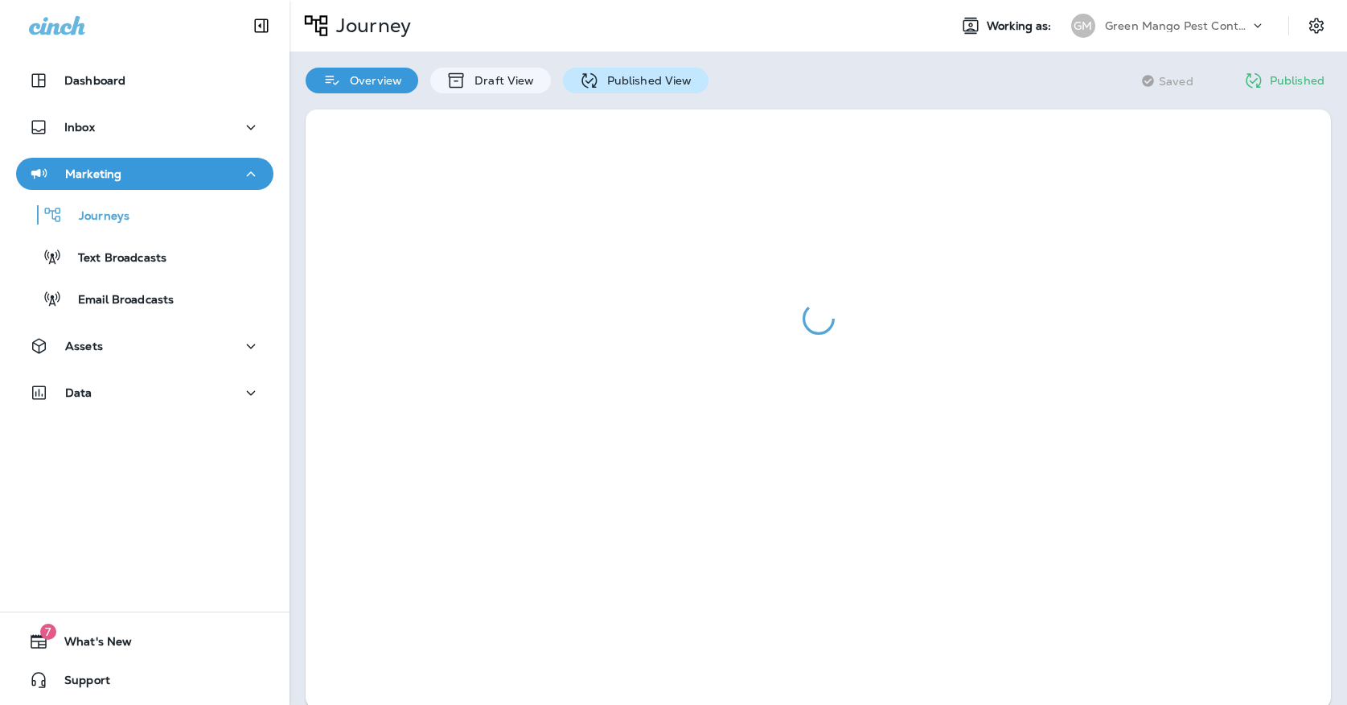
click at [654, 76] on p "Published View" at bounding box center [645, 80] width 93 height 13
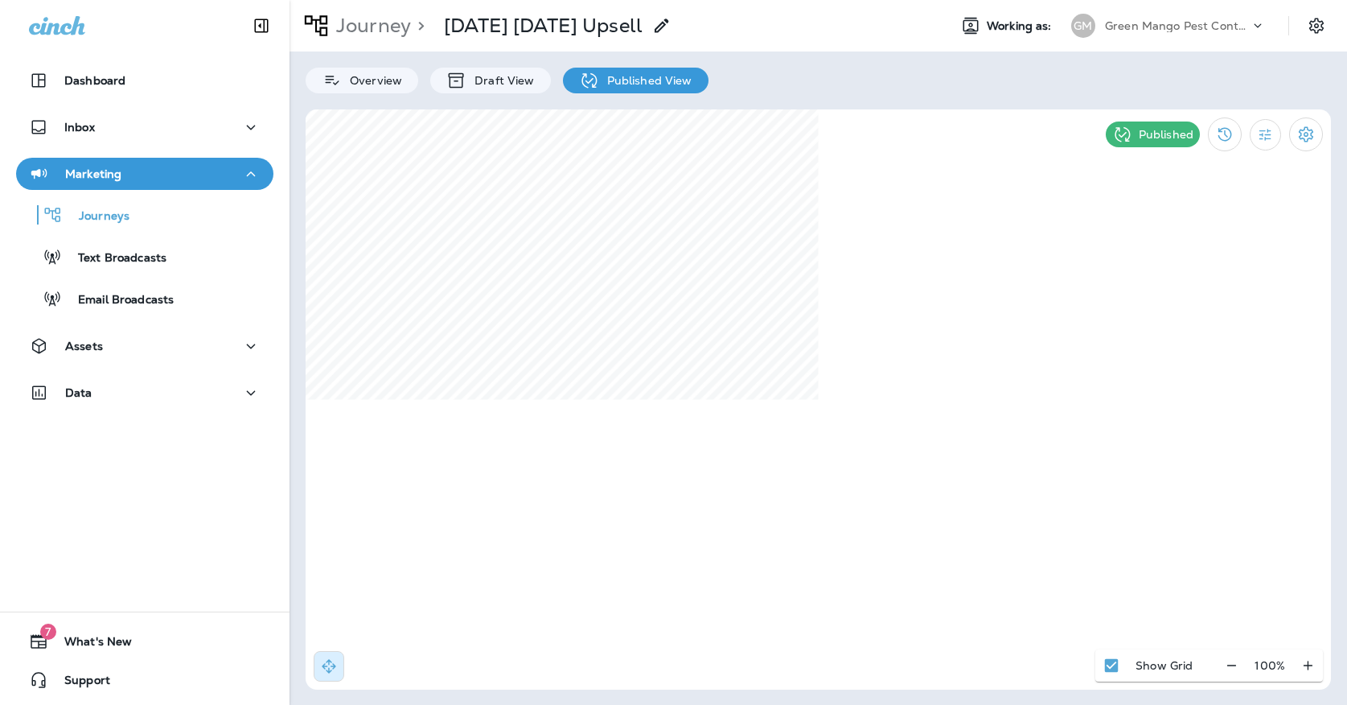
click at [1181, 33] on div "Green Mango Pest Control" at bounding box center [1177, 26] width 145 height 24
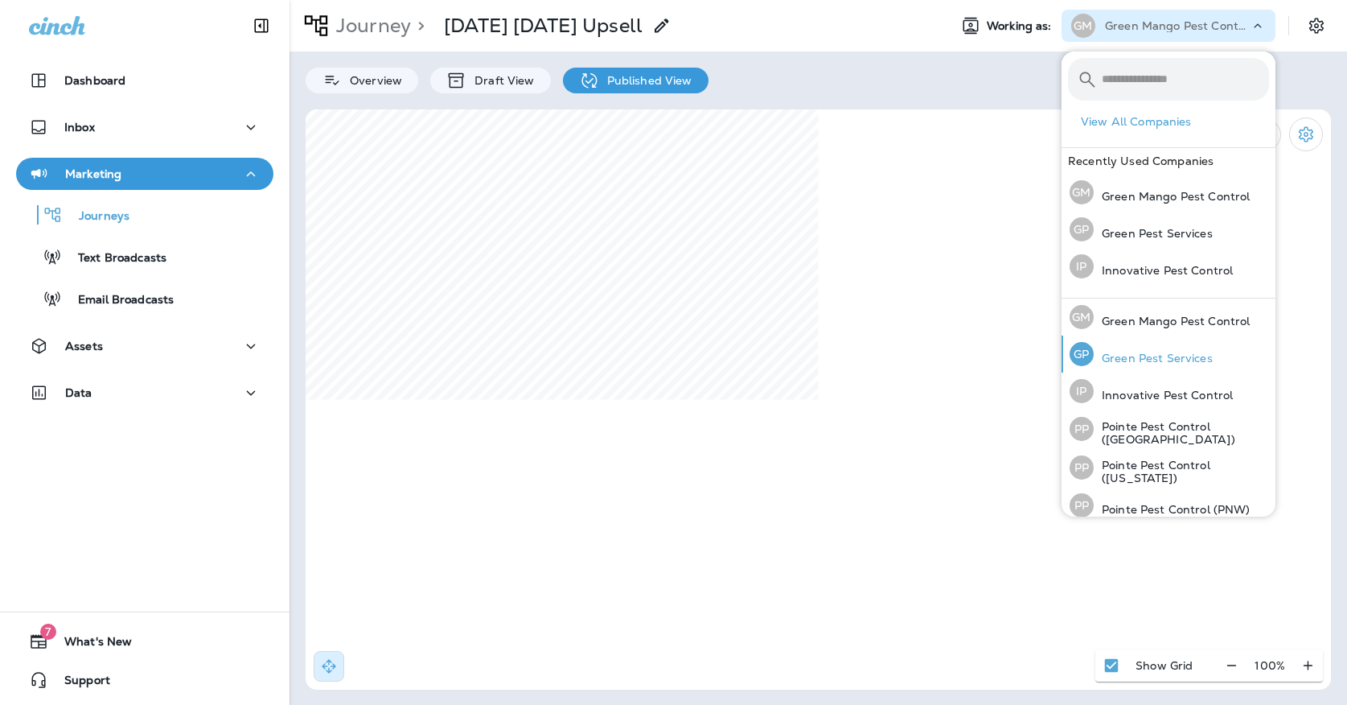
click at [1194, 353] on p "Green Pest Services" at bounding box center [1153, 357] width 119 height 13
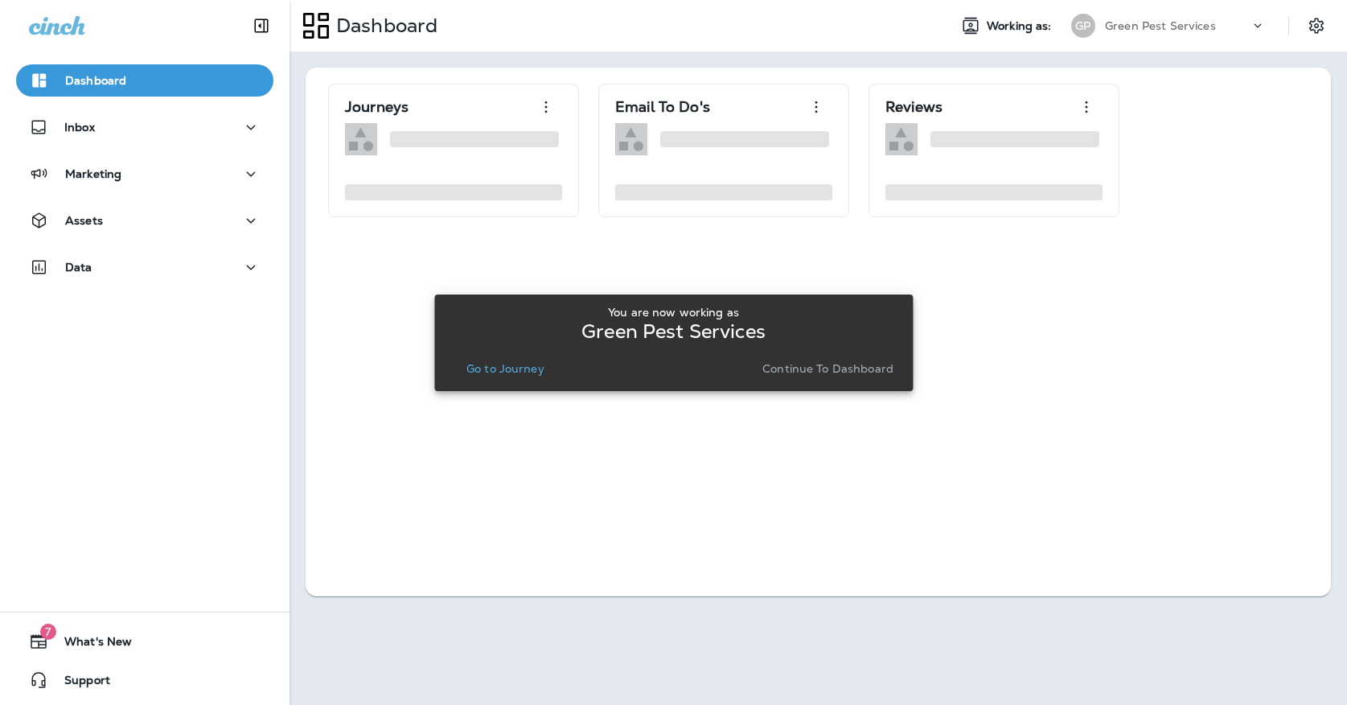
click at [530, 356] on div "You are now working as Green Pest Services Go to Journey Continue to Dashboard" at bounding box center [673, 343] width 453 height 74
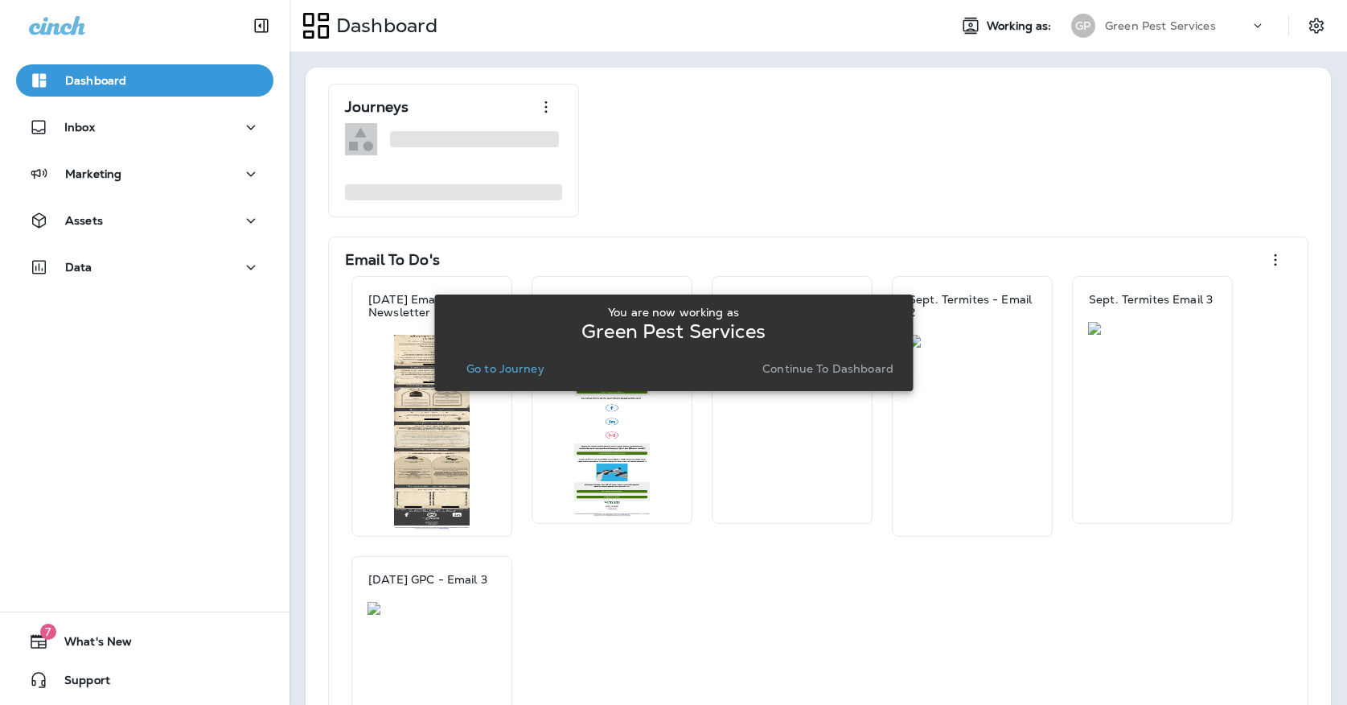
click at [522, 370] on p "Go to Journey" at bounding box center [505, 368] width 78 height 13
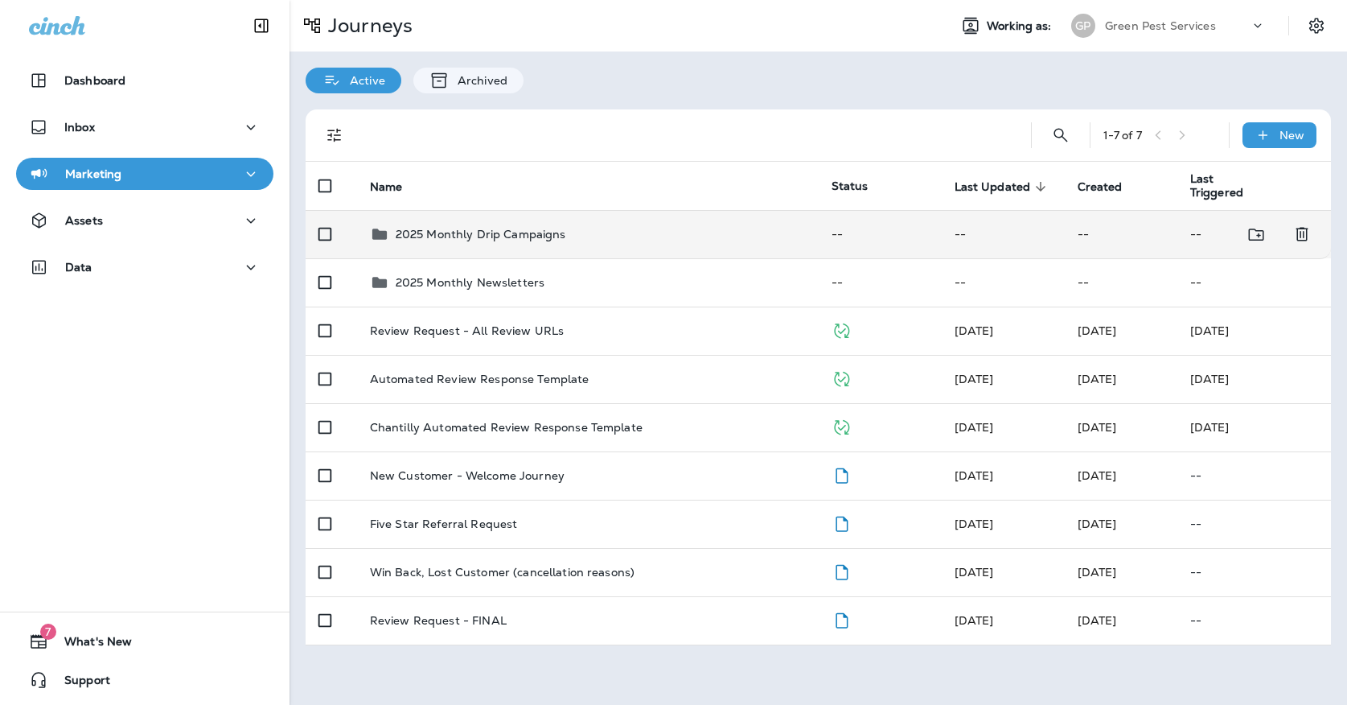
click at [475, 224] on div "2025 Monthly Drip Campaigns" at bounding box center [481, 233] width 170 height 19
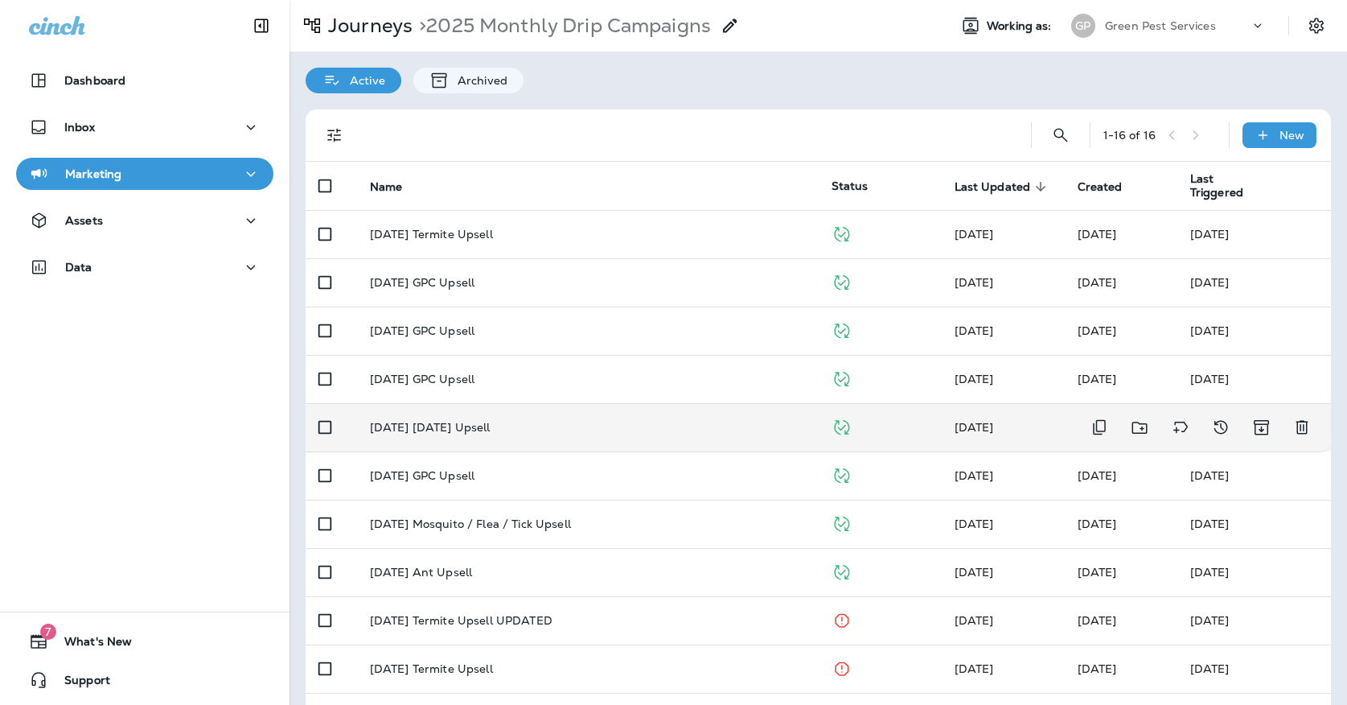
click at [462, 421] on p "[DATE] [DATE] Upsell" at bounding box center [430, 427] width 121 height 13
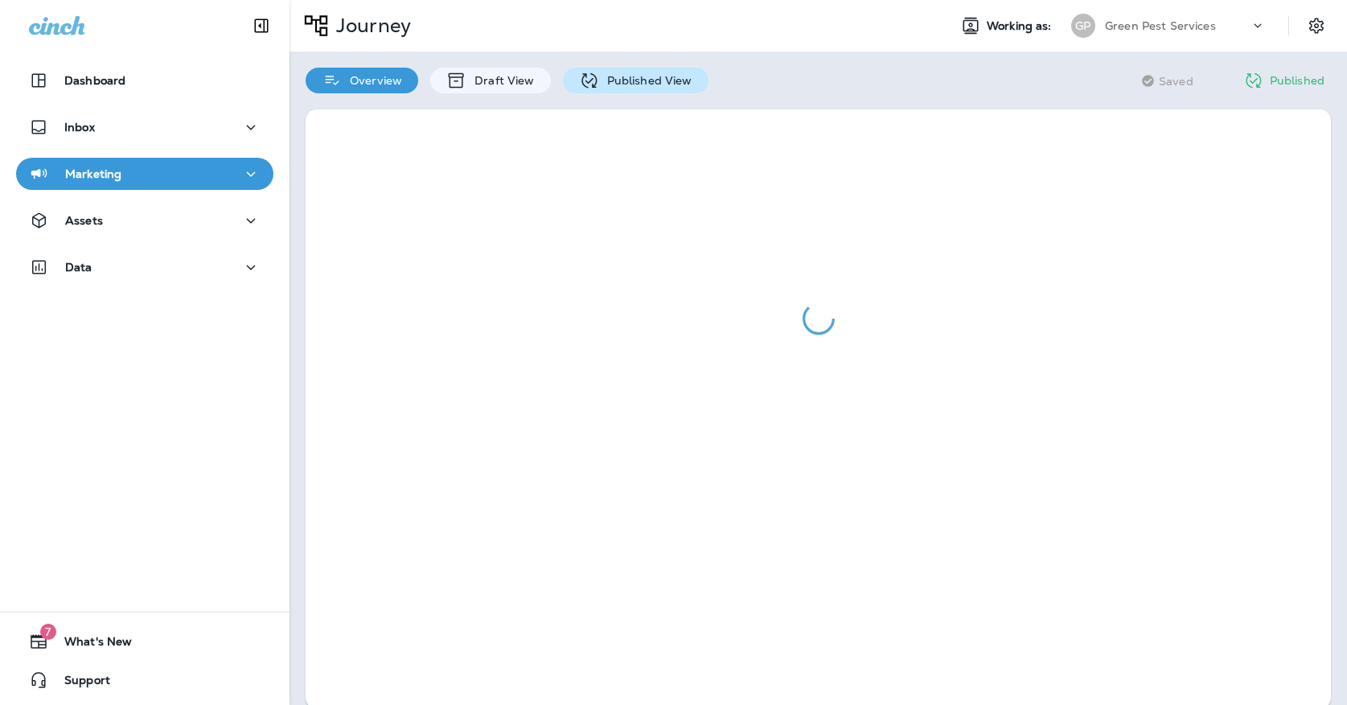
click at [611, 75] on p "Published View" at bounding box center [645, 80] width 93 height 13
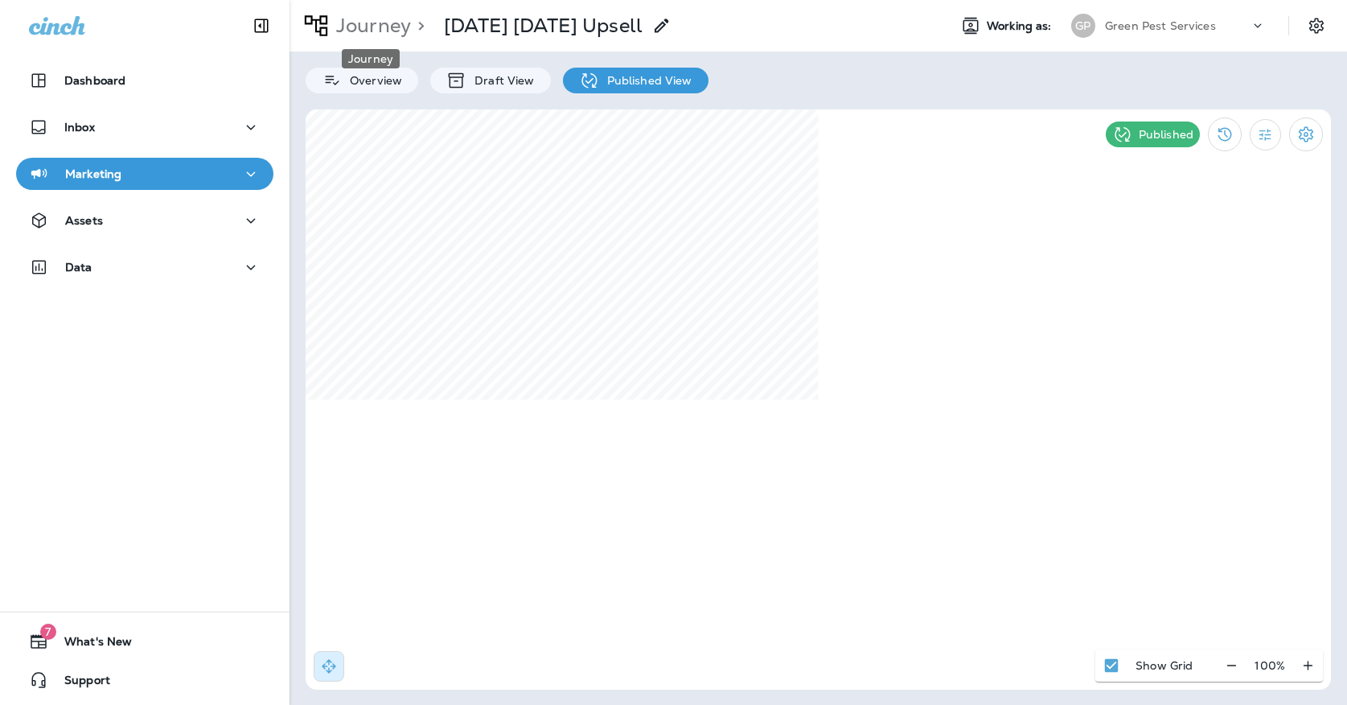
click at [384, 32] on p "Journey" at bounding box center [370, 26] width 81 height 24
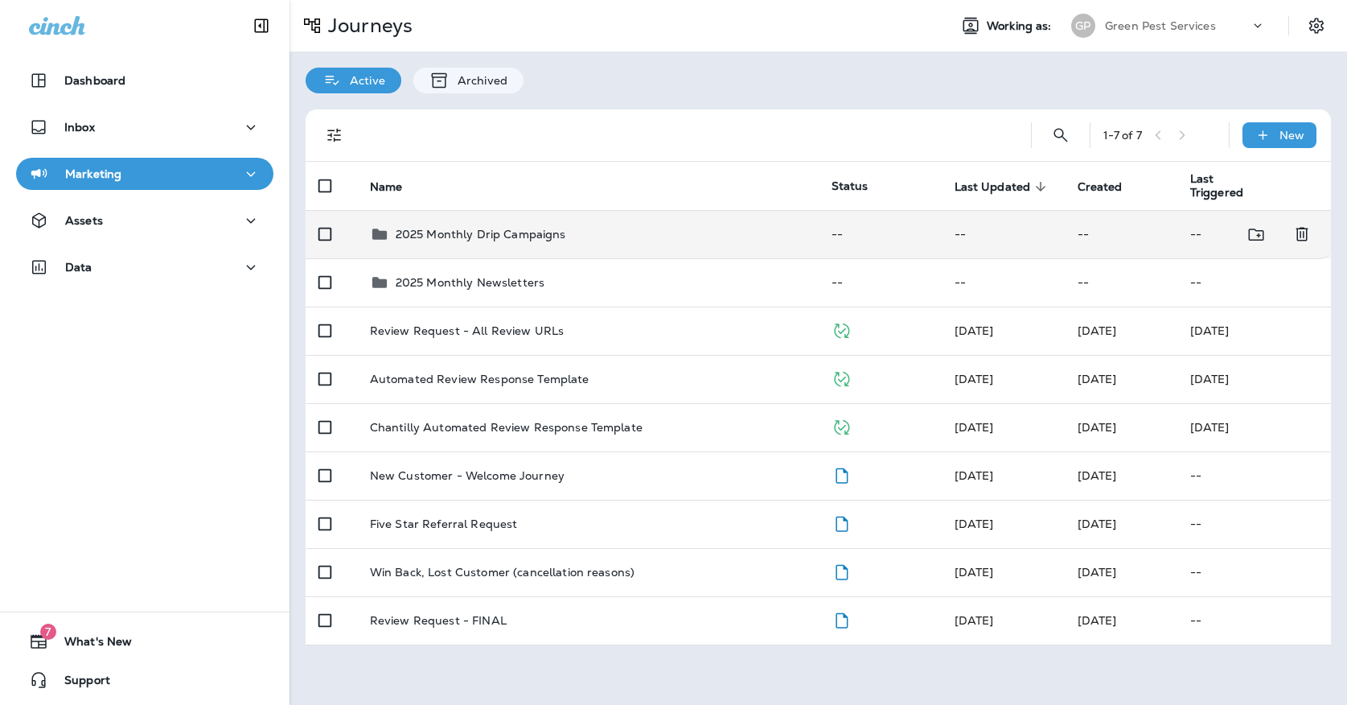
click at [454, 229] on p "2025 Monthly Drip Campaigns" at bounding box center [481, 234] width 170 height 13
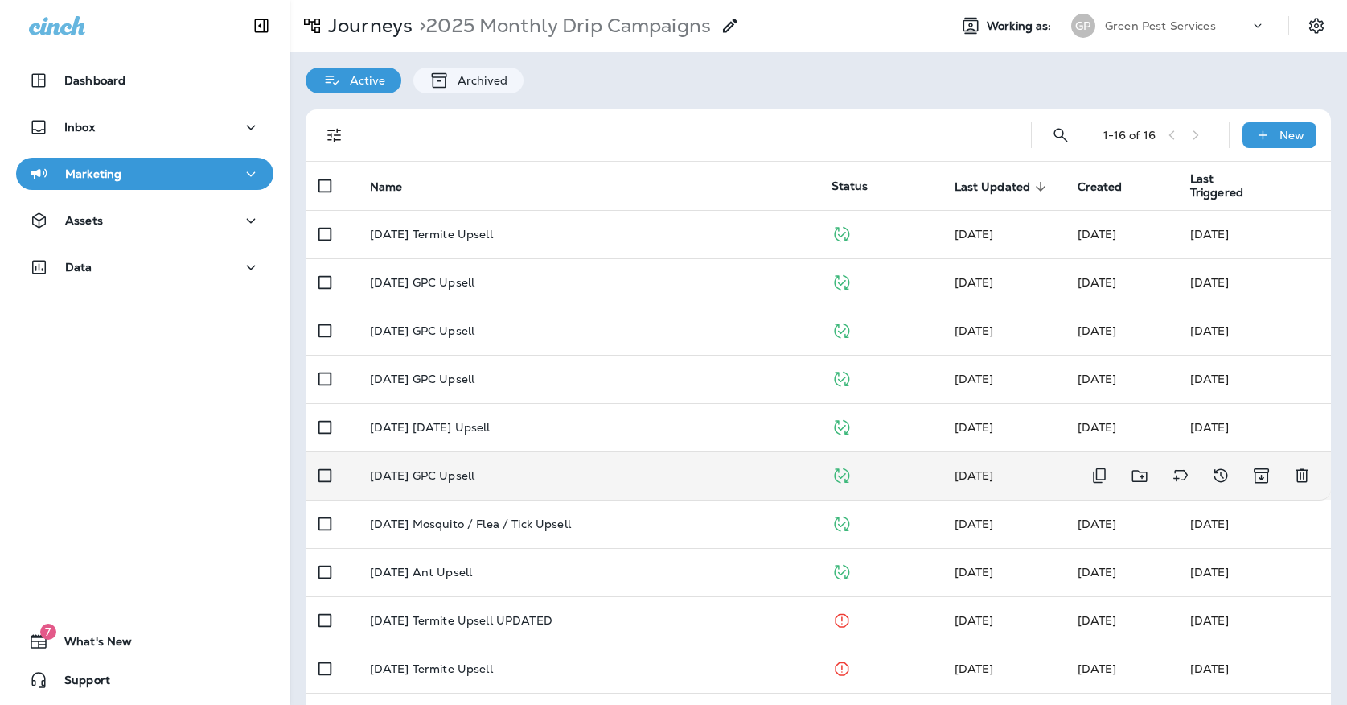
click at [515, 473] on td "[DATE] GPC Upsell" at bounding box center [588, 475] width 462 height 48
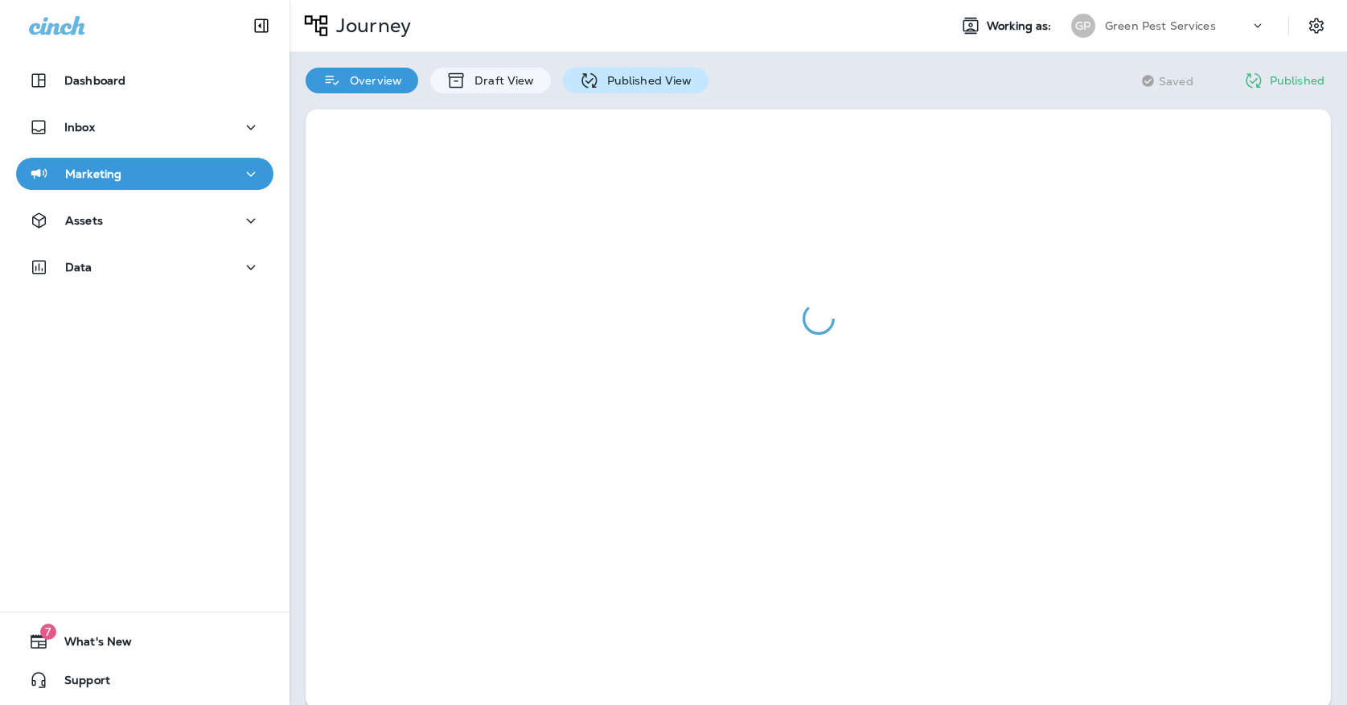
click at [614, 80] on p "Published View" at bounding box center [645, 80] width 93 height 13
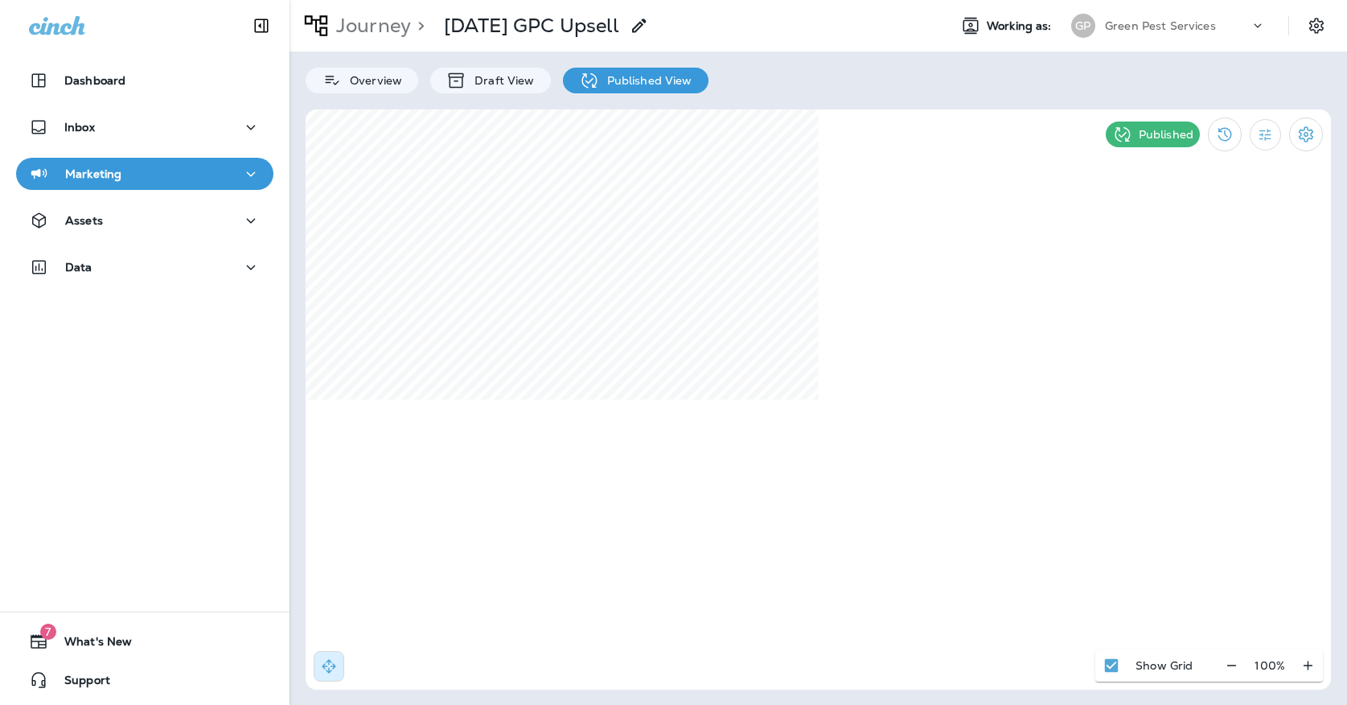
click at [1211, 38] on div "[PERSON_NAME] Pest Services" at bounding box center [1169, 26] width 214 height 32
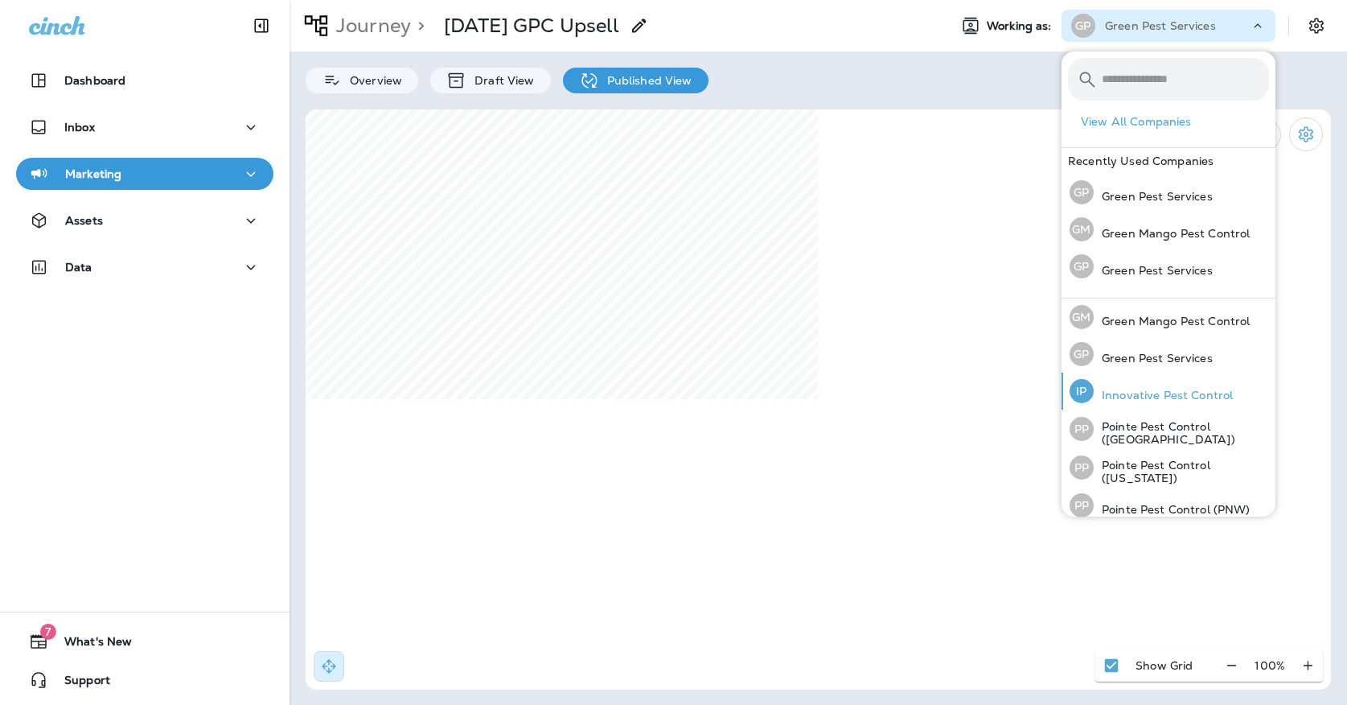
click at [1143, 401] on p "Innovative Pest Control" at bounding box center [1163, 394] width 139 height 13
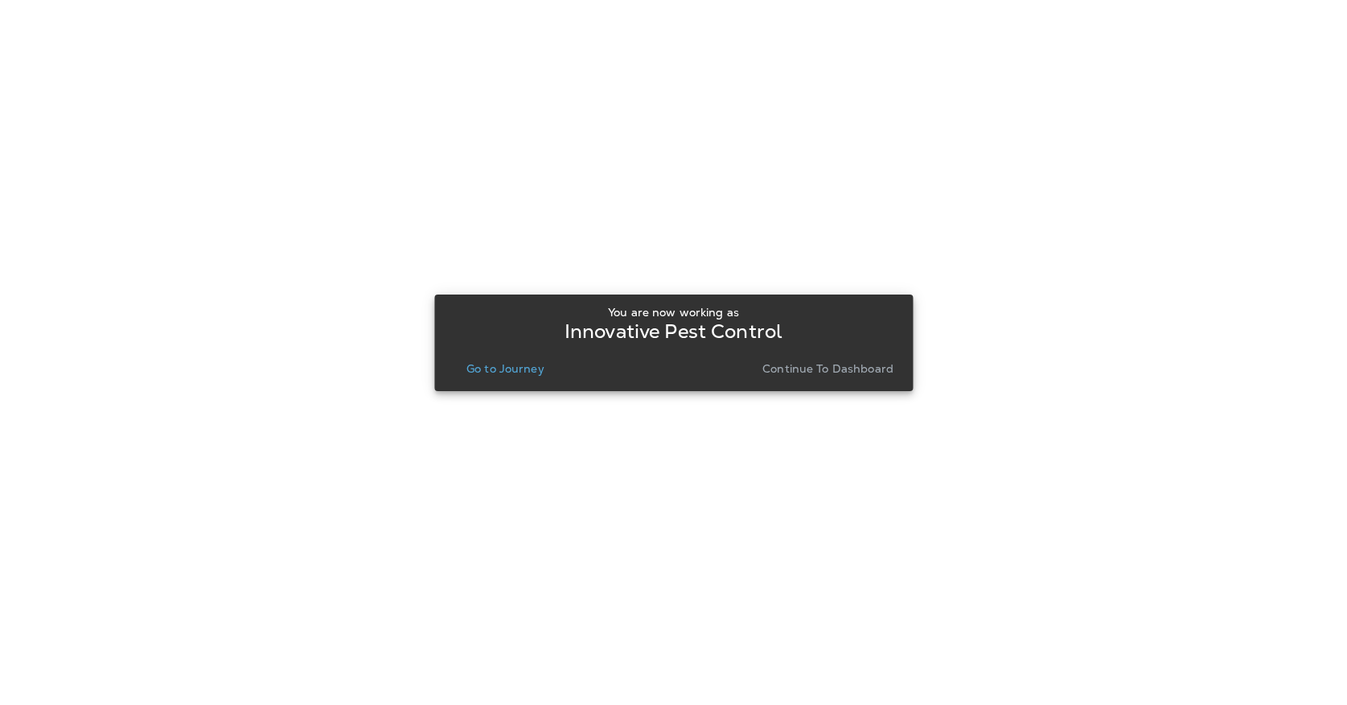
click at [518, 369] on p "Go to Journey" at bounding box center [505, 368] width 78 height 13
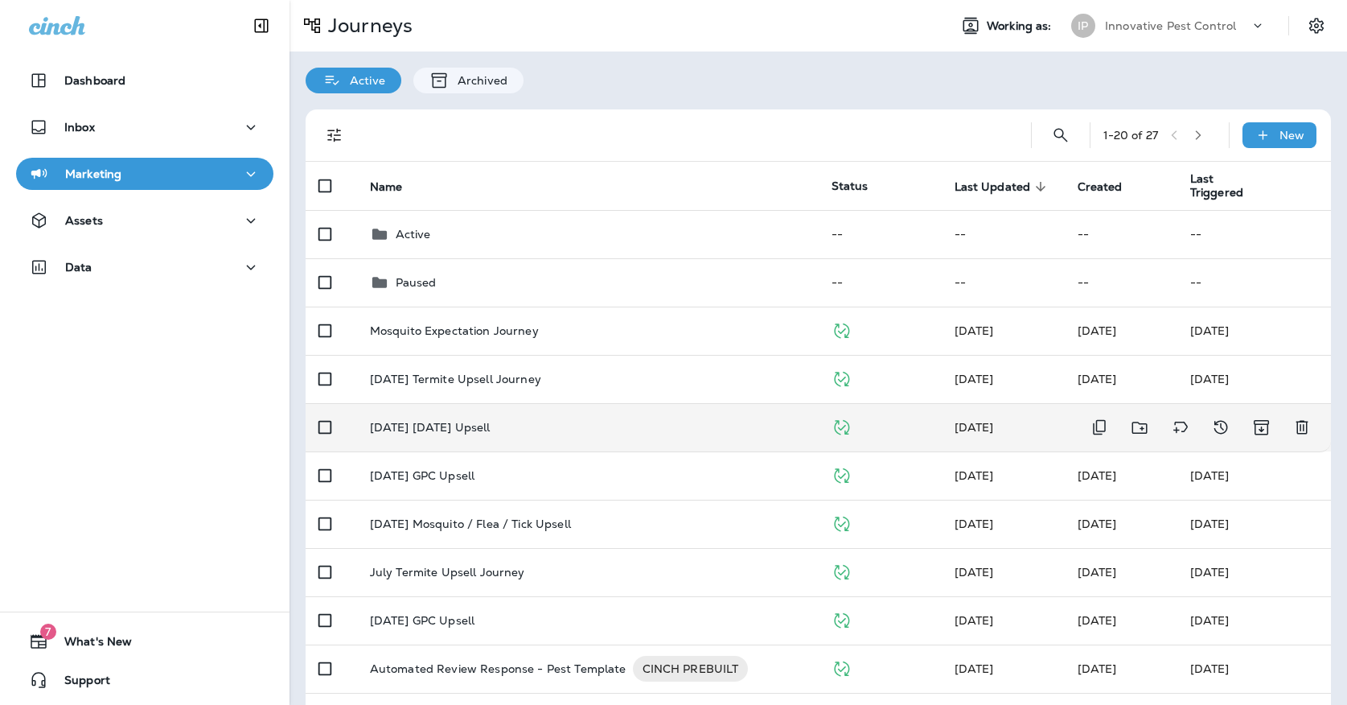
click at [490, 423] on p "[DATE] [DATE] Upsell" at bounding box center [430, 427] width 121 height 13
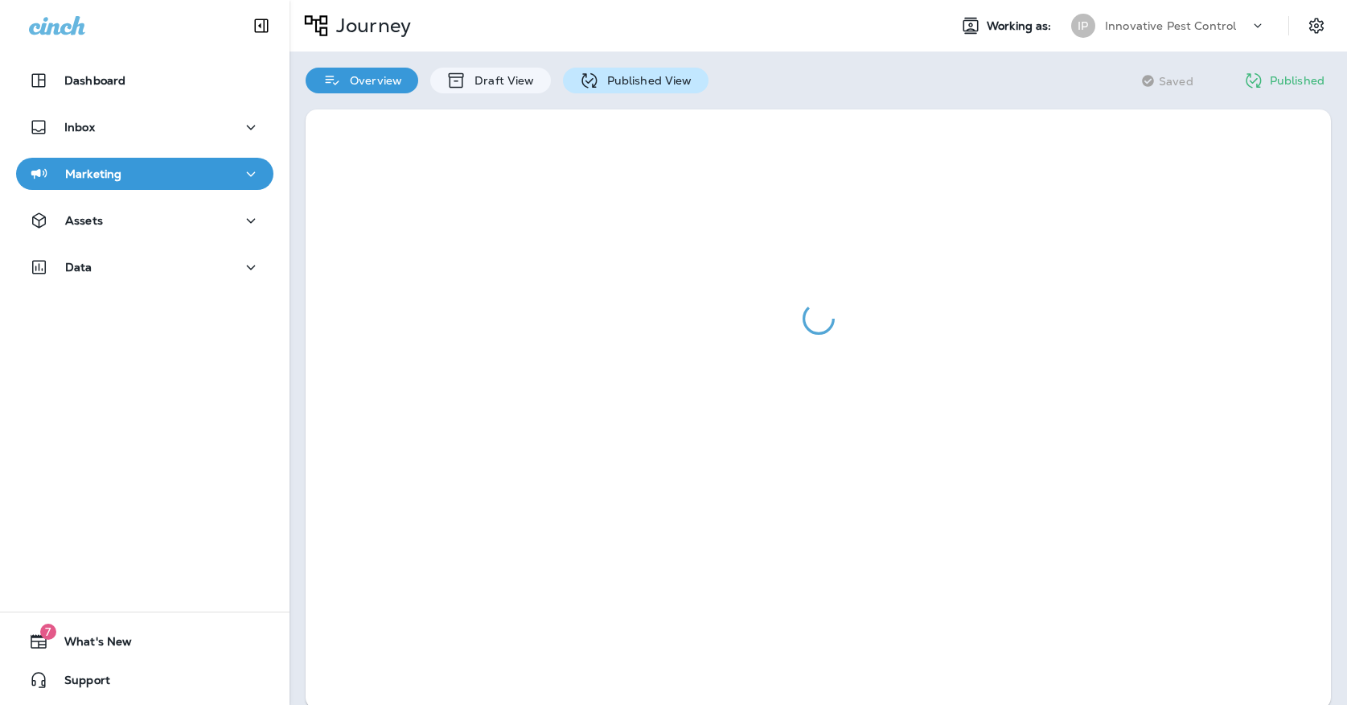
click at [600, 72] on div "Published View" at bounding box center [636, 81] width 146 height 26
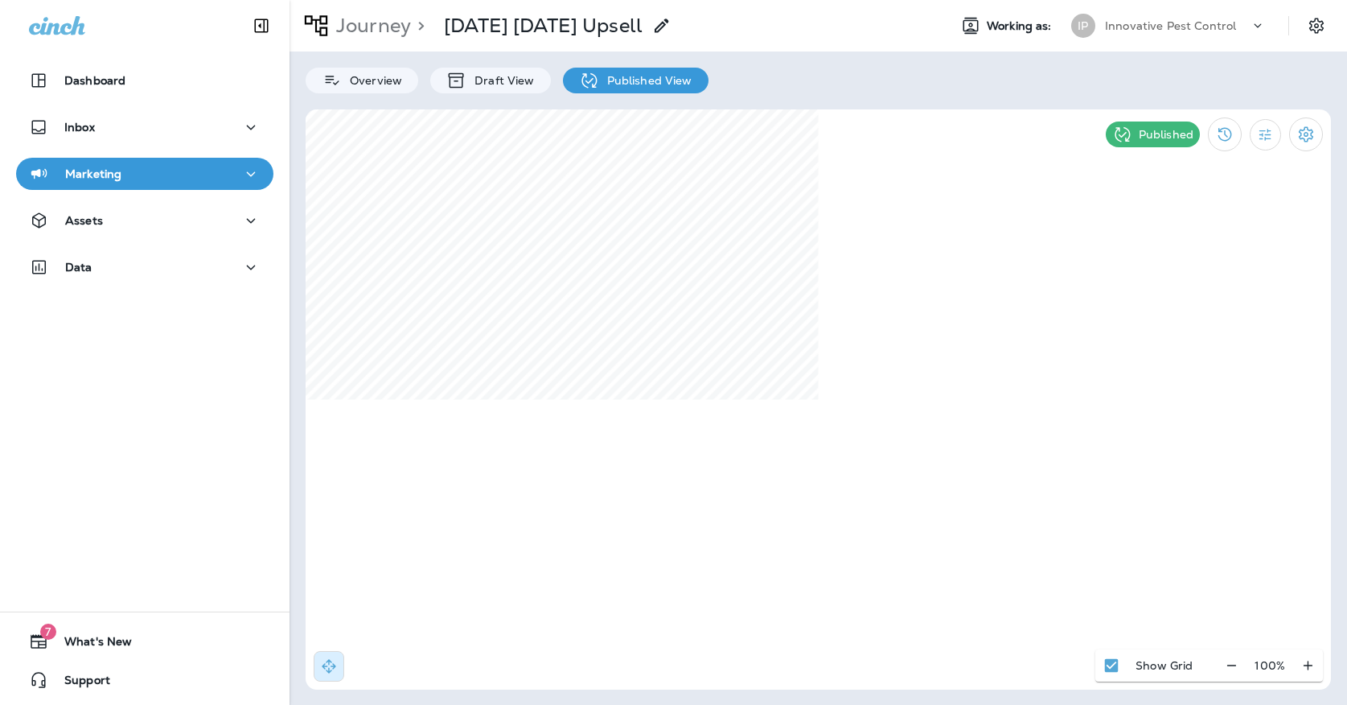
click at [384, 23] on p "Journey" at bounding box center [370, 26] width 81 height 24
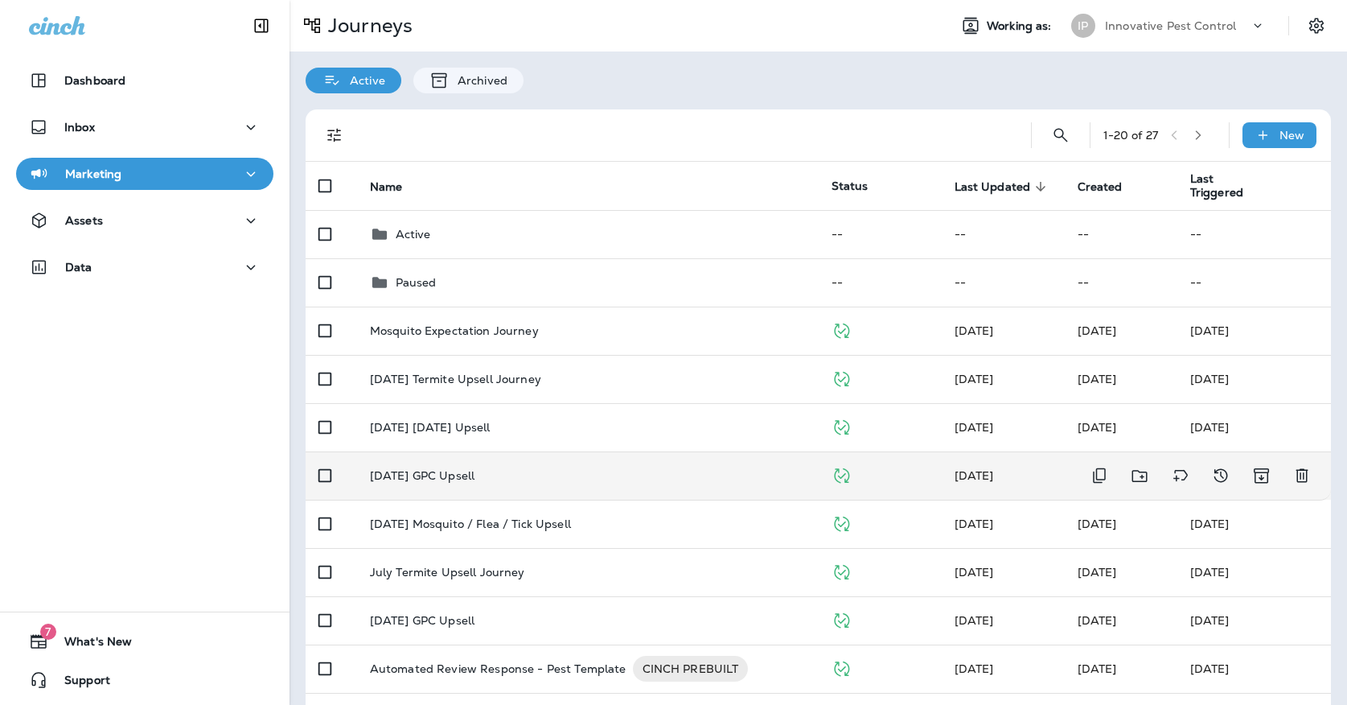
click at [488, 469] on div "[DATE] GPC Upsell" at bounding box center [588, 475] width 436 height 13
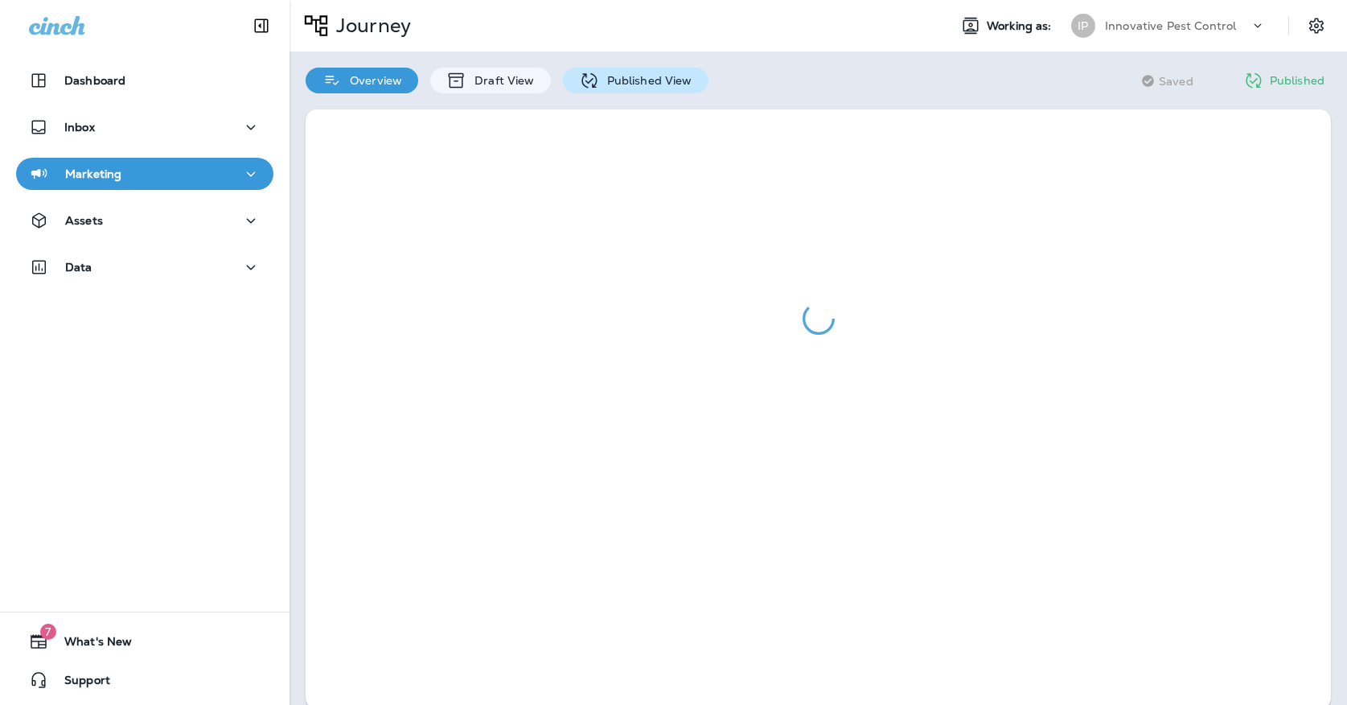
click at [636, 77] on p "Published View" at bounding box center [645, 80] width 93 height 13
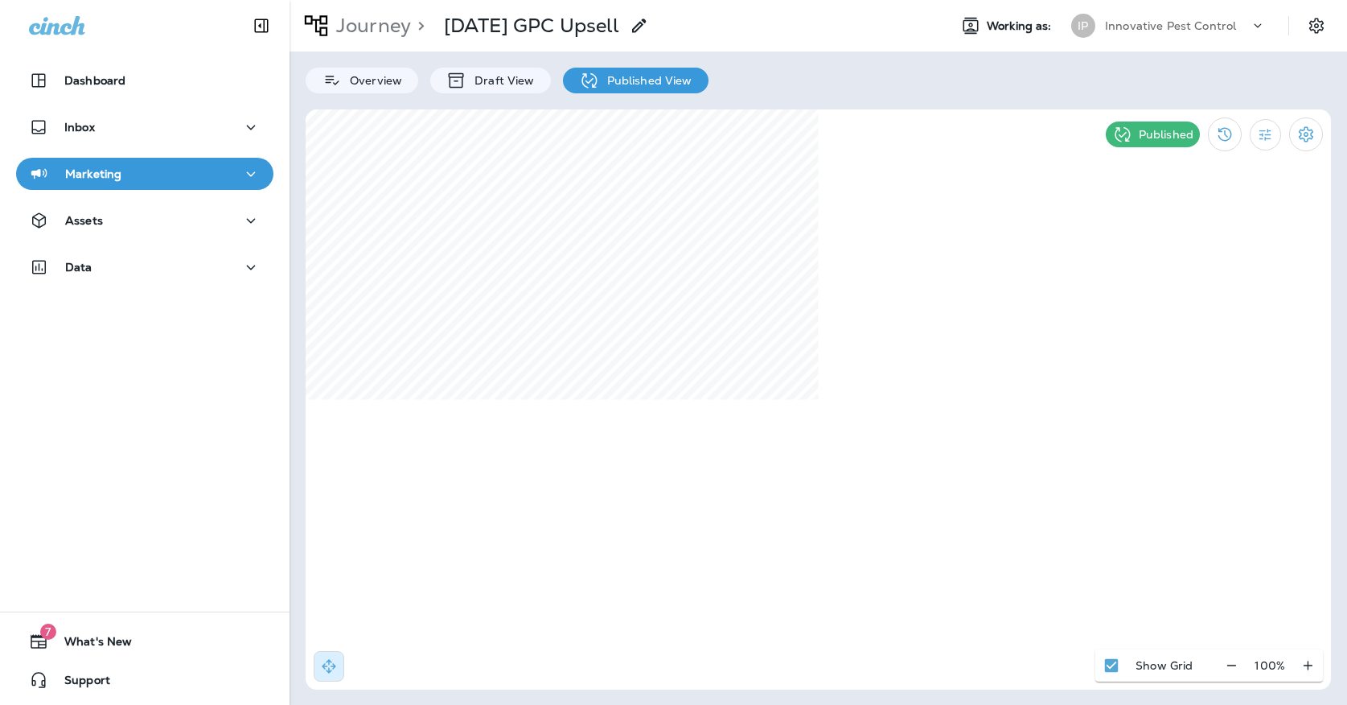
click at [1155, 24] on p "Innovative Pest Control" at bounding box center [1170, 25] width 131 height 13
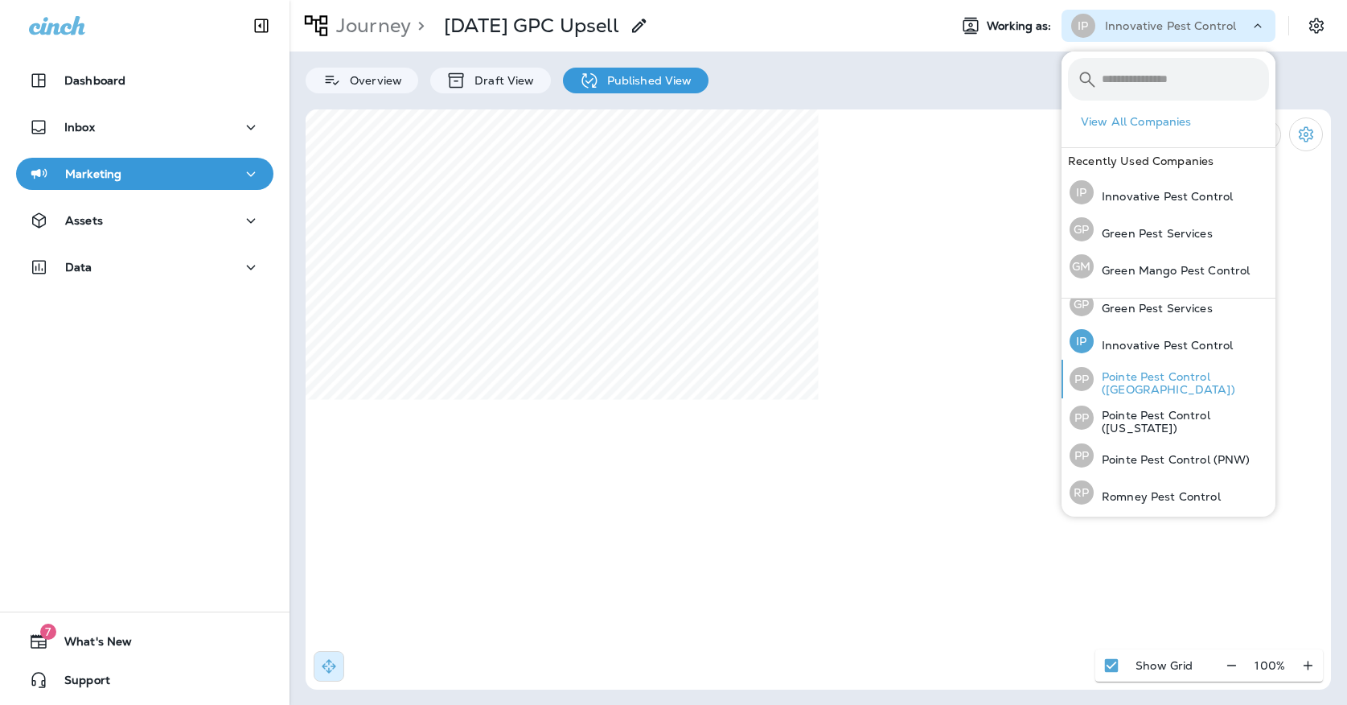
scroll to position [49, 0]
click at [1156, 380] on p "Pointe Pest Control ([GEOGRAPHIC_DATA])" at bounding box center [1181, 384] width 175 height 26
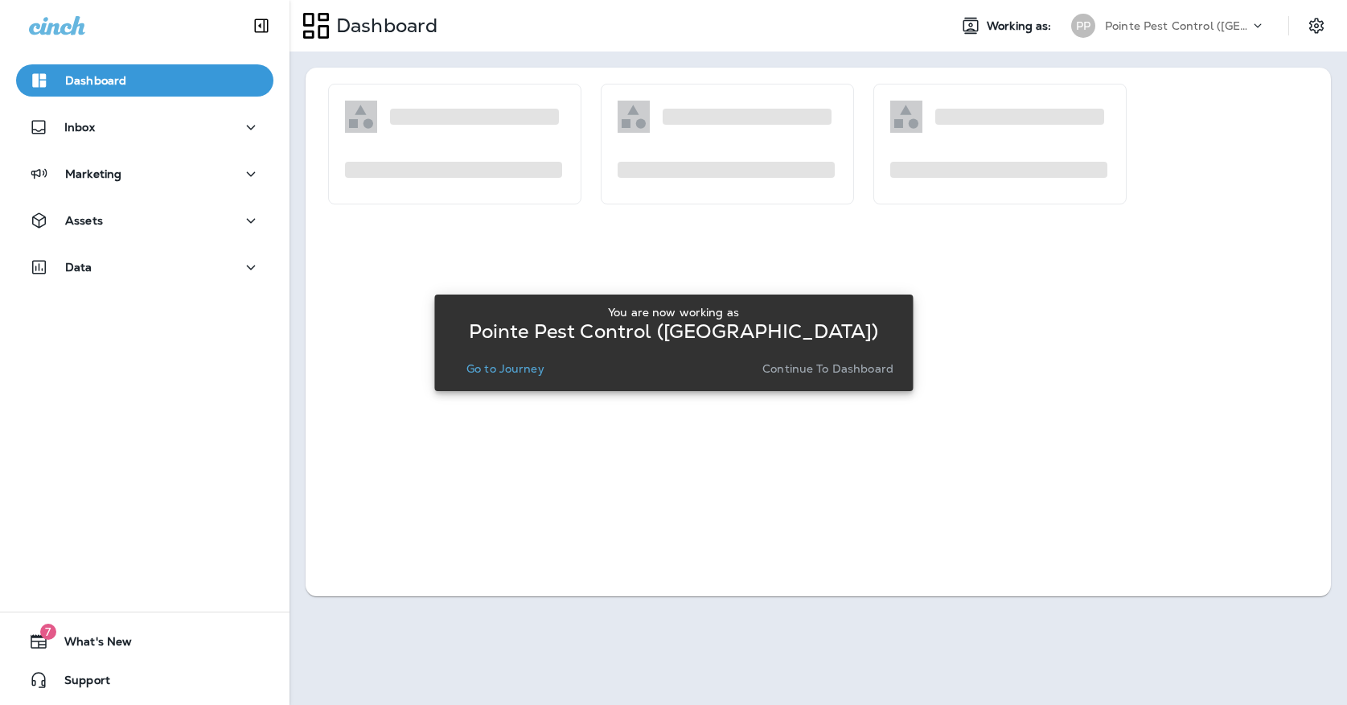
click at [518, 354] on div "You are now working as Pointe Pest Control ([GEOGRAPHIC_DATA]) Go to Journey Co…" at bounding box center [673, 343] width 453 height 74
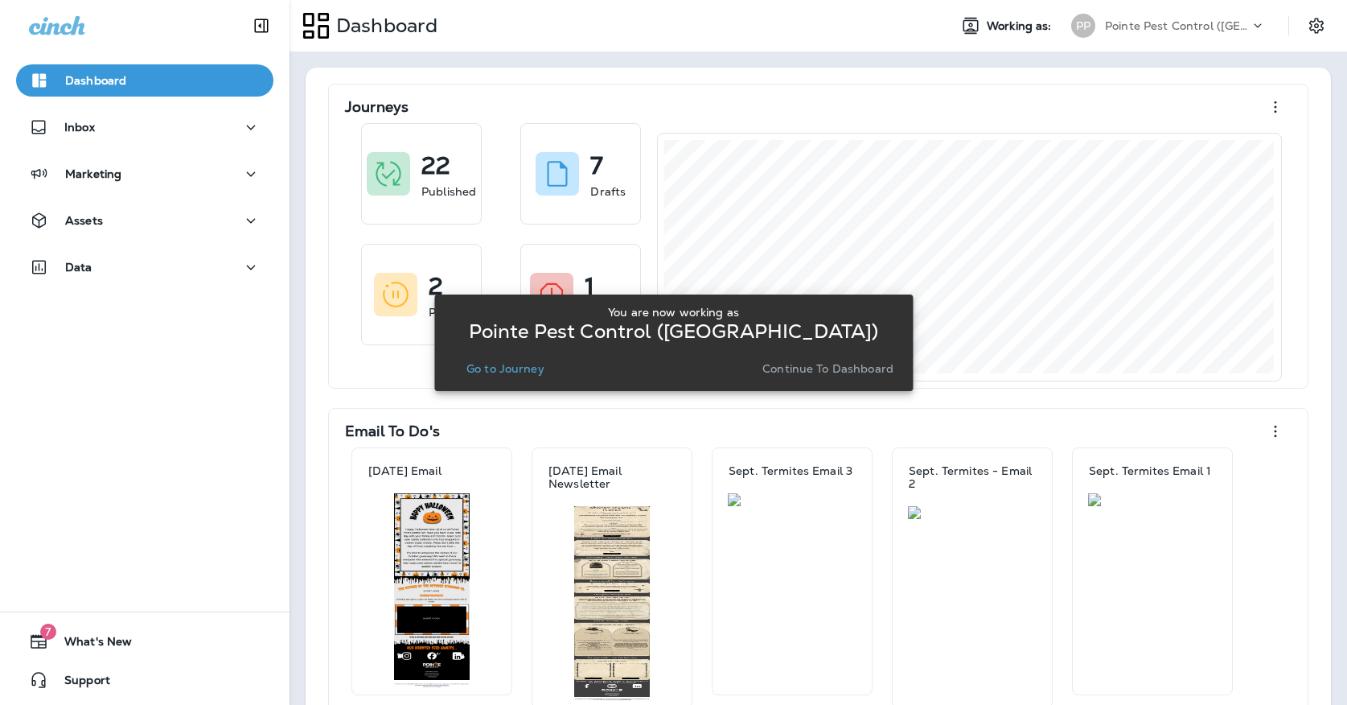
click at [515, 363] on p "Go to Journey" at bounding box center [505, 368] width 78 height 13
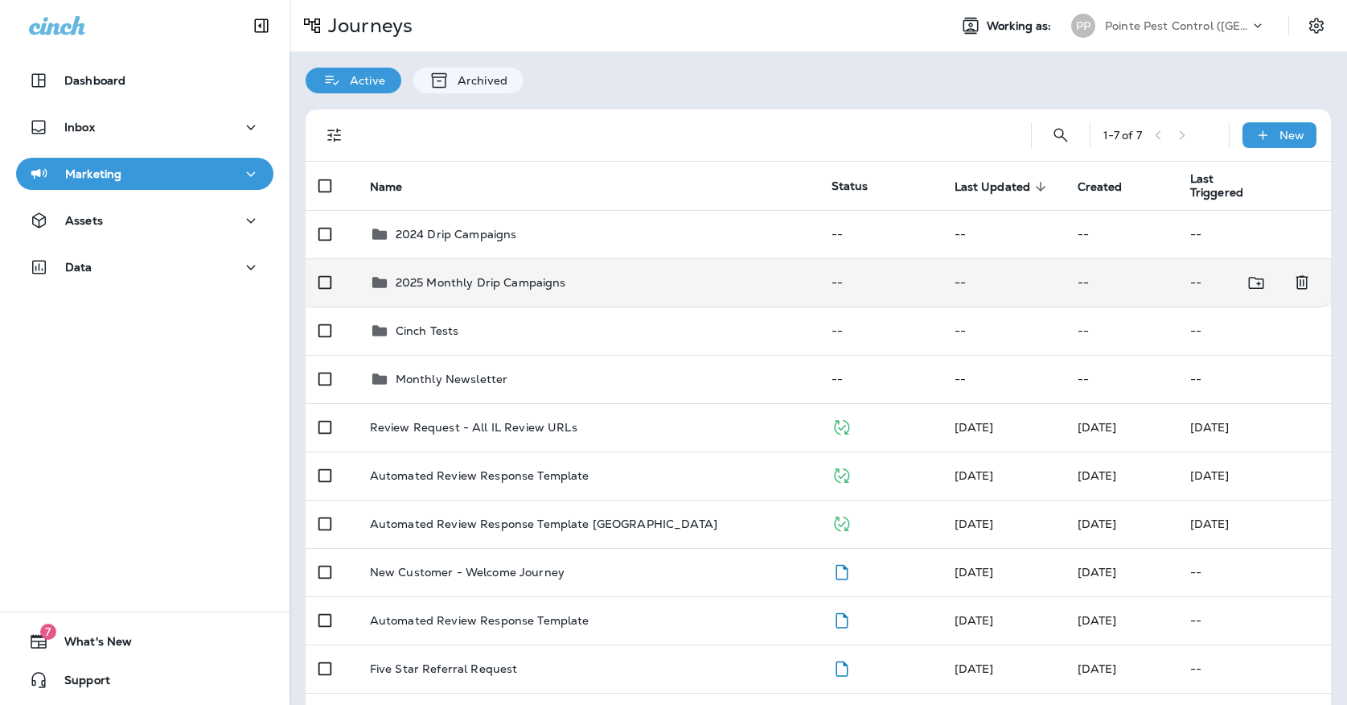
click at [500, 276] on p "2025 Monthly Drip Campaigns" at bounding box center [481, 282] width 170 height 13
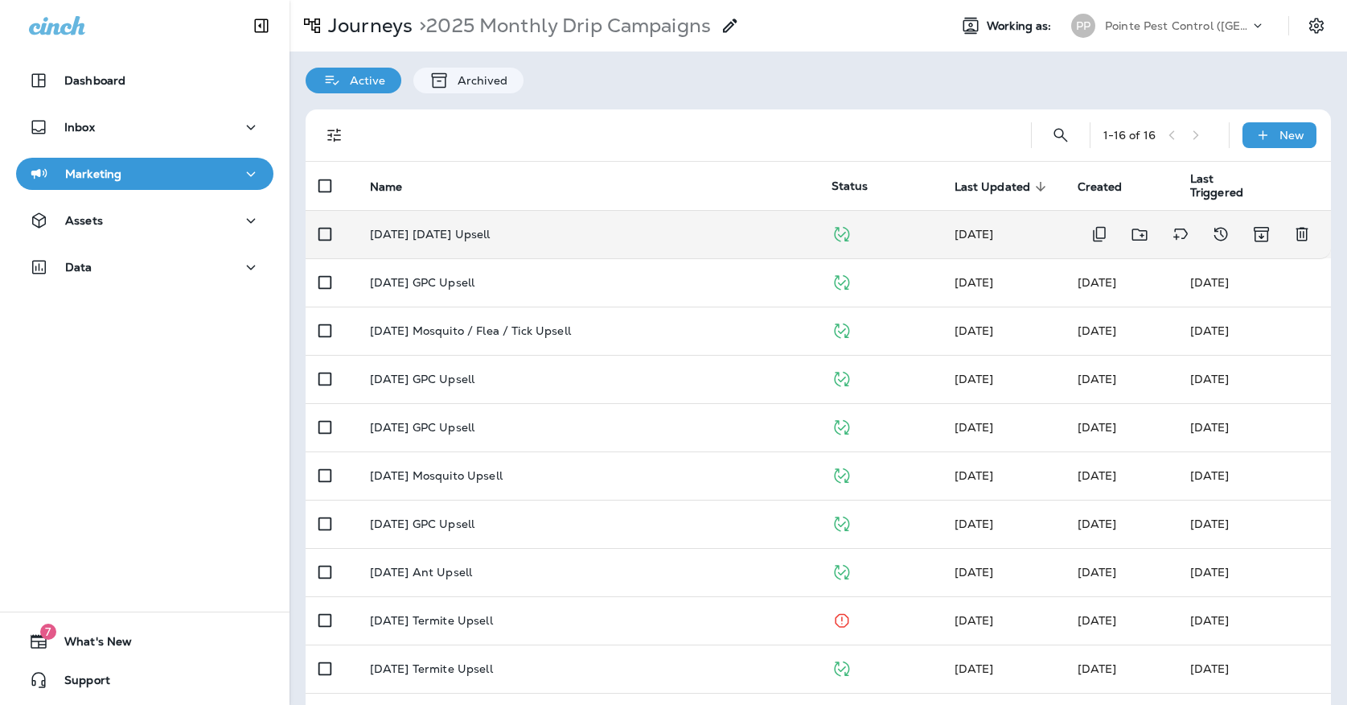
click at [489, 235] on td "[DATE] [DATE] Upsell" at bounding box center [588, 234] width 462 height 48
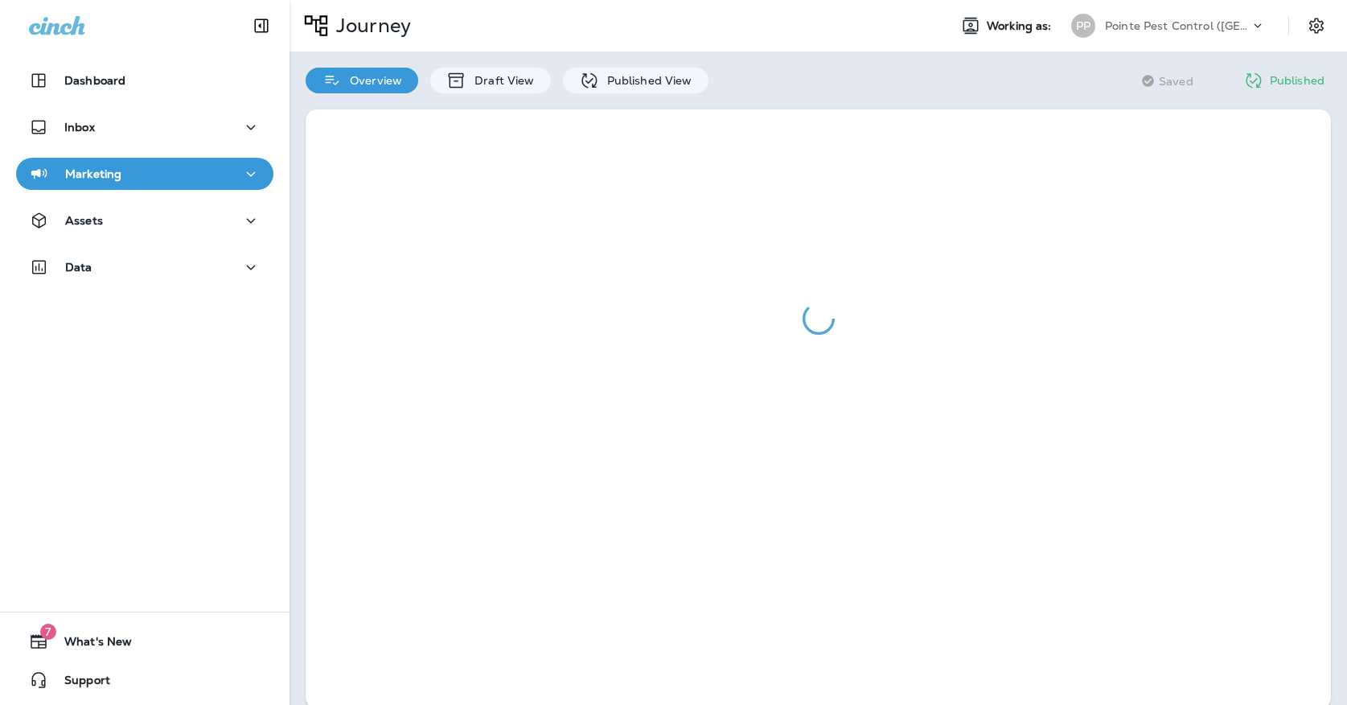
click at [585, 64] on div "Overview Draft View Published View" at bounding box center [507, 72] width 435 height 42
click at [585, 84] on icon at bounding box center [589, 81] width 20 height 20
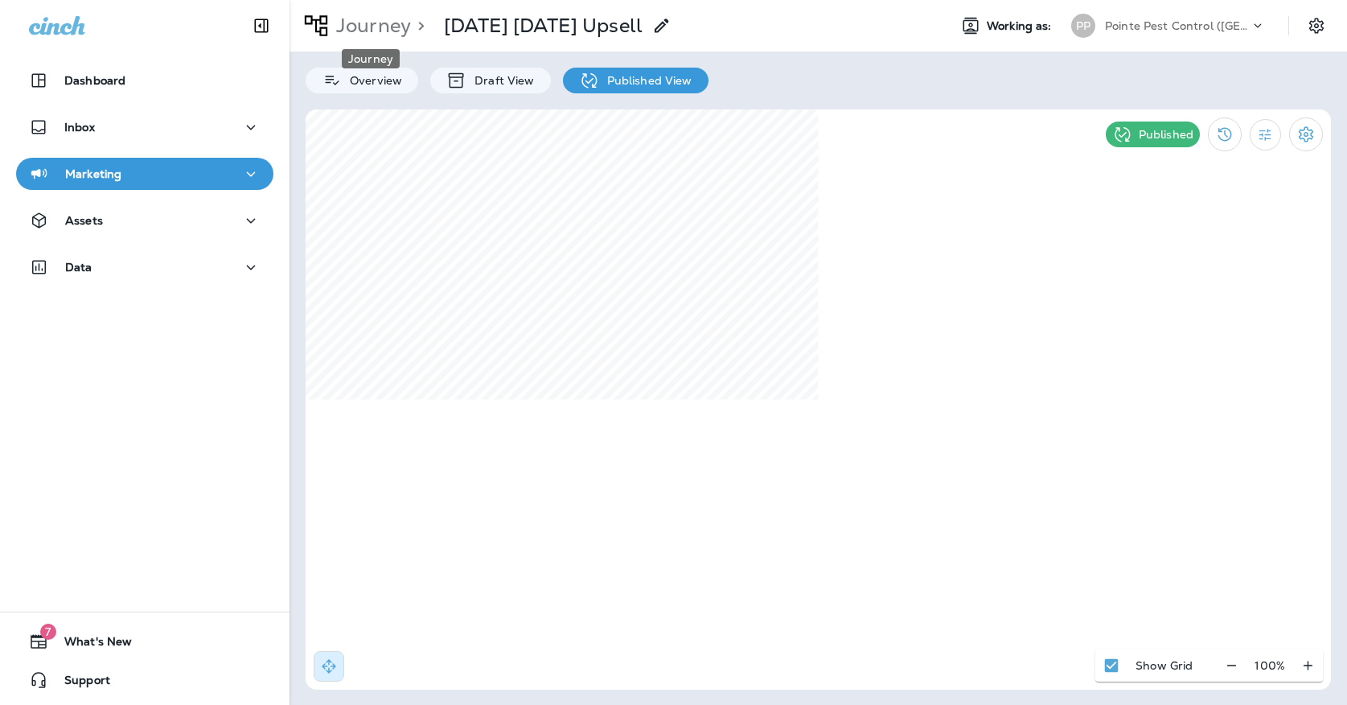
click at [392, 29] on p "Journey" at bounding box center [370, 26] width 81 height 24
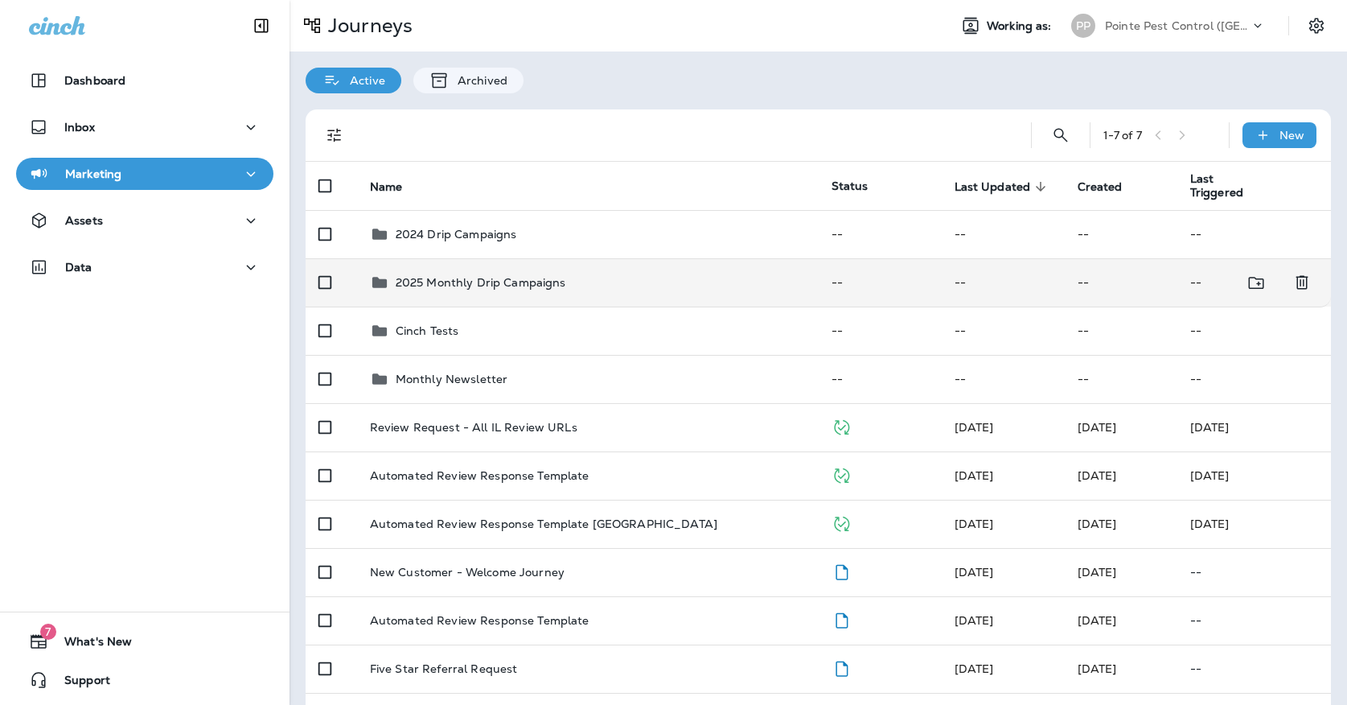
click at [544, 285] on td "2025 Monthly Drip Campaigns" at bounding box center [588, 282] width 462 height 48
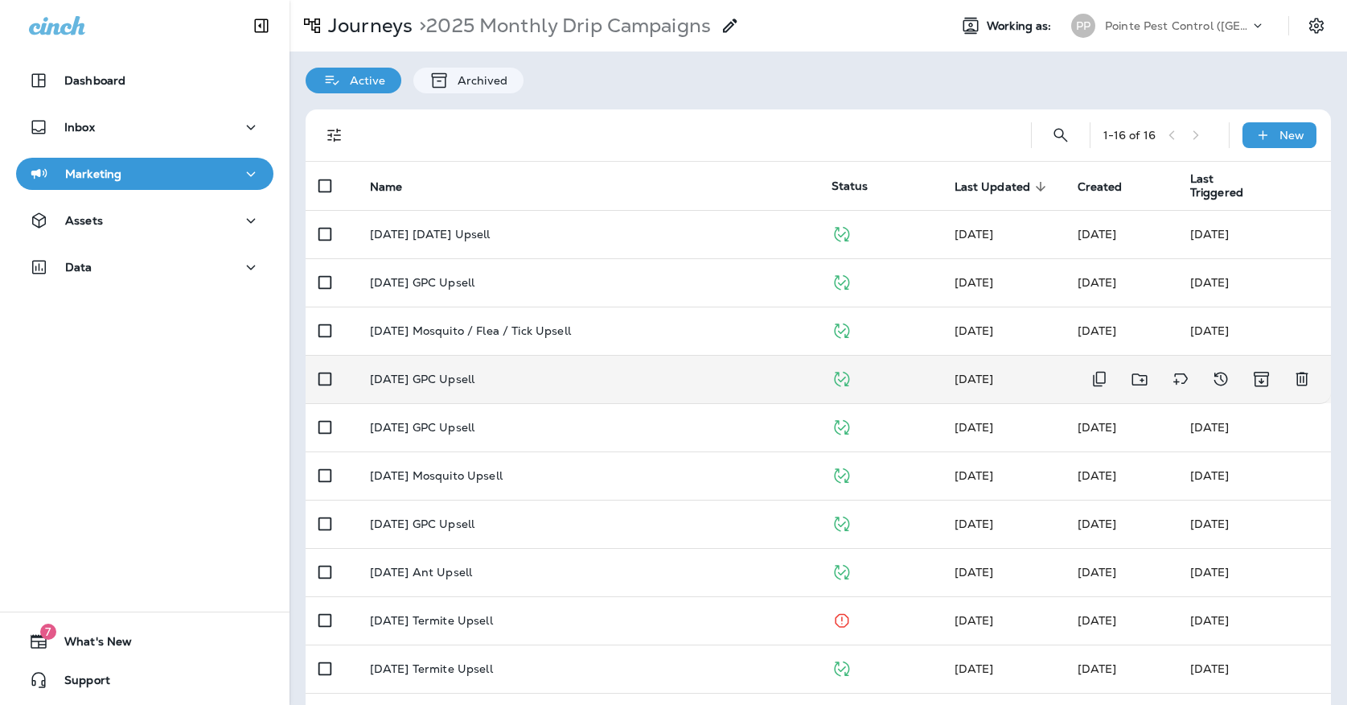
click at [513, 372] on div "[DATE] GPC Upsell" at bounding box center [588, 378] width 436 height 13
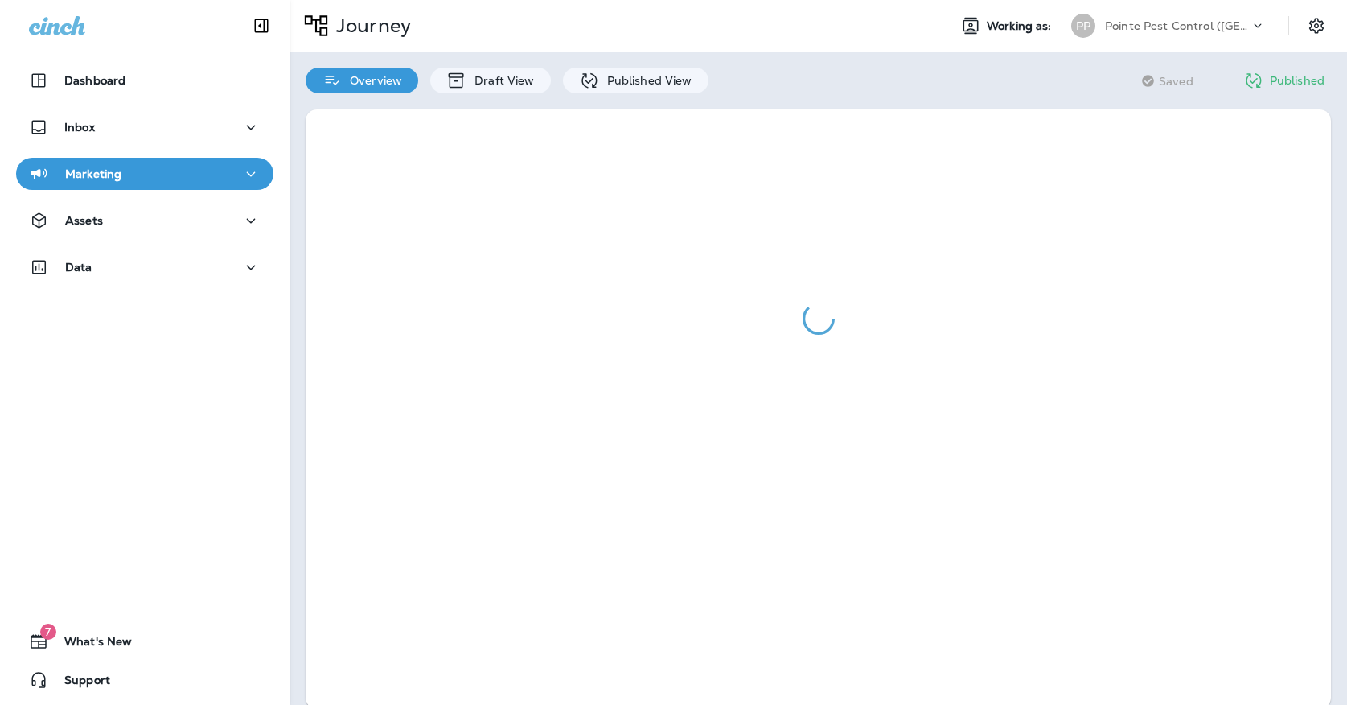
click at [592, 97] on div at bounding box center [819, 408] width 1058 height 631
click at [592, 85] on icon at bounding box center [589, 81] width 20 height 20
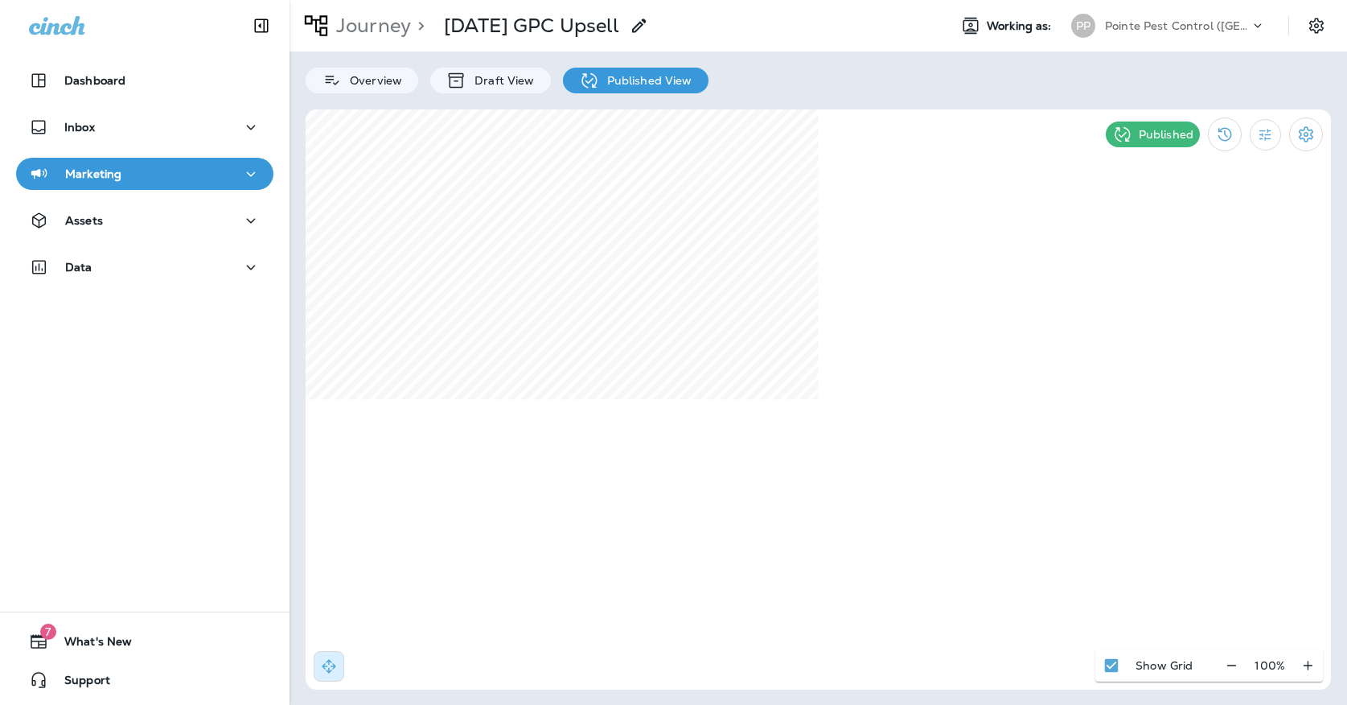
click at [1158, 27] on p "Pointe Pest Control ([GEOGRAPHIC_DATA])" at bounding box center [1177, 25] width 145 height 13
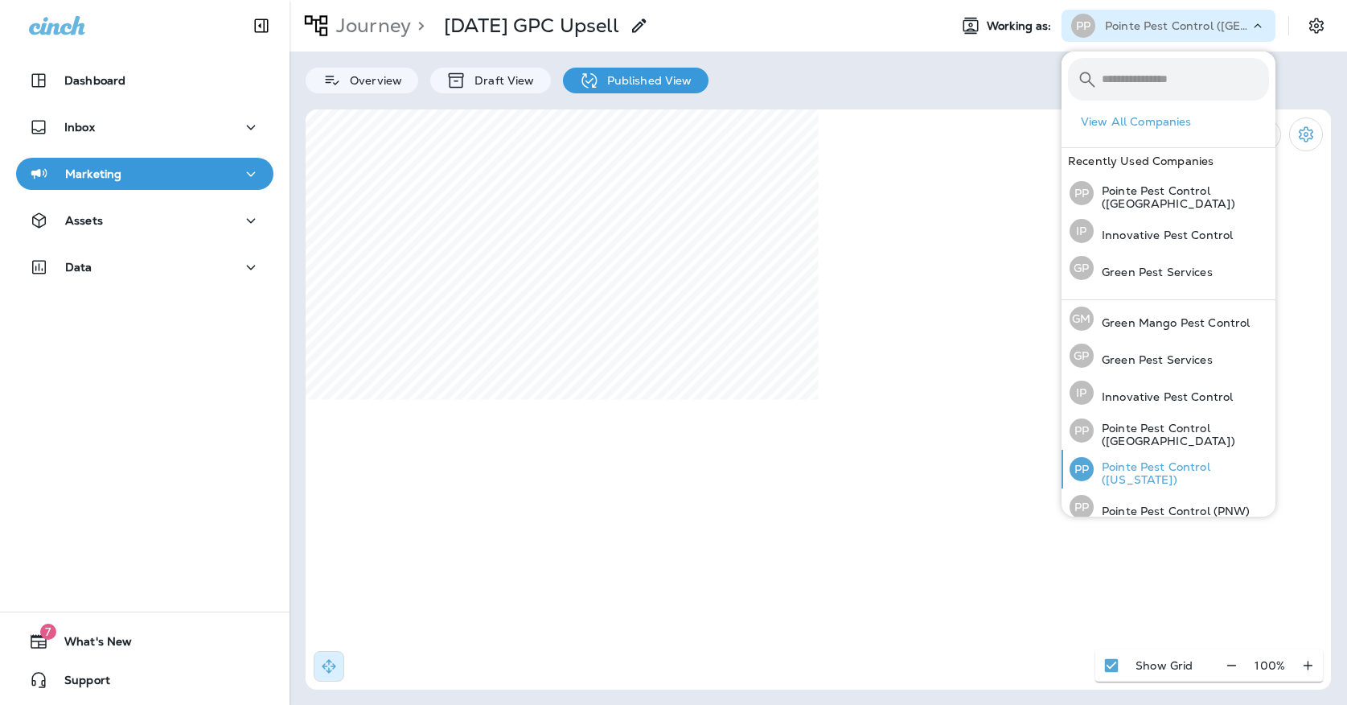
click at [1107, 462] on p "Pointe Pest Control ([US_STATE])" at bounding box center [1181, 473] width 175 height 26
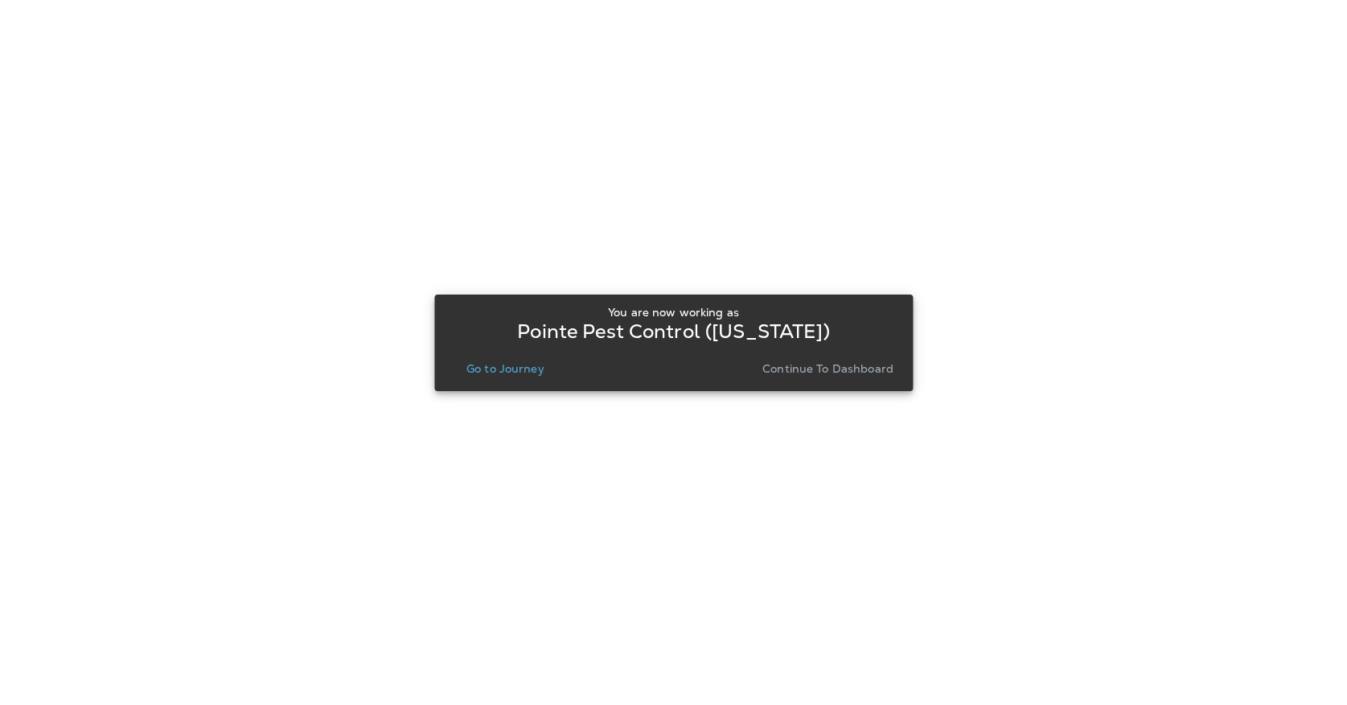
click at [505, 363] on p "Go to Journey" at bounding box center [505, 368] width 78 height 13
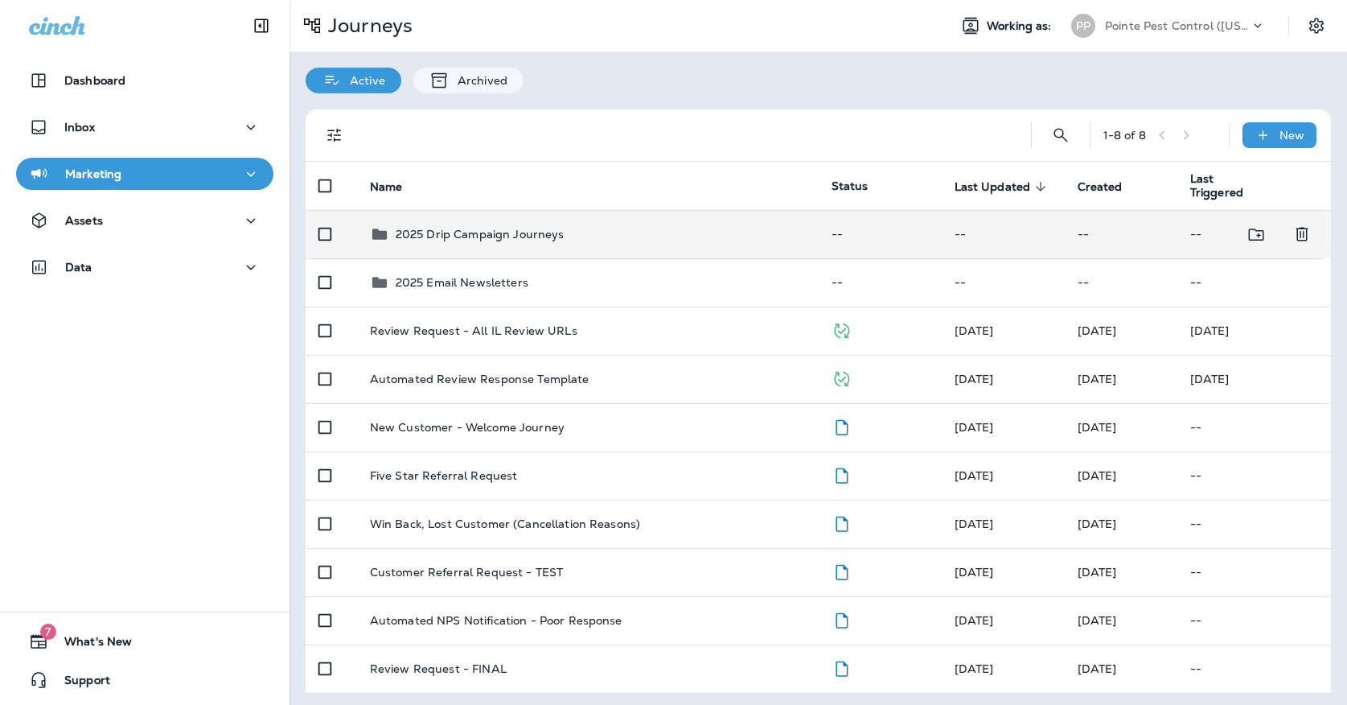
click at [528, 231] on p "2025 Drip Campaign Journeys" at bounding box center [480, 234] width 169 height 13
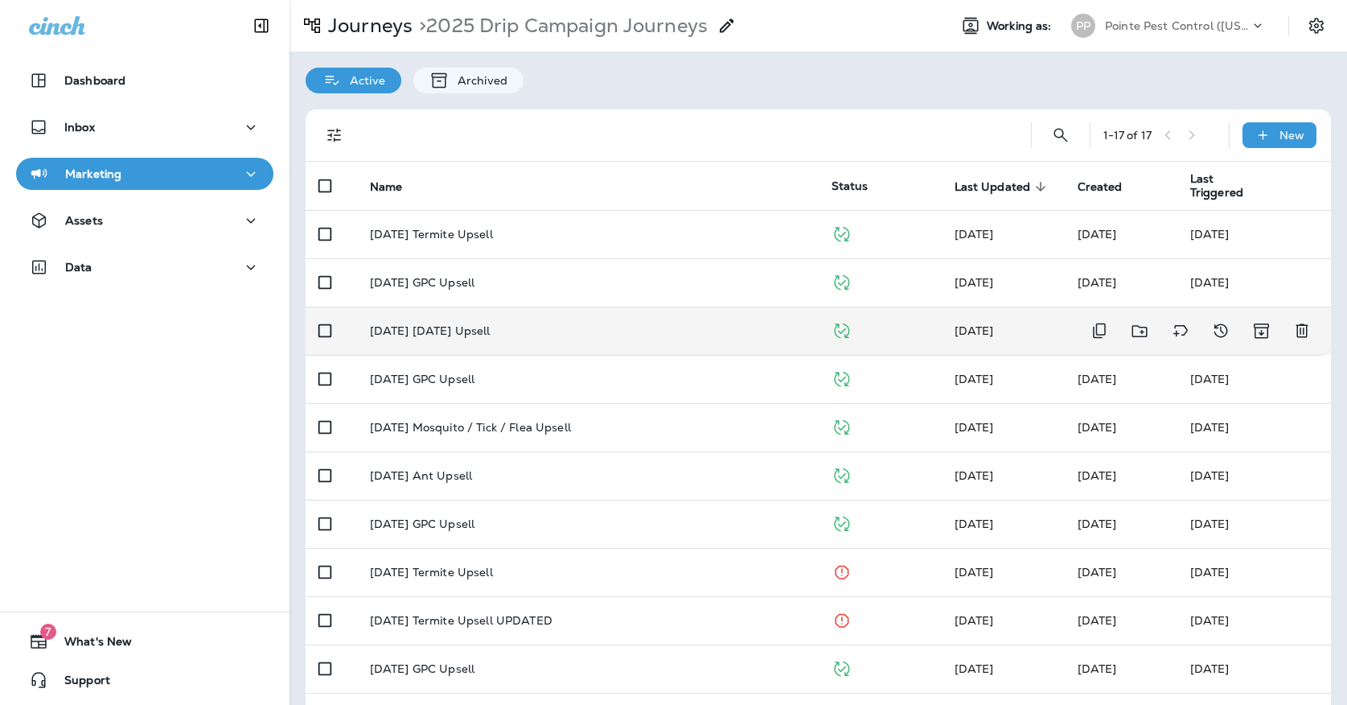
click at [546, 335] on td "[DATE] [DATE] Upsell" at bounding box center [588, 330] width 462 height 48
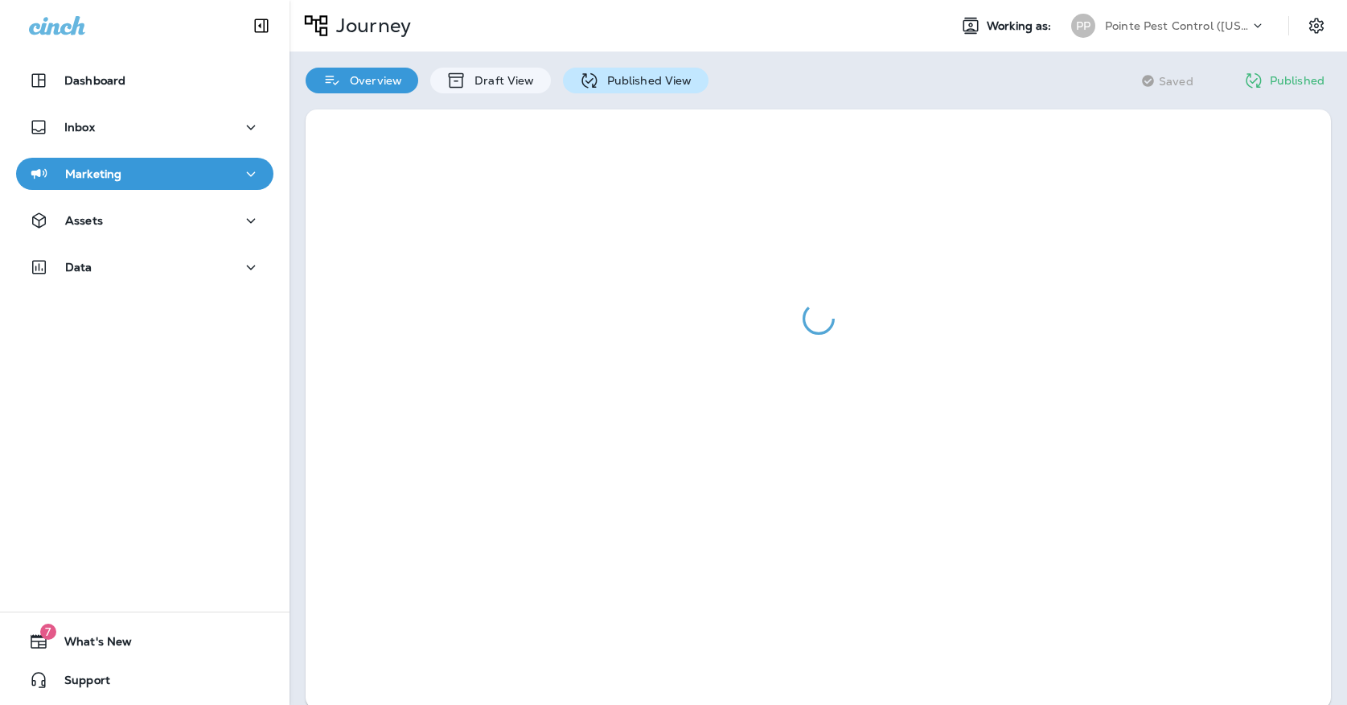
click at [614, 86] on p "Published View" at bounding box center [645, 80] width 93 height 13
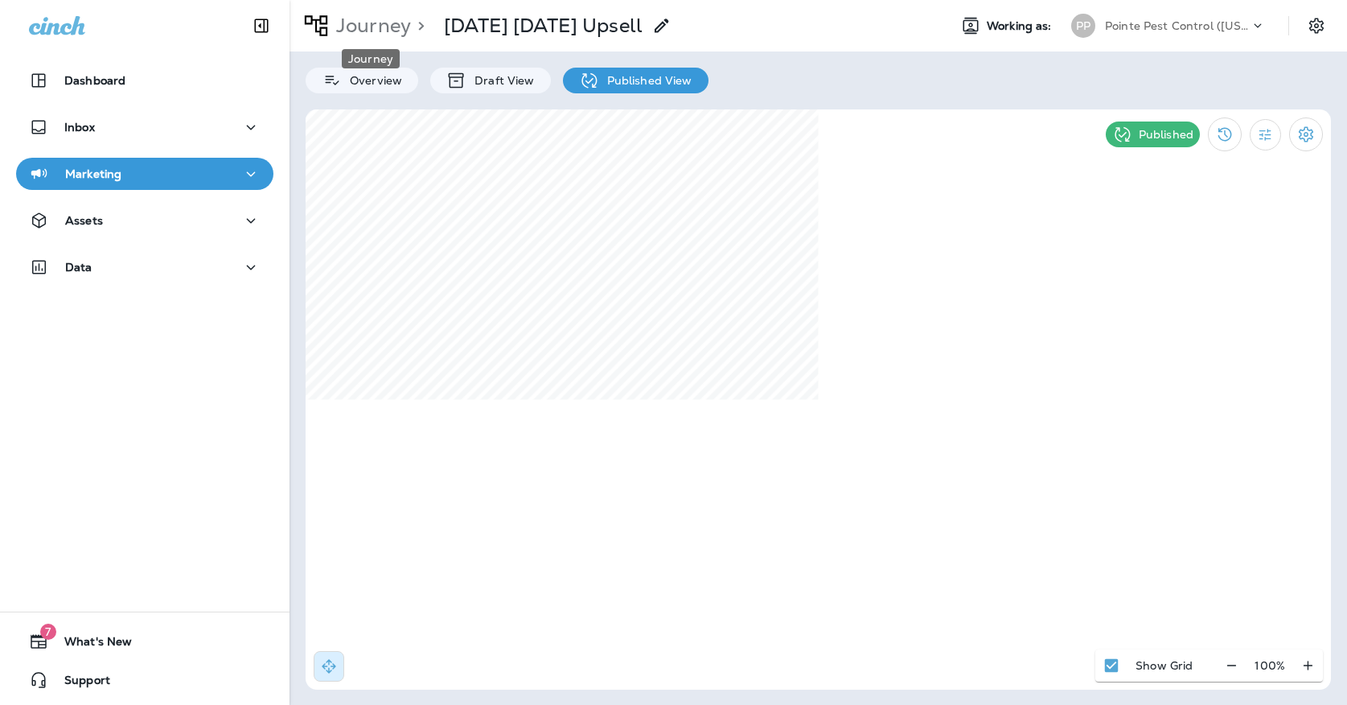
click at [359, 25] on p "Journey" at bounding box center [370, 26] width 81 height 24
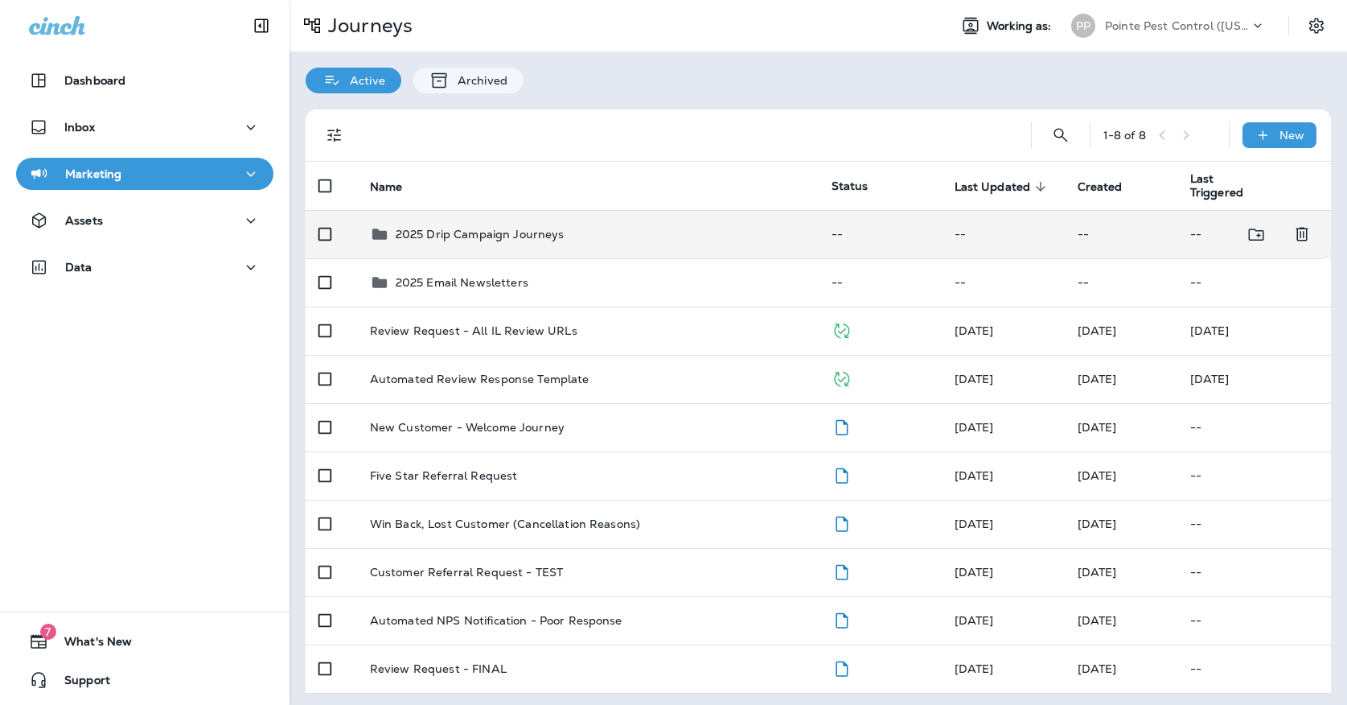
click at [546, 232] on p "2025 Drip Campaign Journeys" at bounding box center [480, 234] width 169 height 13
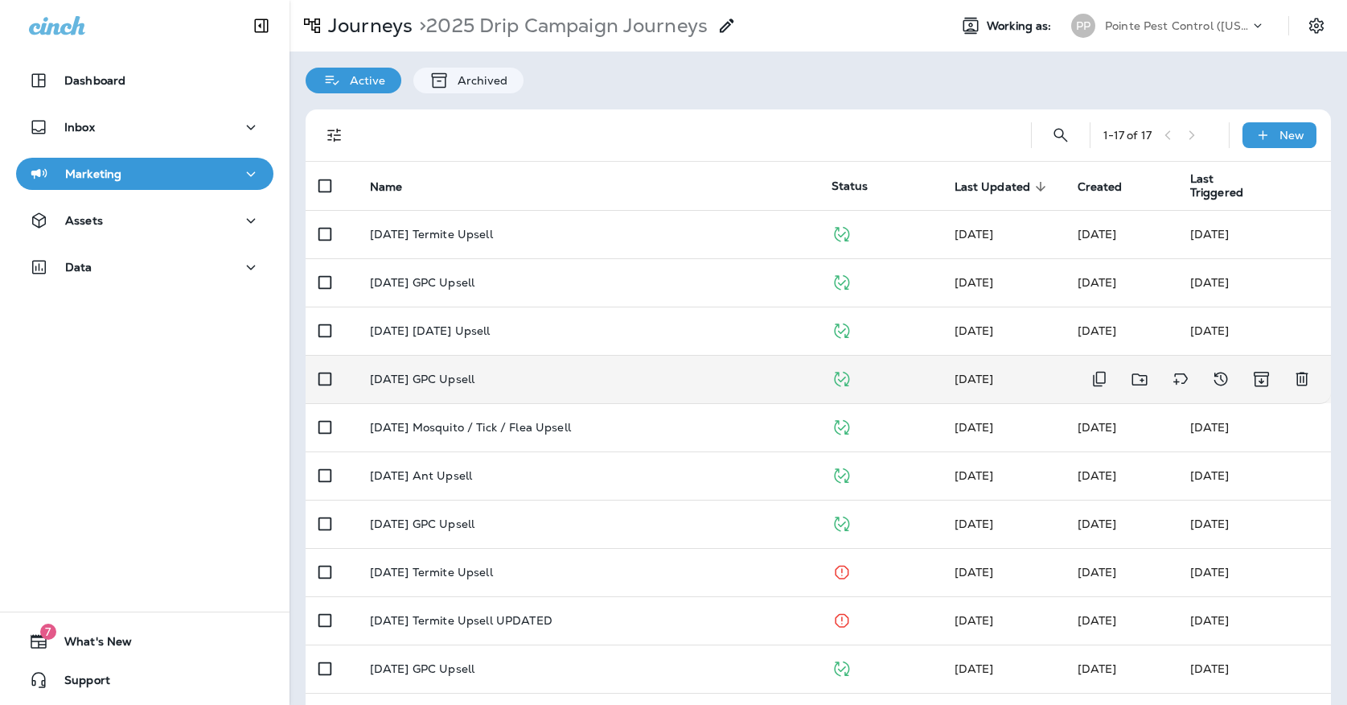
click at [618, 361] on td "[DATE] GPC Upsell" at bounding box center [588, 379] width 462 height 48
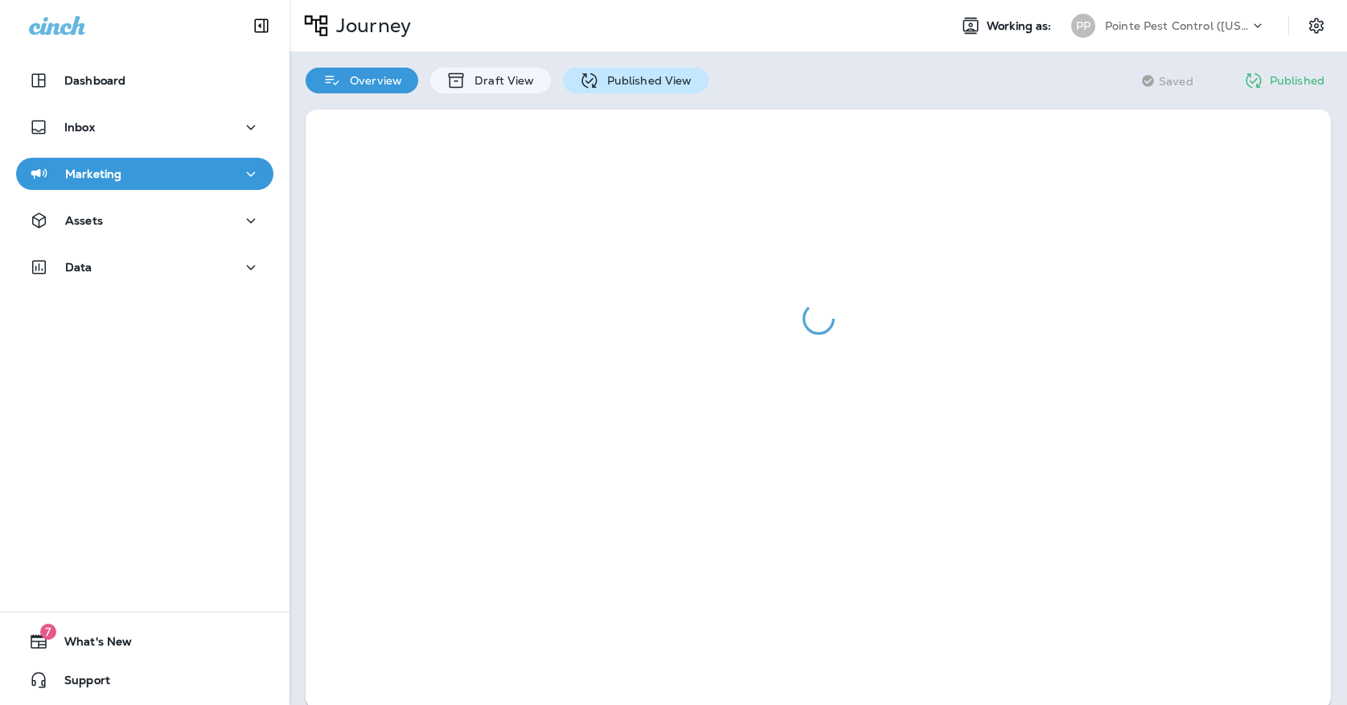
click at [610, 85] on p "Published View" at bounding box center [645, 80] width 93 height 13
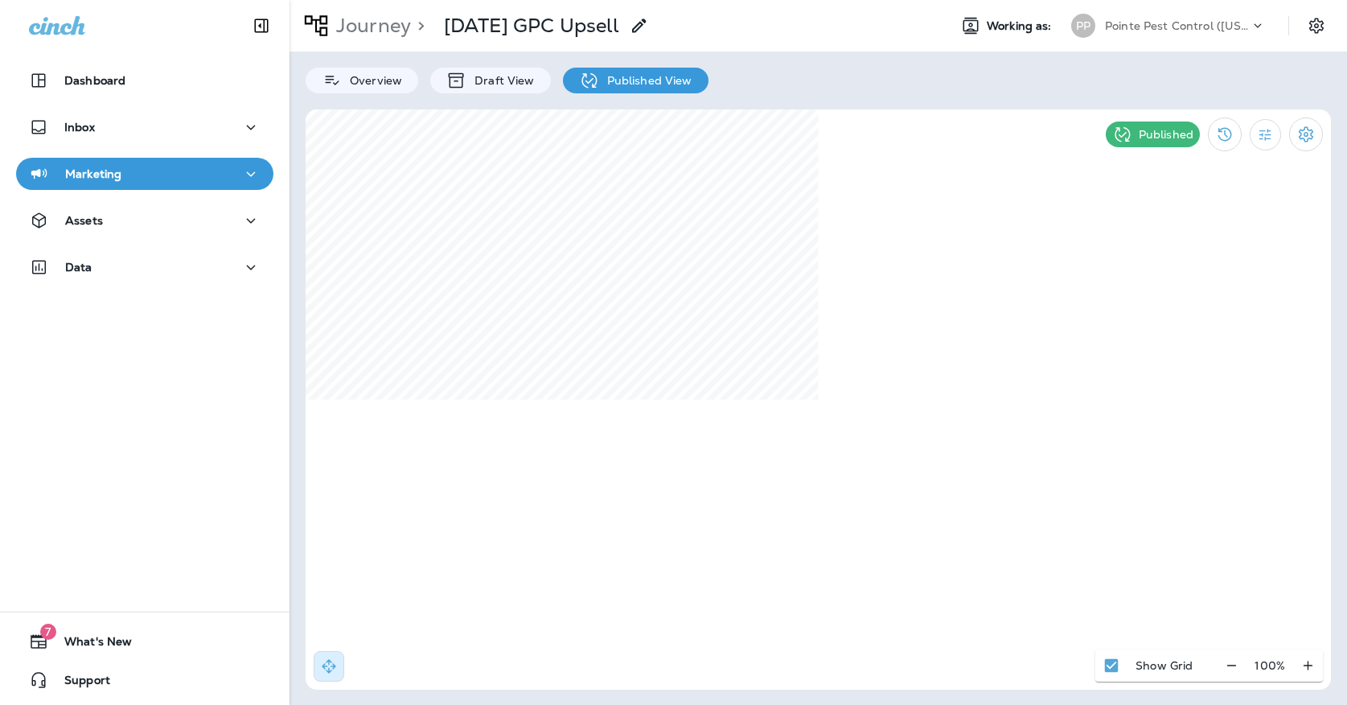
click at [1120, 22] on p "Pointe Pest Control ([US_STATE])" at bounding box center [1177, 25] width 145 height 13
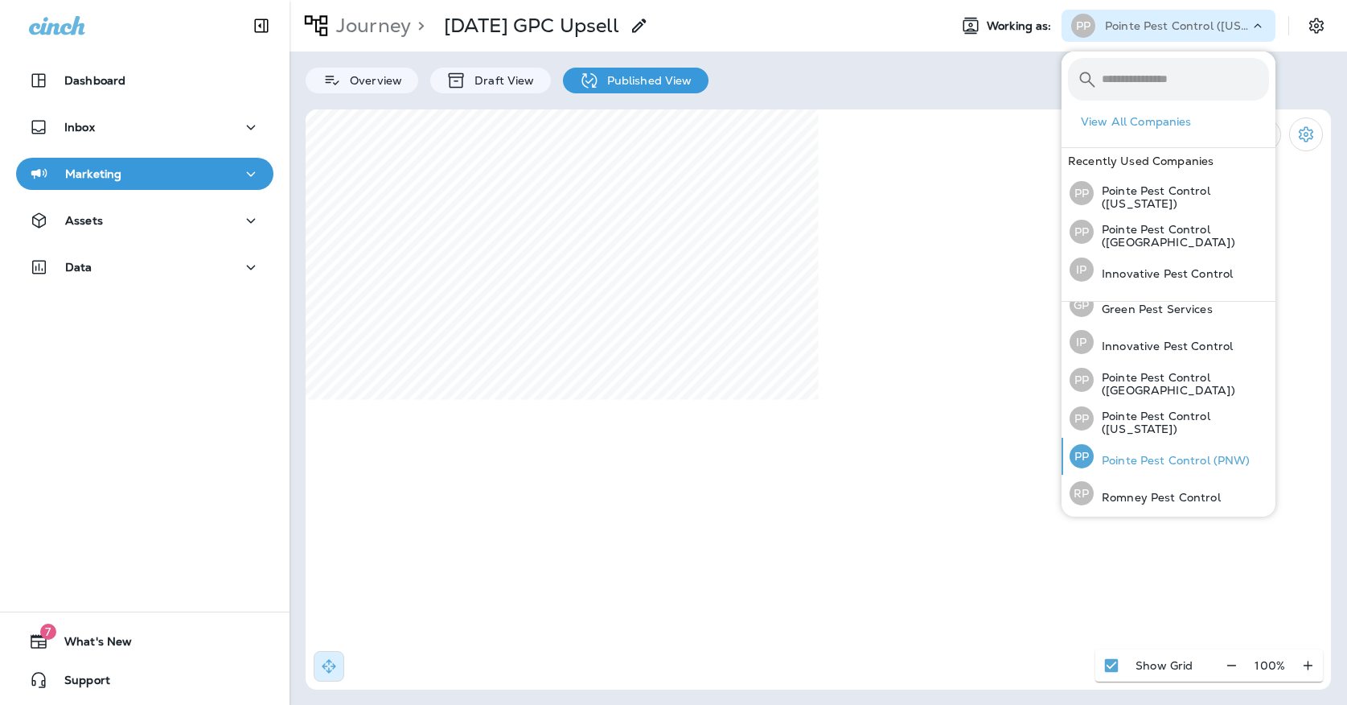
scroll to position [51, 0]
click at [1118, 458] on p "Pointe Pest Control (PNW)" at bounding box center [1172, 461] width 157 height 13
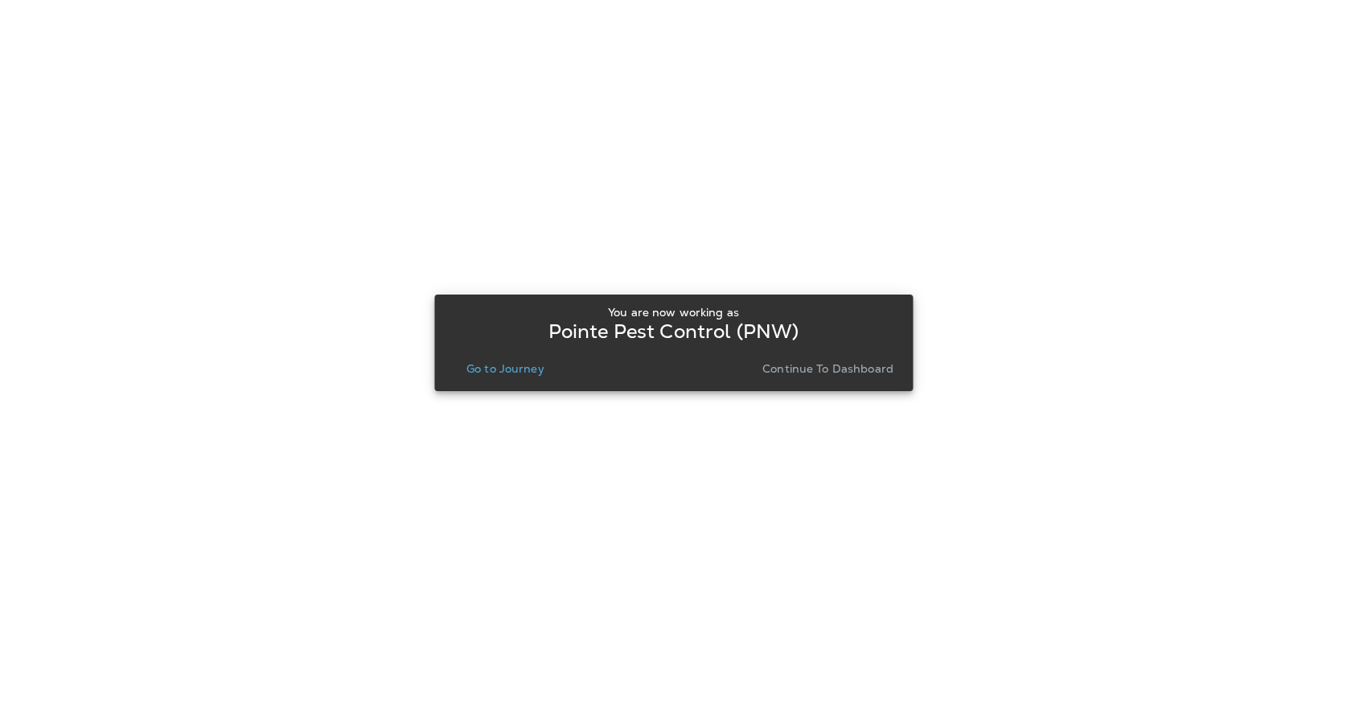
click at [518, 364] on p "Go to Journey" at bounding box center [505, 368] width 78 height 13
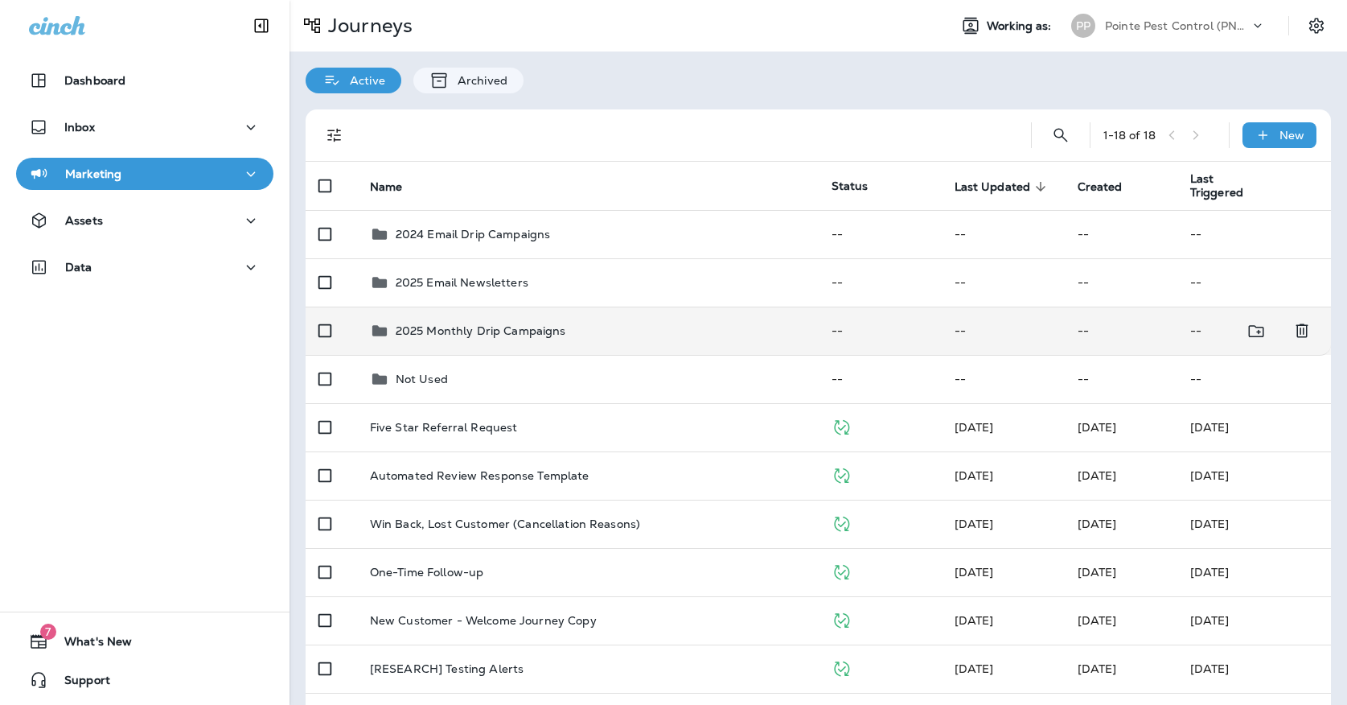
click at [486, 324] on p "2025 Monthly Drip Campaigns" at bounding box center [481, 330] width 170 height 13
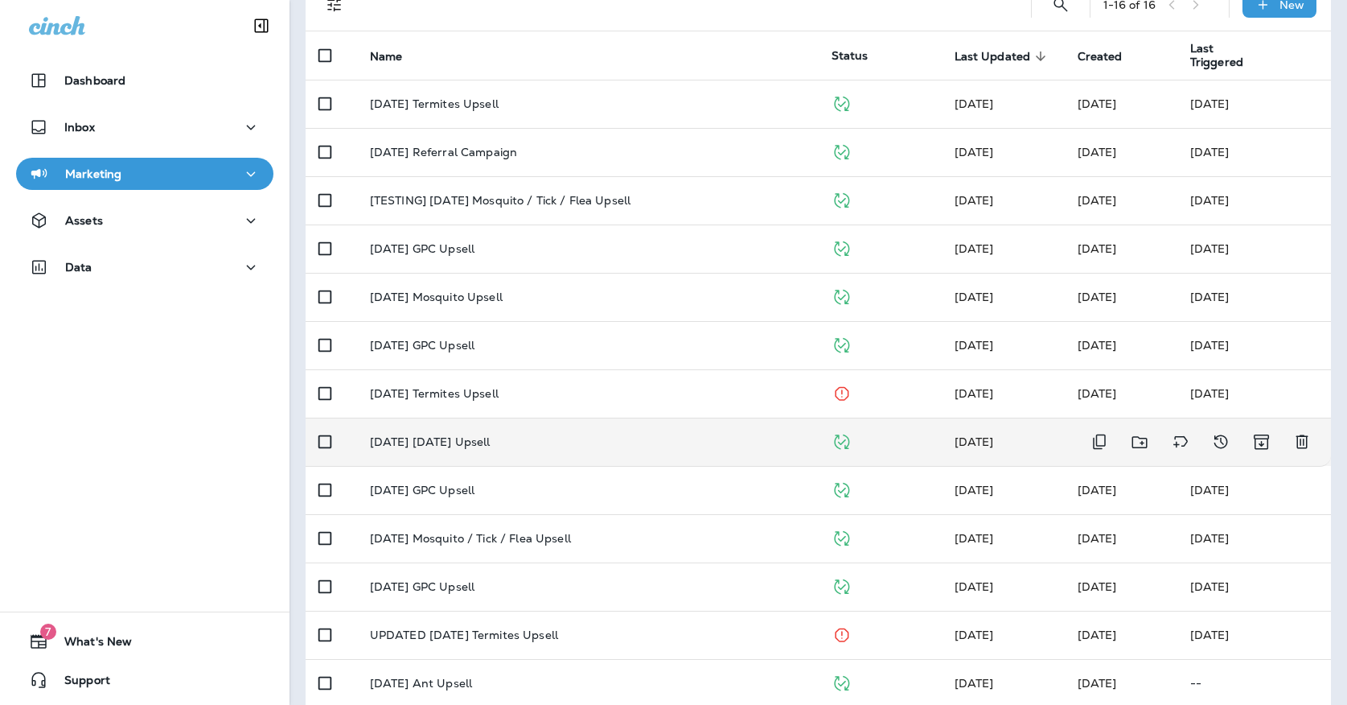
scroll to position [146, 0]
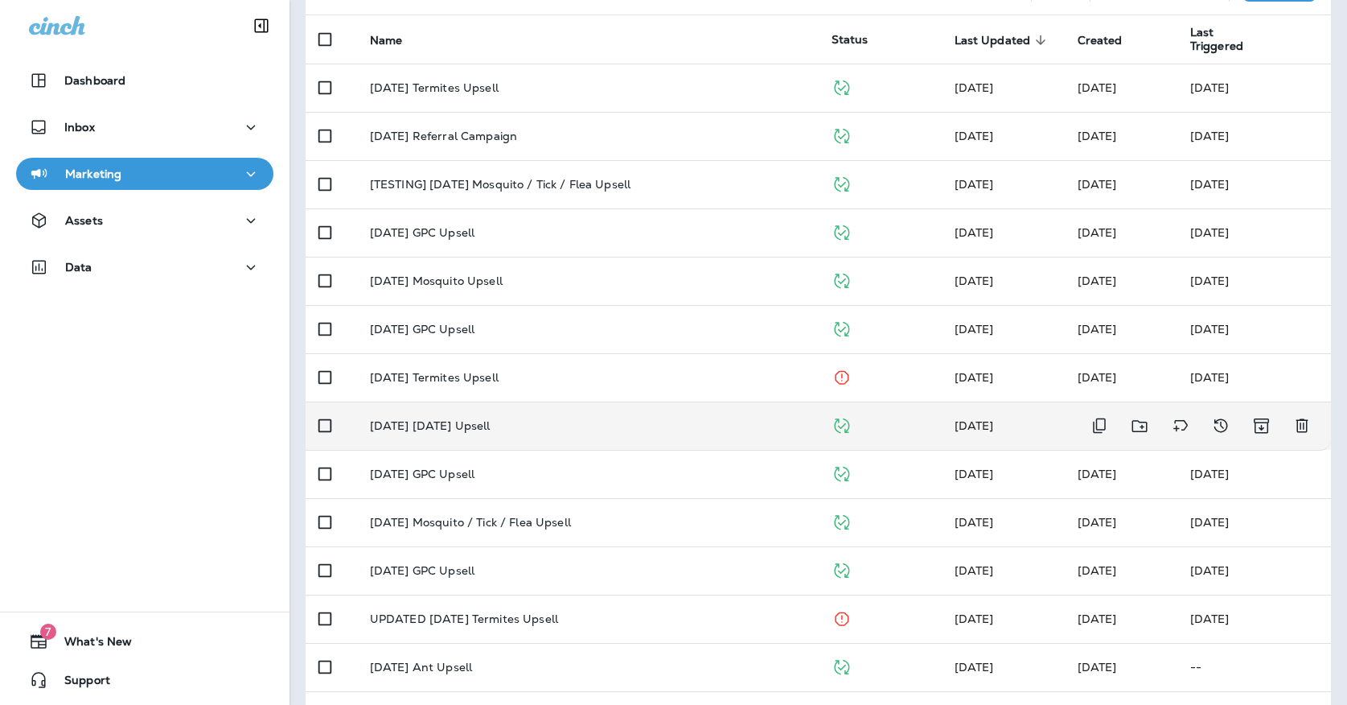
click at [503, 425] on td "[DATE] [DATE] Upsell" at bounding box center [588, 425] width 462 height 48
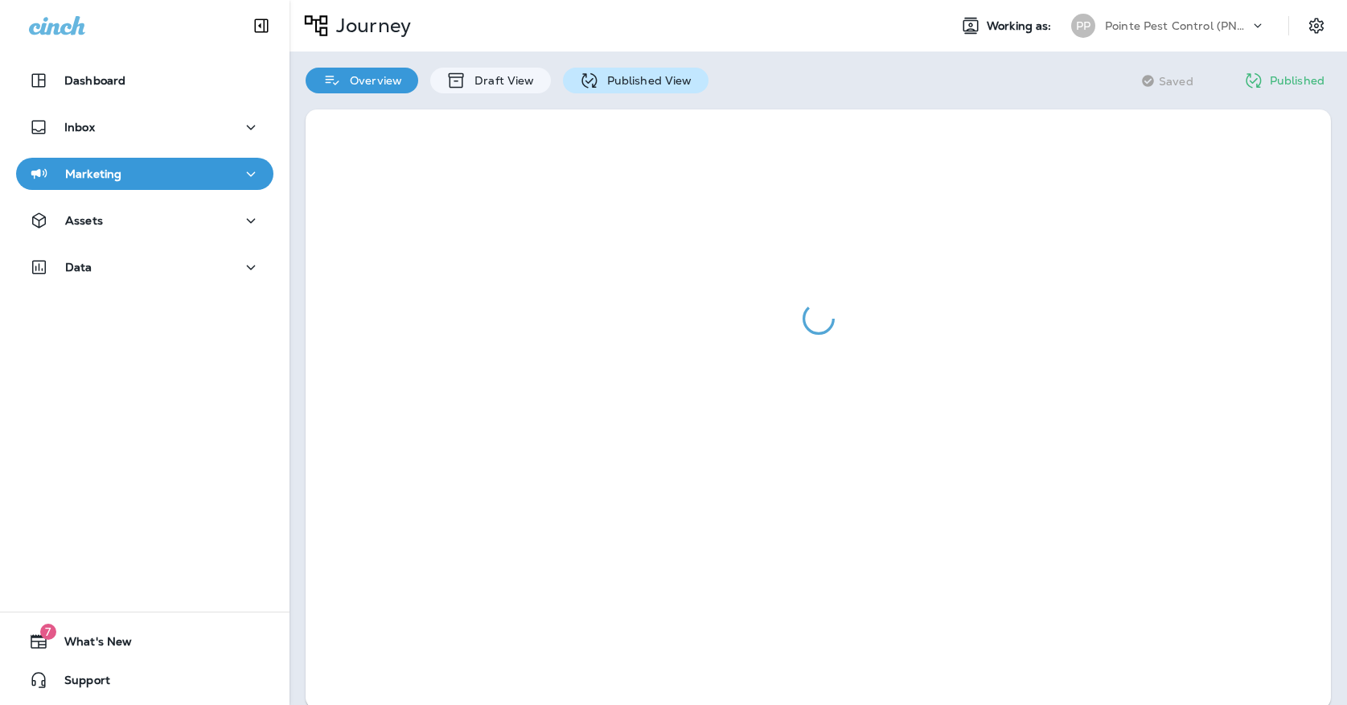
click at [599, 76] on p "Published View" at bounding box center [645, 80] width 93 height 13
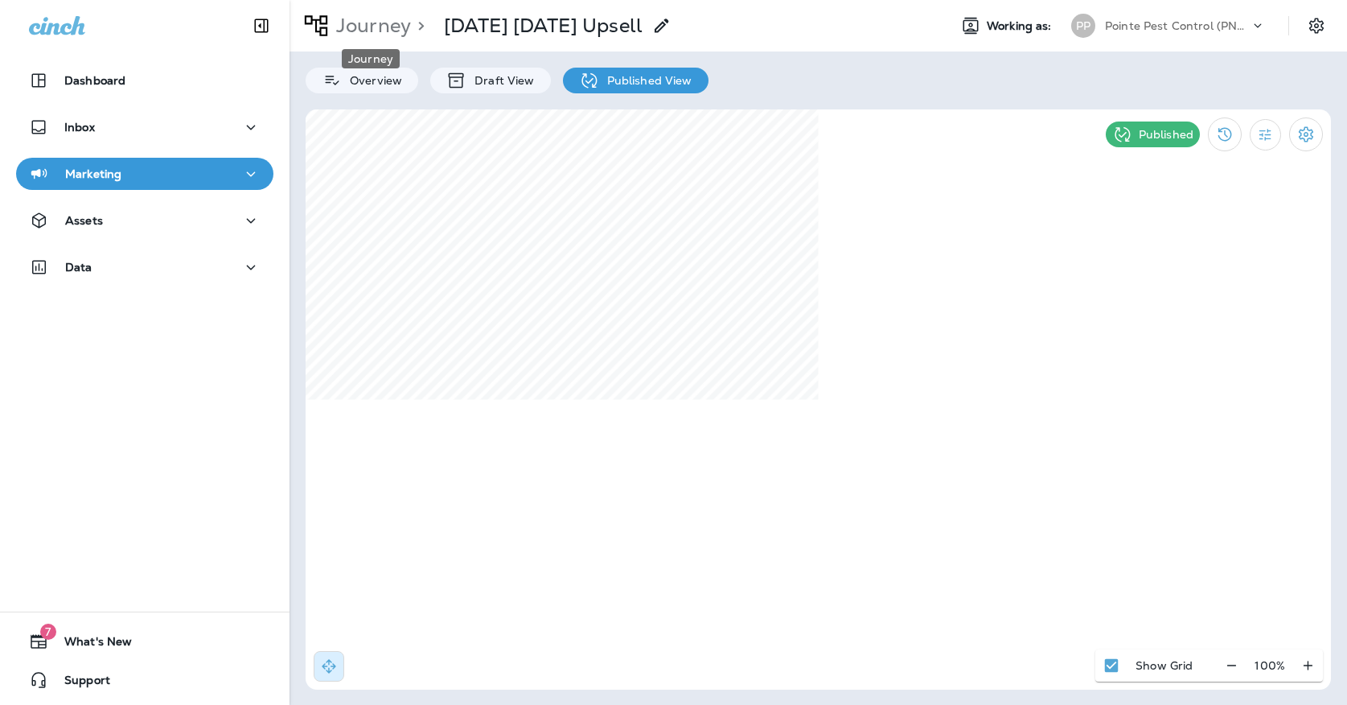
click at [331, 23] on p "Journey" at bounding box center [370, 26] width 81 height 24
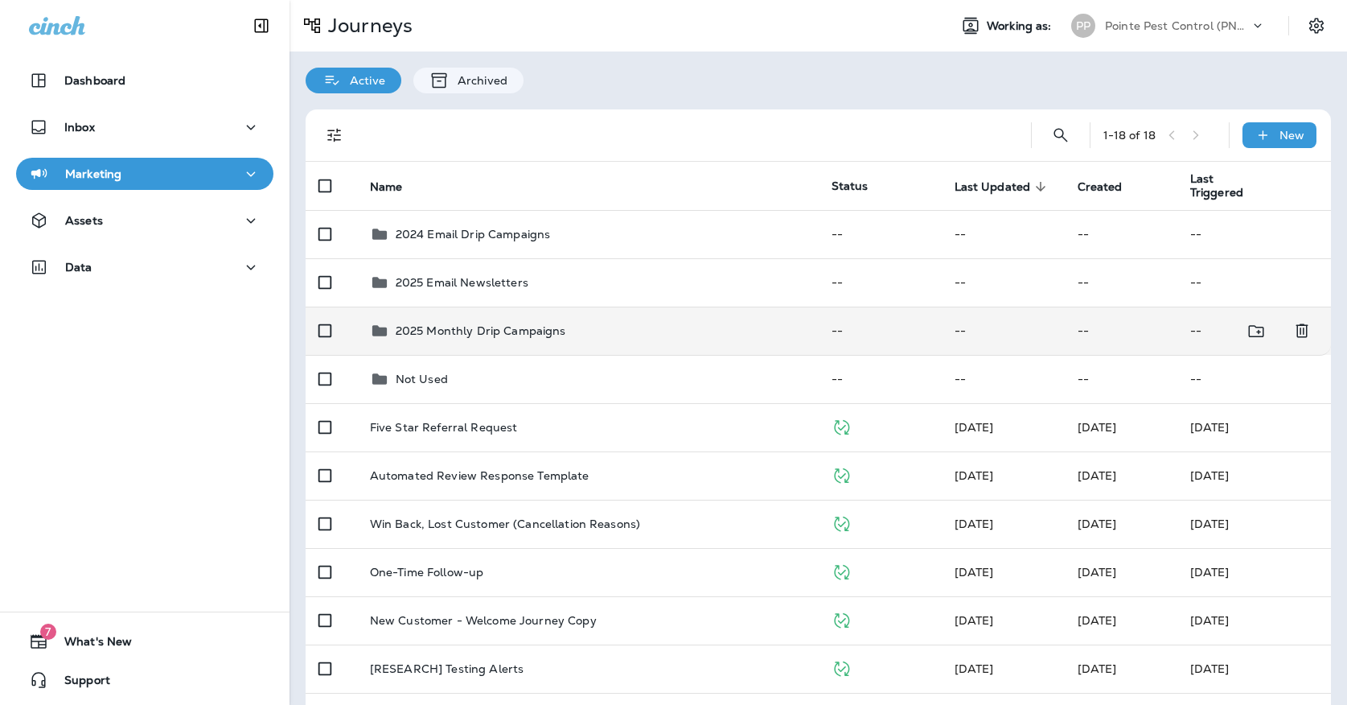
click at [496, 324] on p "2025 Monthly Drip Campaigns" at bounding box center [481, 330] width 170 height 13
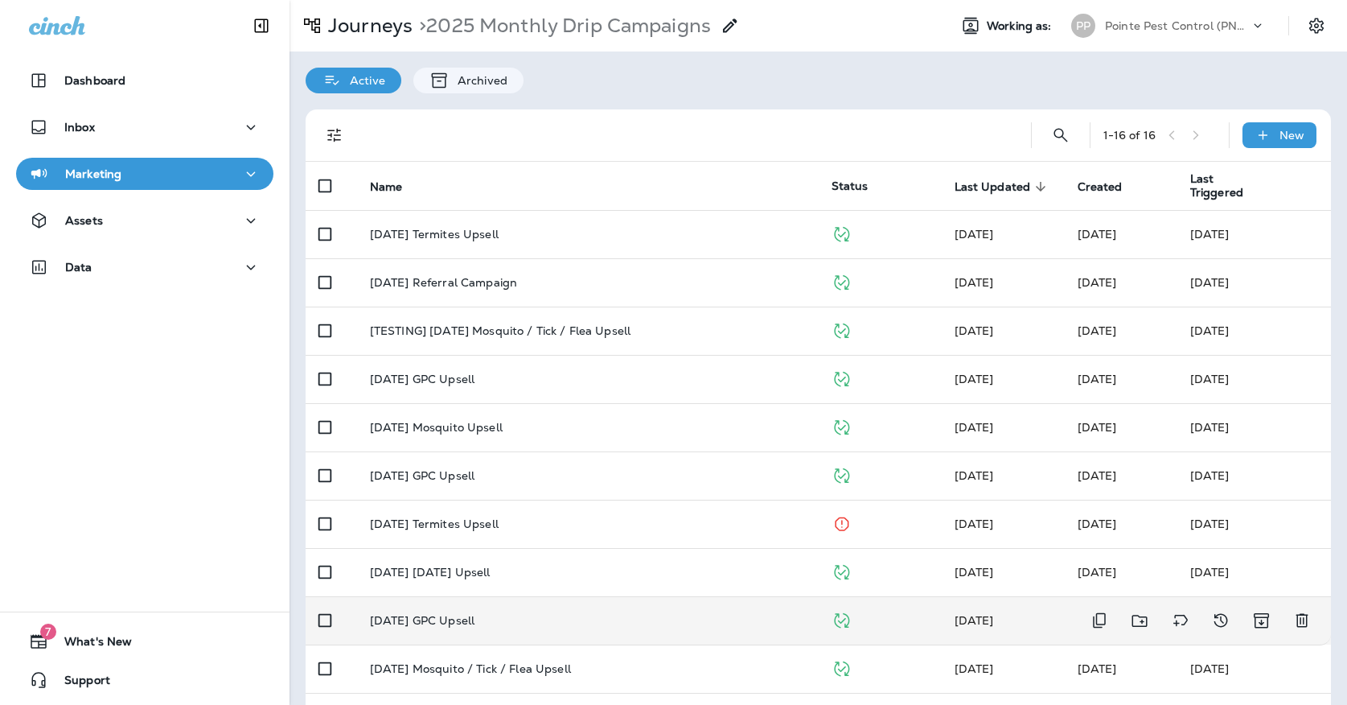
click at [467, 616] on p "[DATE] GPC Upsell" at bounding box center [422, 620] width 105 height 13
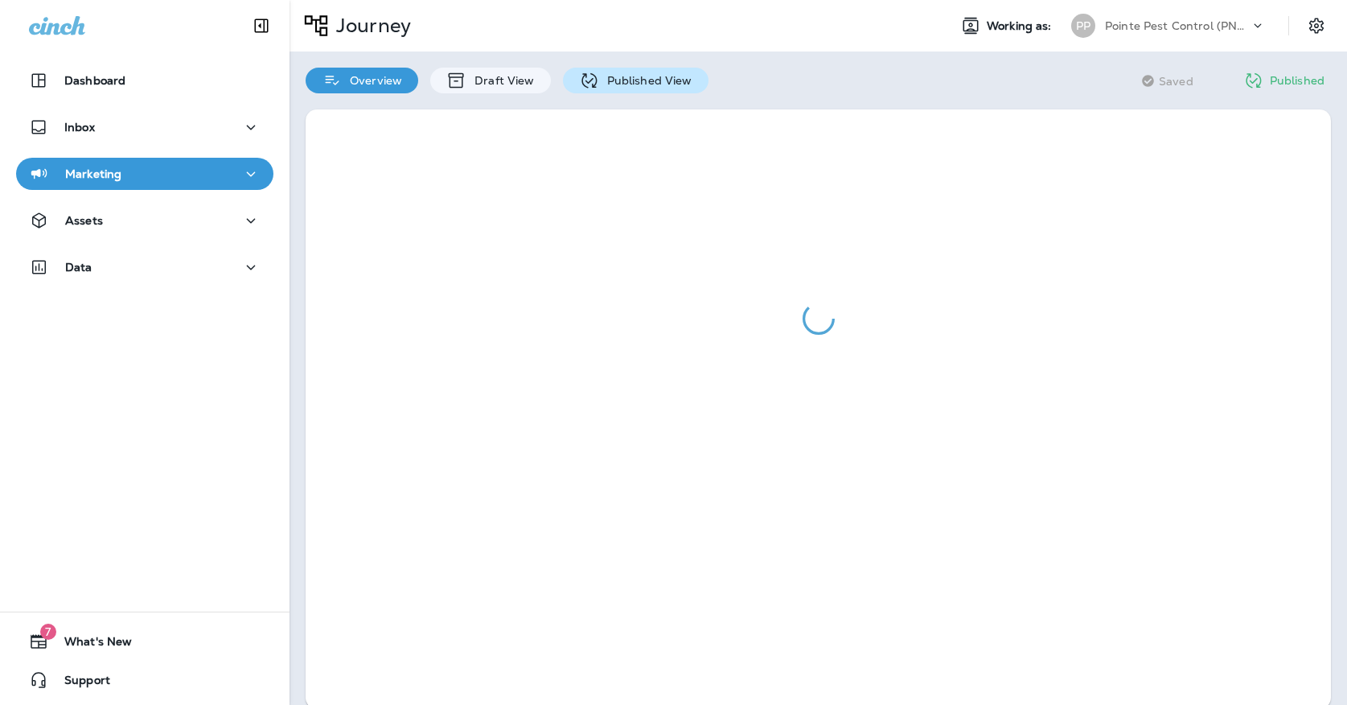
click at [617, 84] on p "Published View" at bounding box center [645, 80] width 93 height 13
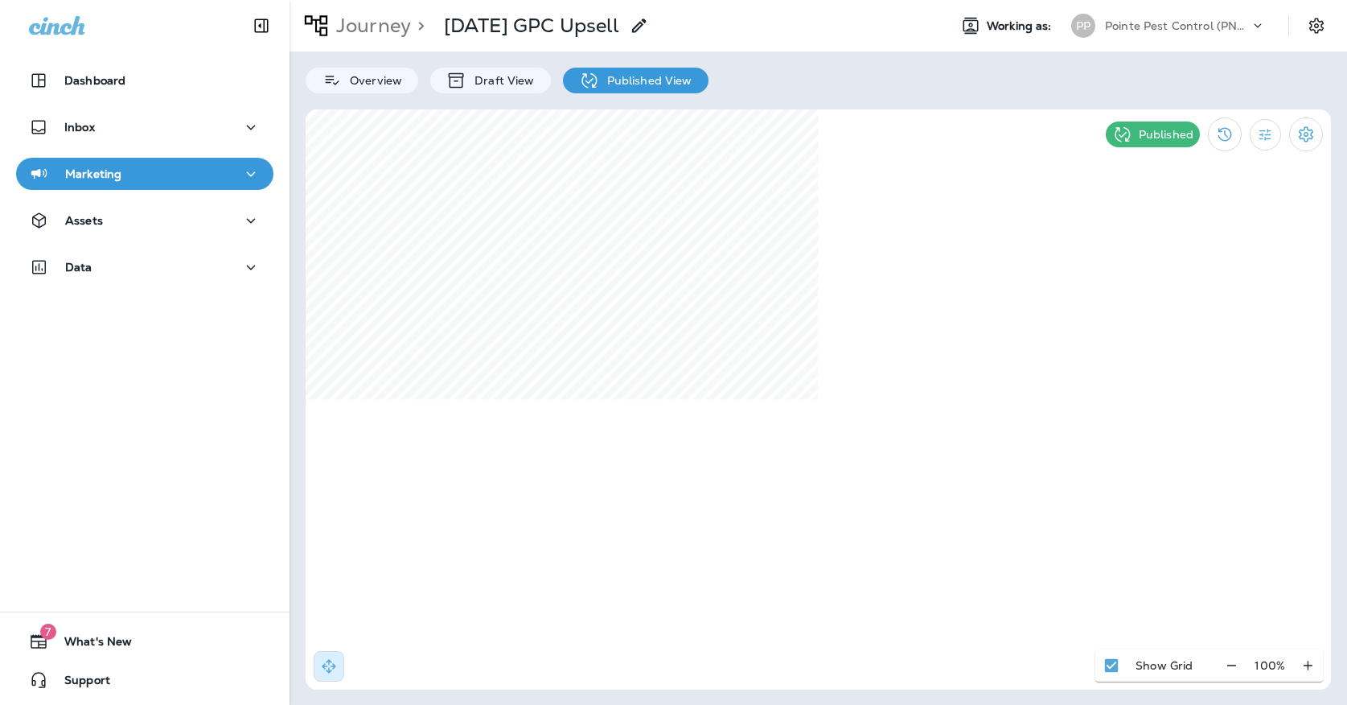
click at [1189, 23] on p "Pointe Pest Control (PNW)" at bounding box center [1177, 25] width 145 height 13
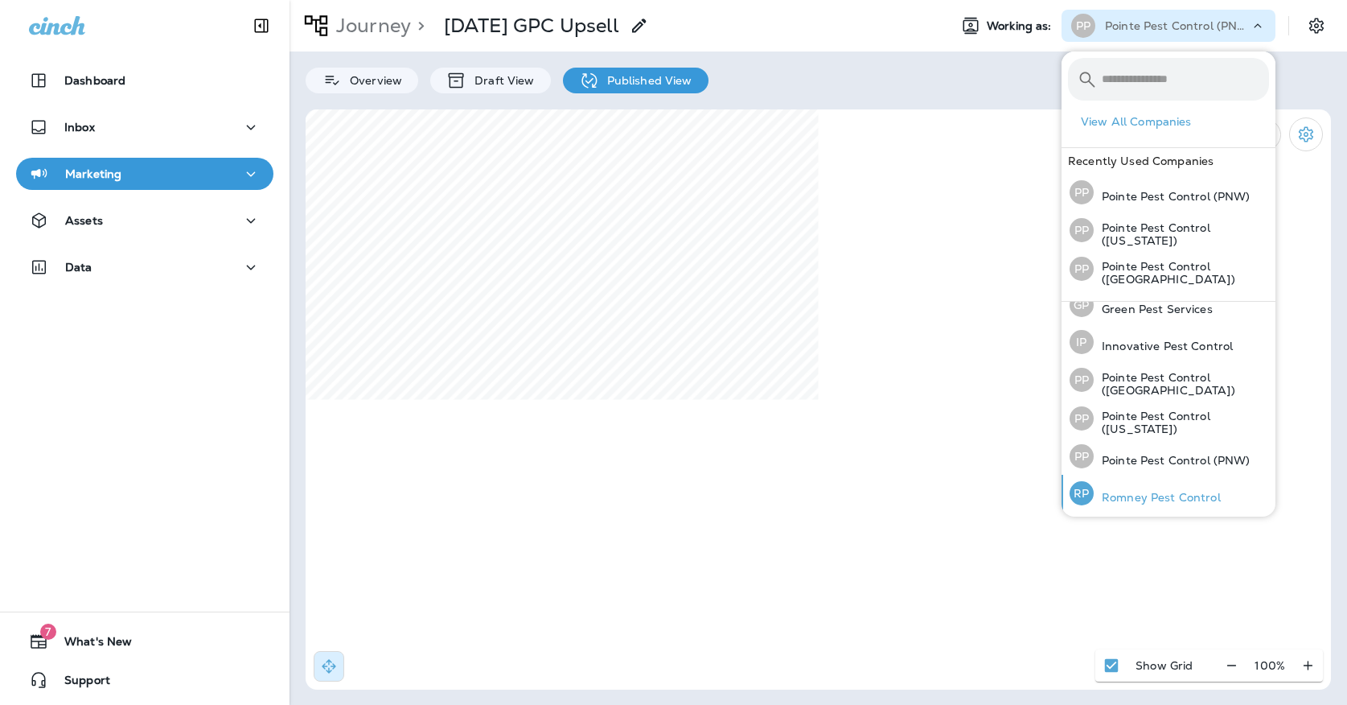
scroll to position [51, 0]
click at [1162, 492] on p "Romney Pest Control" at bounding box center [1157, 498] width 127 height 13
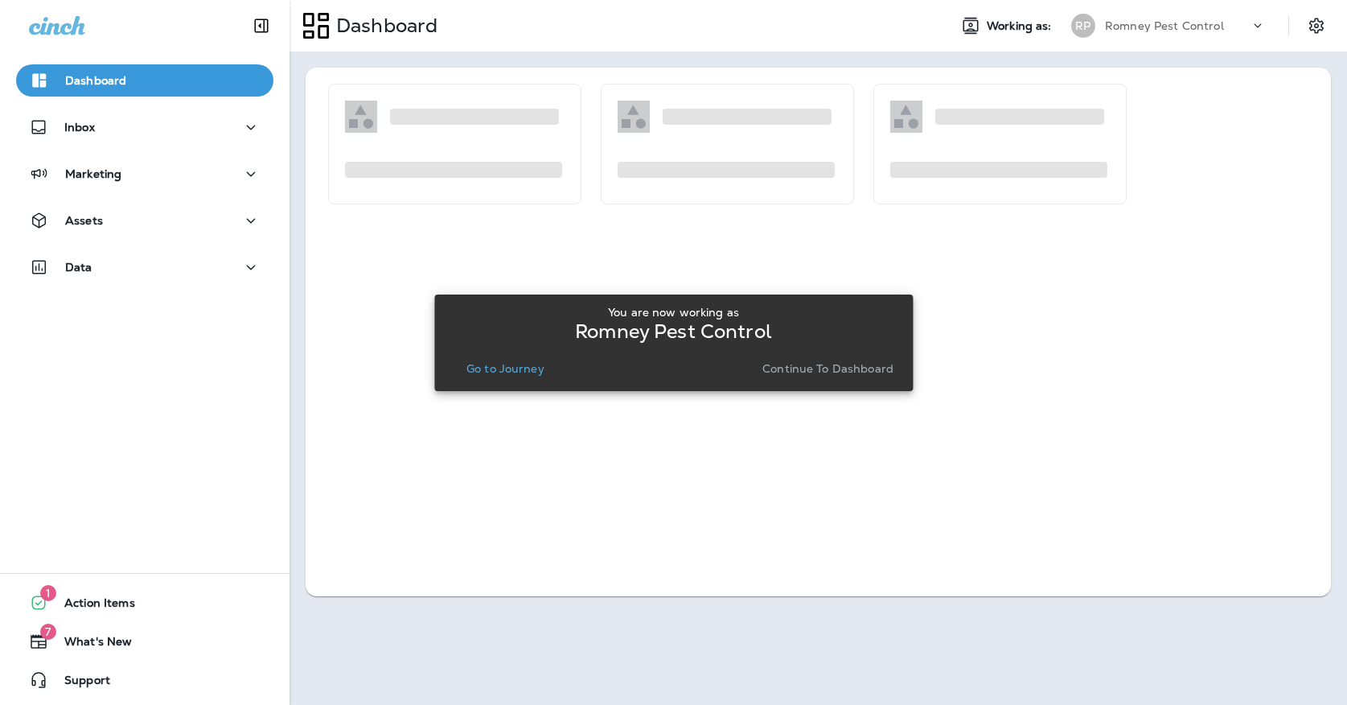
click at [524, 378] on button "Go to Journey" at bounding box center [505, 368] width 91 height 23
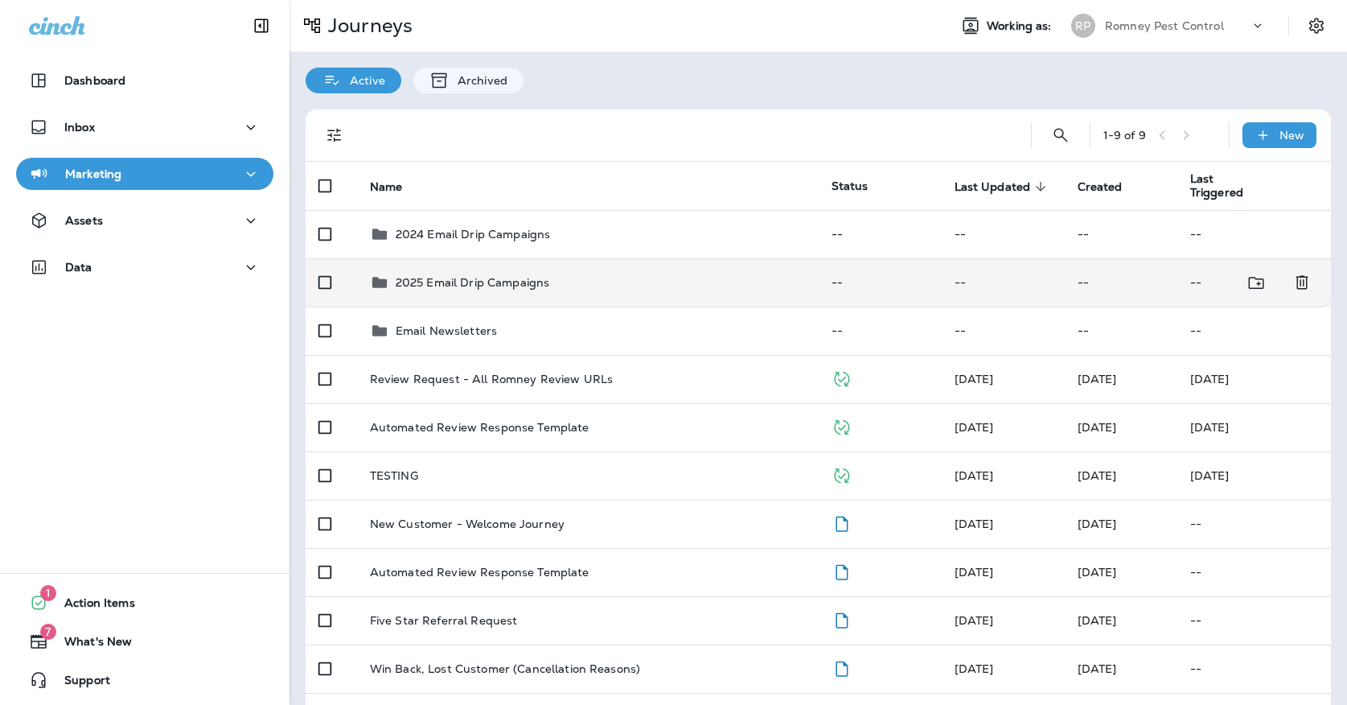
click at [488, 276] on p "2025 Email Drip Campaigns" at bounding box center [473, 282] width 154 height 13
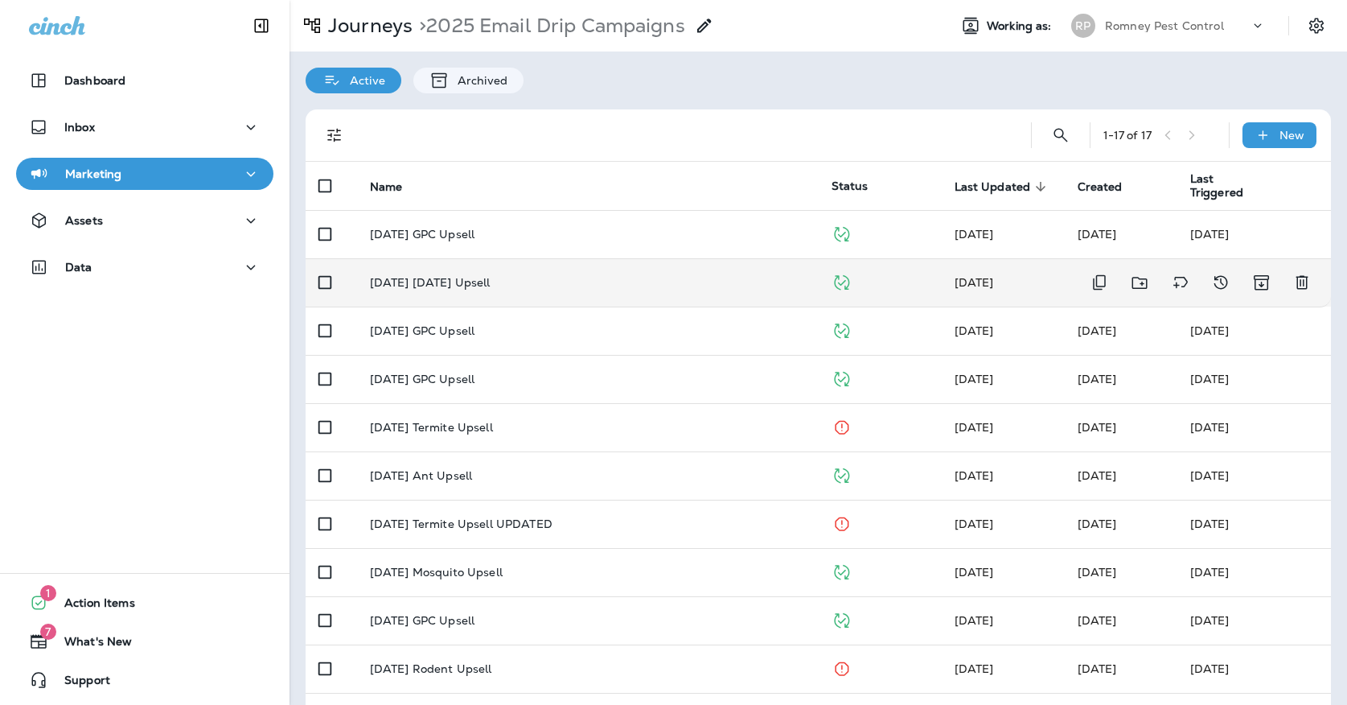
click at [491, 287] on td "[DATE] [DATE] Upsell" at bounding box center [588, 282] width 462 height 48
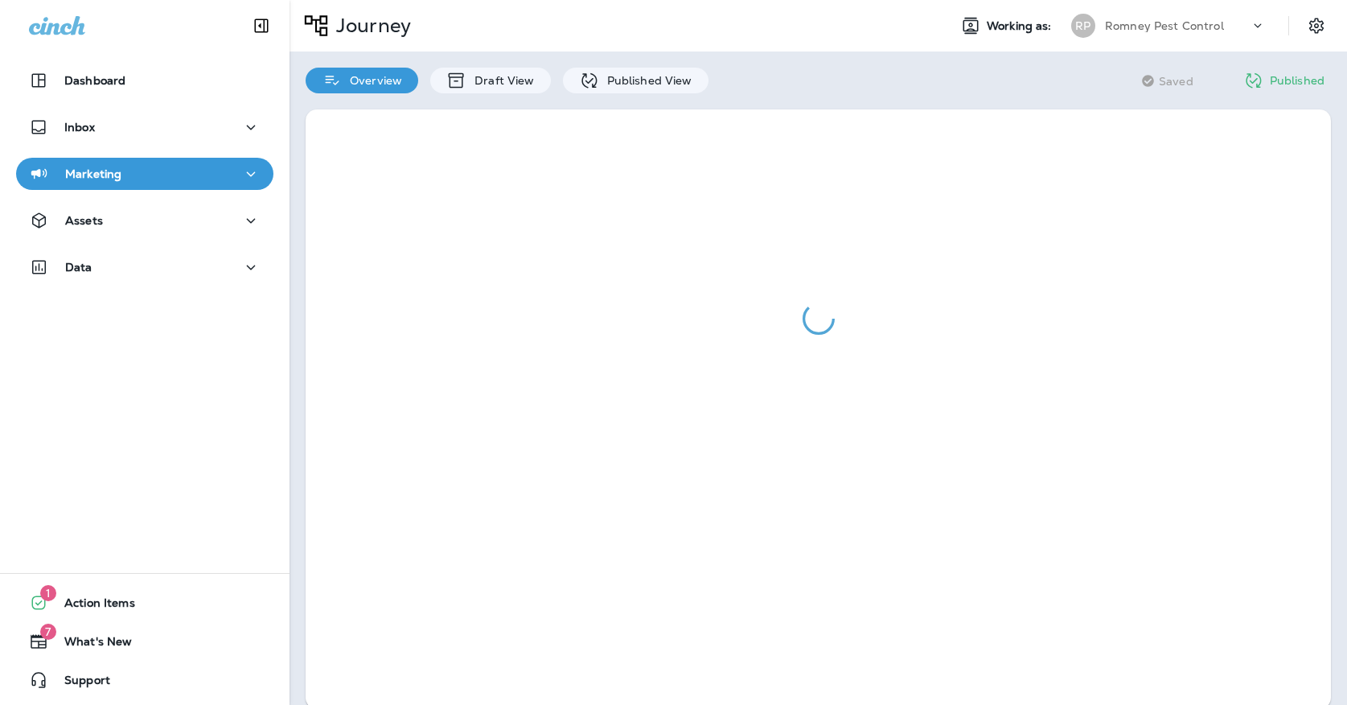
click at [610, 93] on div at bounding box center [819, 408] width 1058 height 631
click at [610, 77] on p "Published View" at bounding box center [645, 80] width 93 height 13
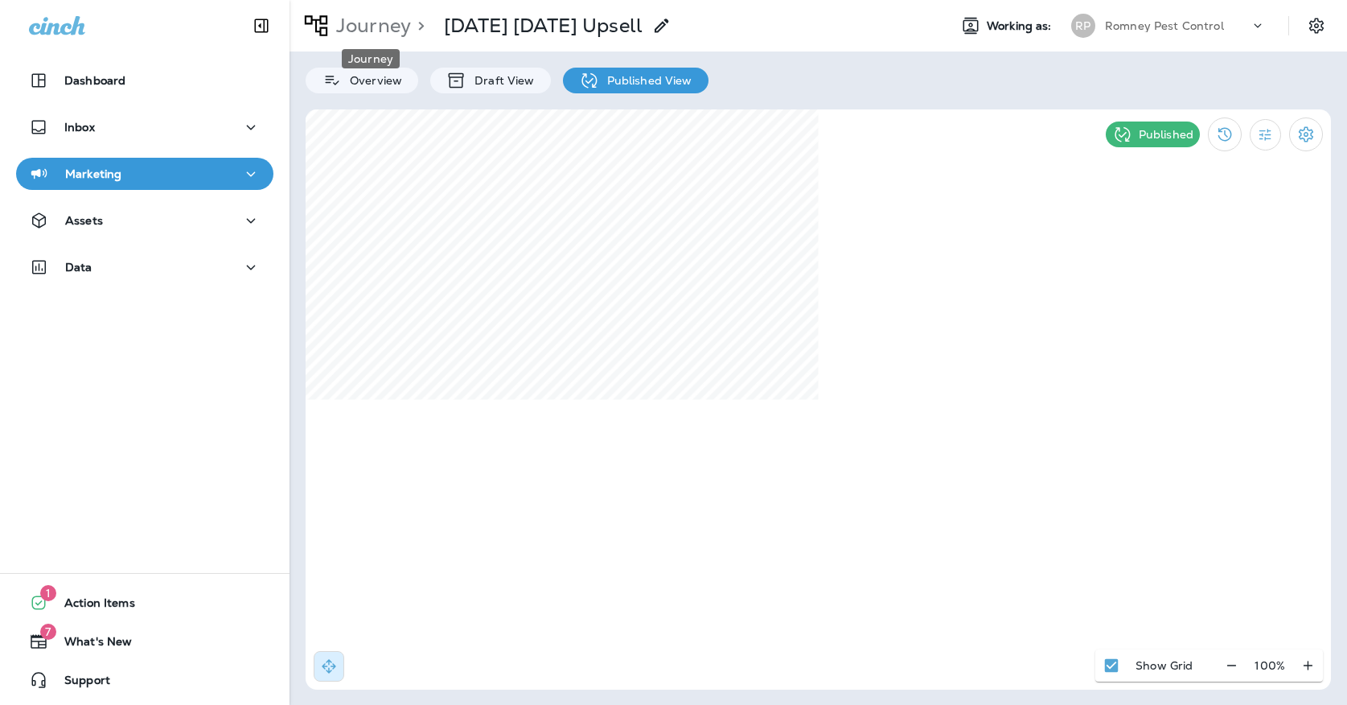
click at [400, 17] on p "Journey" at bounding box center [370, 26] width 81 height 24
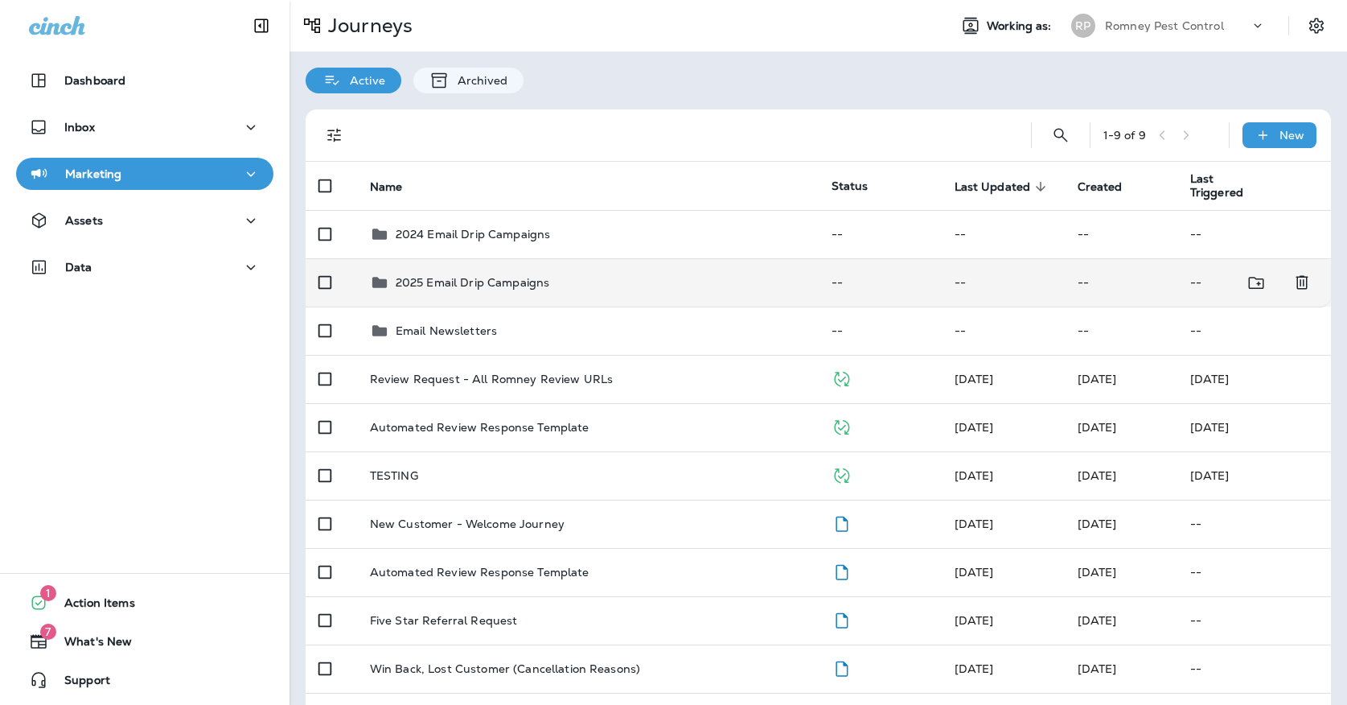
click at [431, 276] on p "2025 Email Drip Campaigns" at bounding box center [473, 282] width 154 height 13
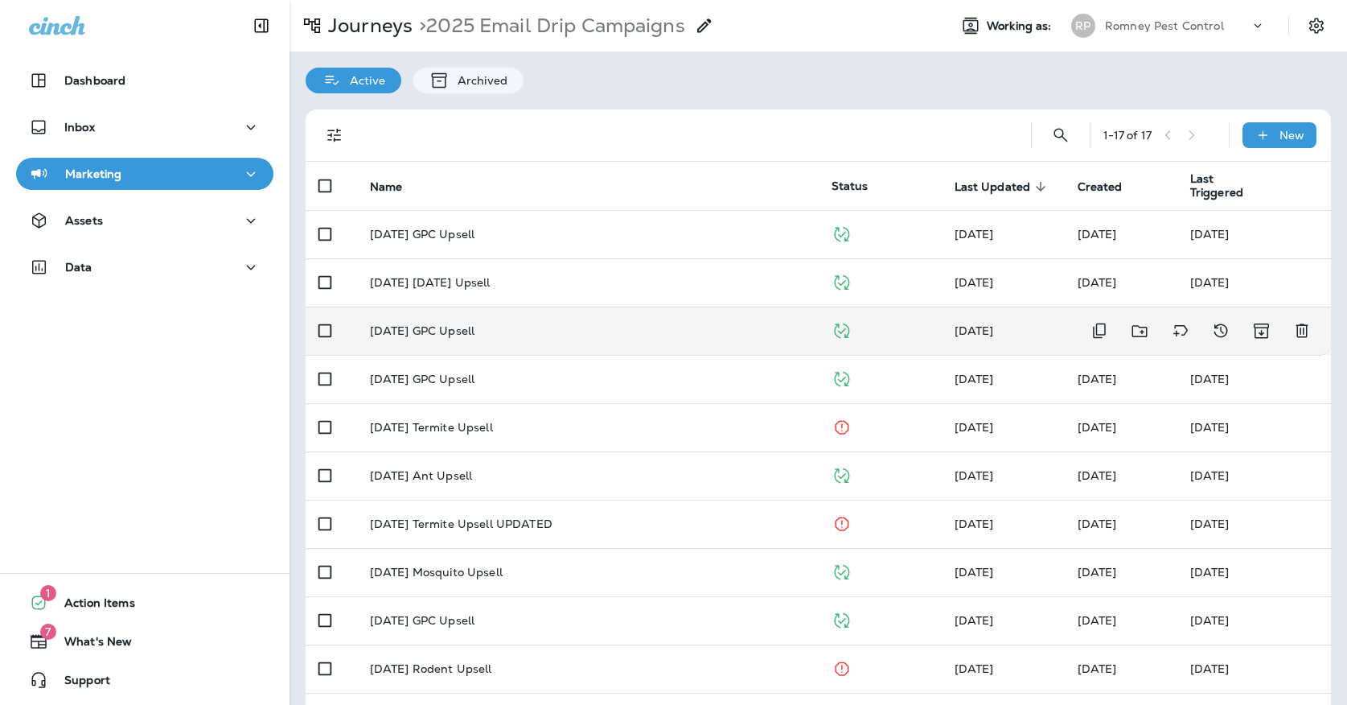
click at [473, 331] on td "[DATE] GPC Upsell" at bounding box center [588, 330] width 462 height 48
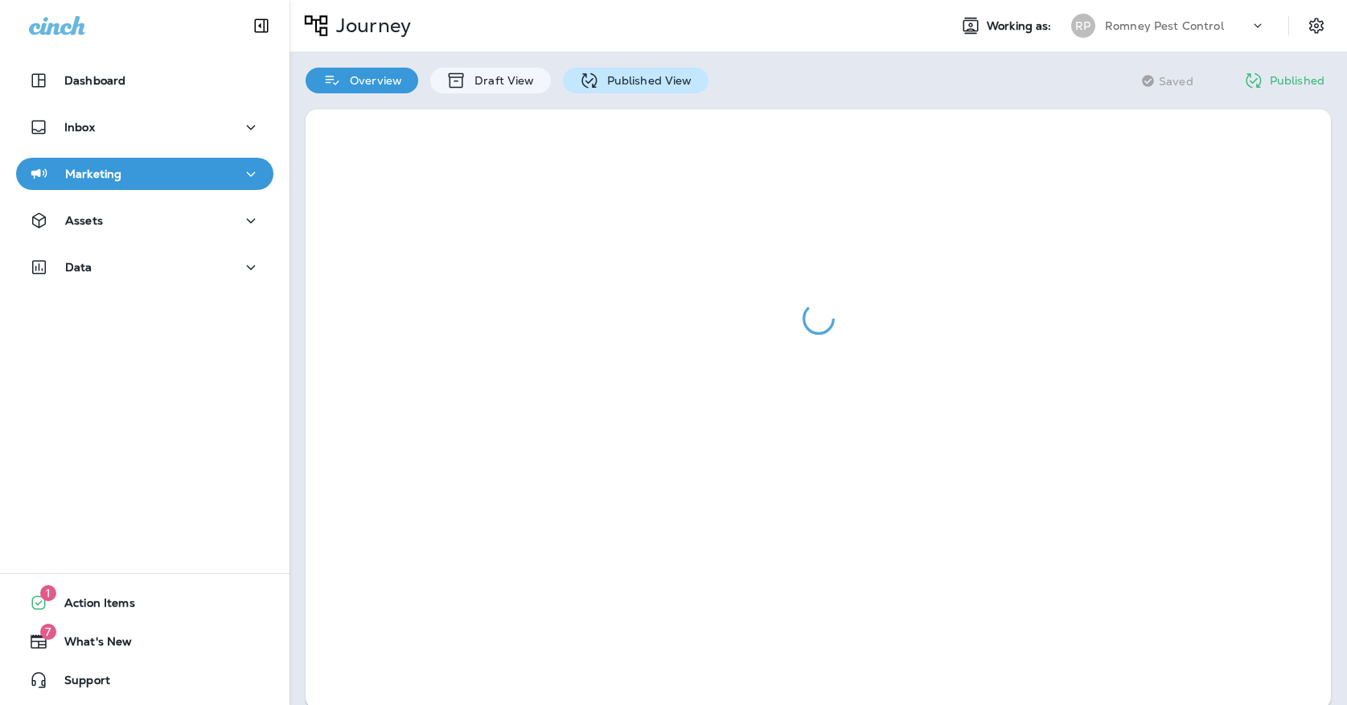
click at [598, 70] on div "Published View" at bounding box center [636, 81] width 146 height 26
